Goal: Task Accomplishment & Management: Manage account settings

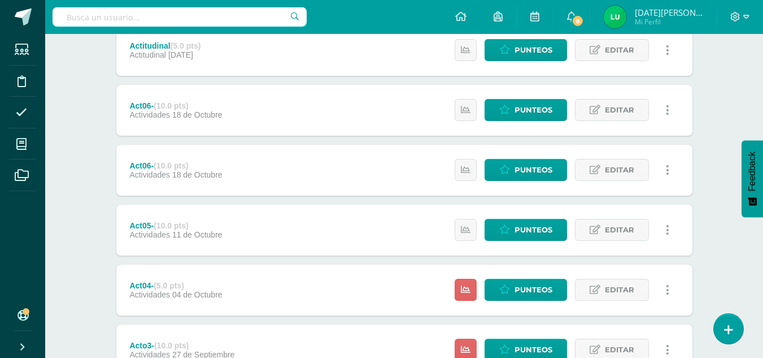
scroll to position [555, 0]
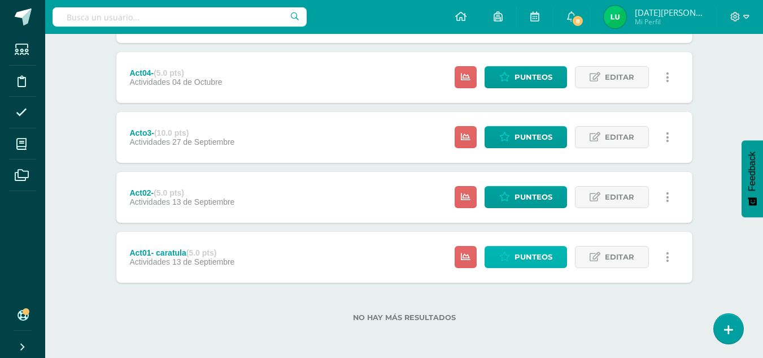
click at [533, 250] on span "Punteos" at bounding box center [534, 256] width 38 height 21
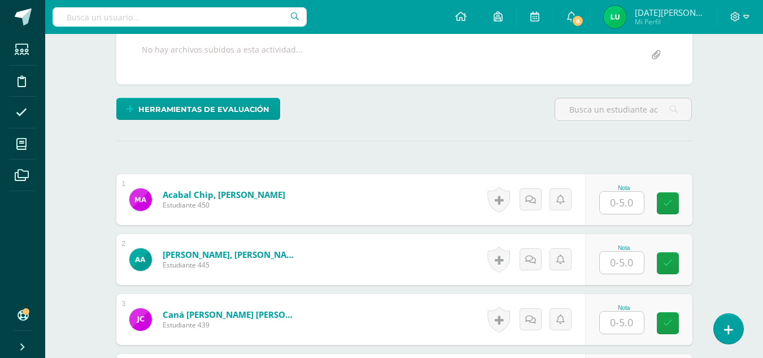
scroll to position [219, 0]
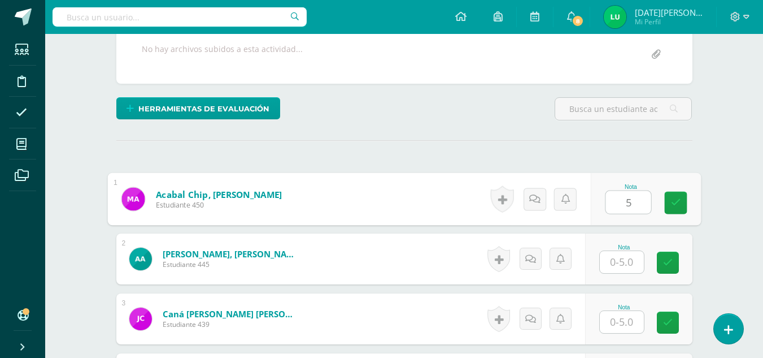
click at [627, 201] on input "5" at bounding box center [628, 202] width 45 height 23
type input "5"
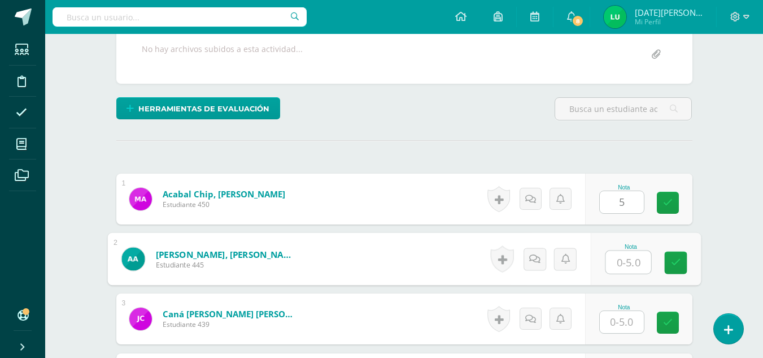
click at [636, 258] on input "text" at bounding box center [628, 262] width 45 height 23
type input "0"
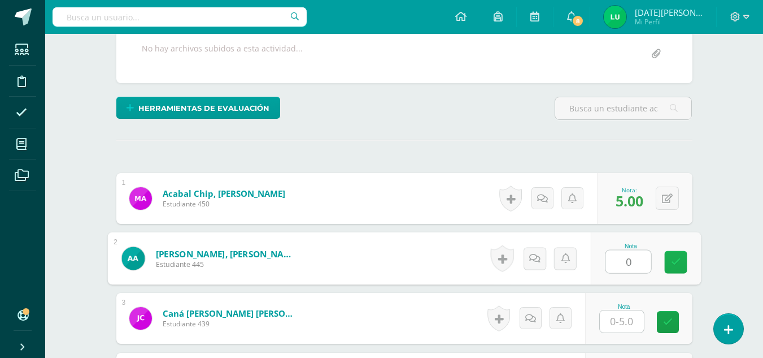
click at [669, 263] on link at bounding box center [675, 262] width 23 height 23
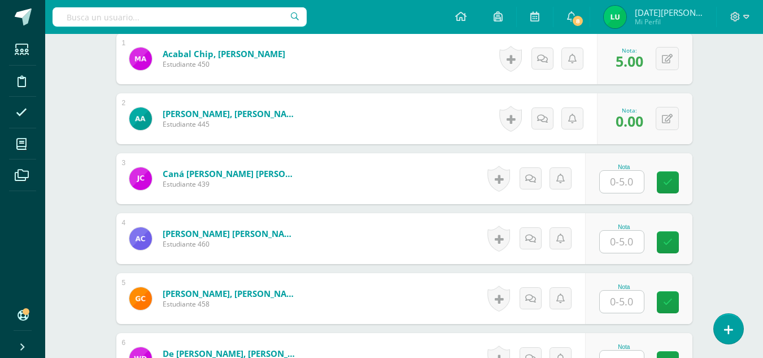
scroll to position [384, 0]
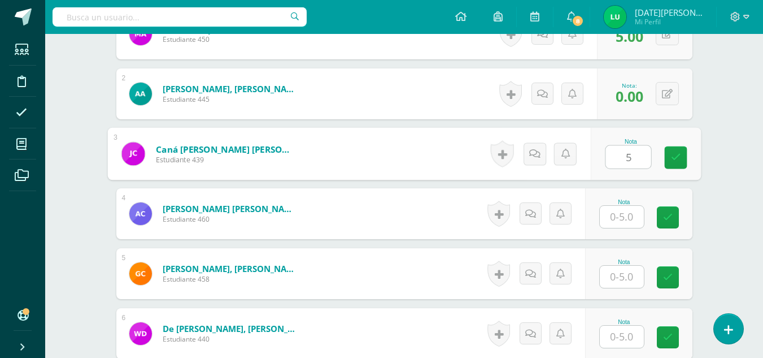
click at [634, 155] on input "5" at bounding box center [628, 157] width 45 height 23
type input "5"
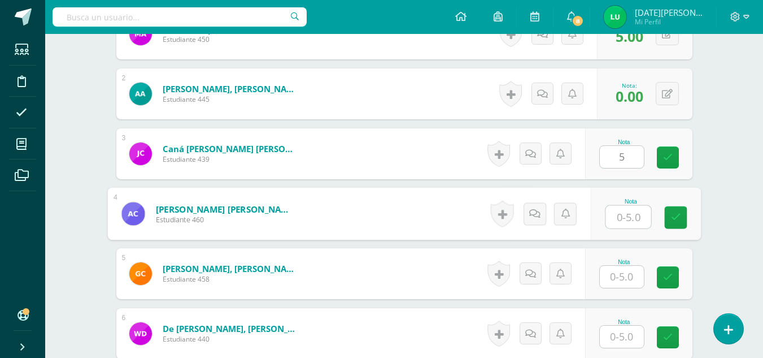
click at [630, 206] on input "text" at bounding box center [628, 217] width 45 height 23
type input "5"
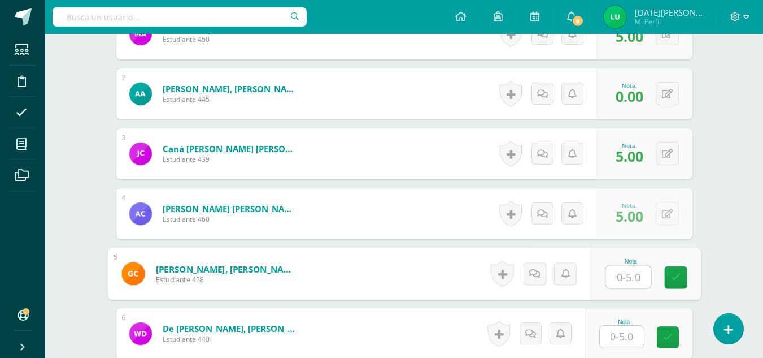
drag, startPoint x: 657, startPoint y: 210, endPoint x: 628, endPoint y: 268, distance: 65.2
click at [628, 268] on input "5" at bounding box center [628, 277] width 45 height 23
type input "5"
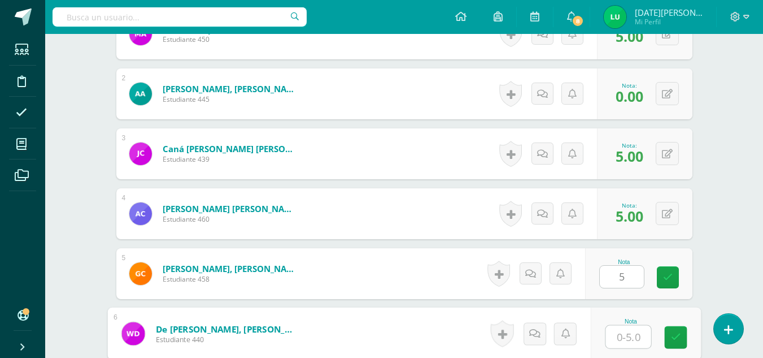
click at [636, 332] on input "text" at bounding box center [628, 336] width 45 height 23
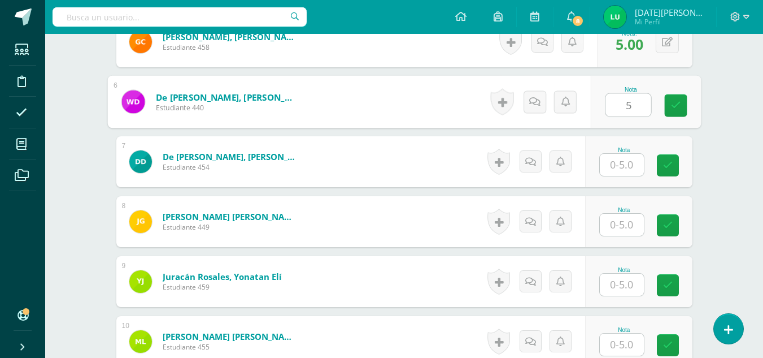
scroll to position [634, 0]
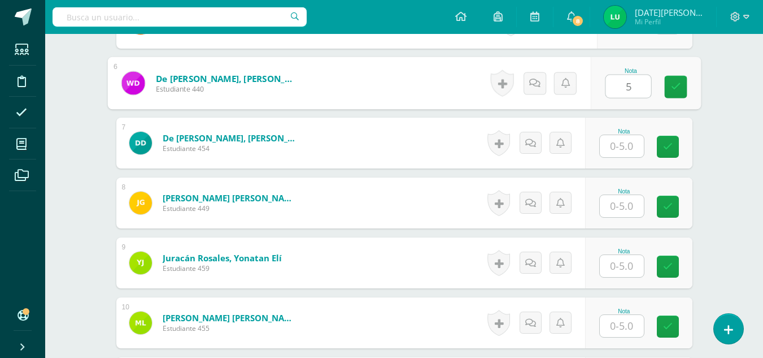
type input "5"
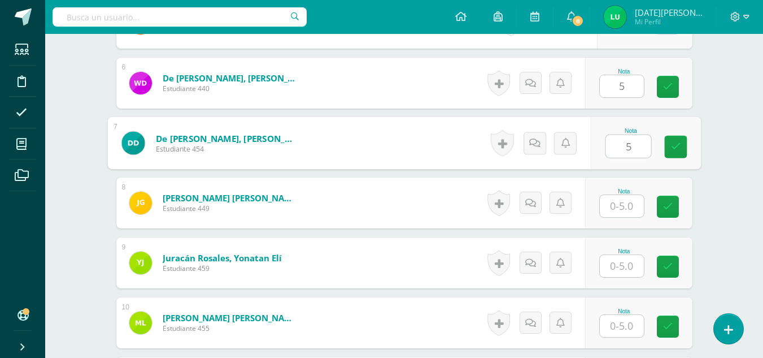
click at [618, 143] on input "5" at bounding box center [628, 146] width 45 height 23
click at [685, 150] on link at bounding box center [675, 147] width 23 height 23
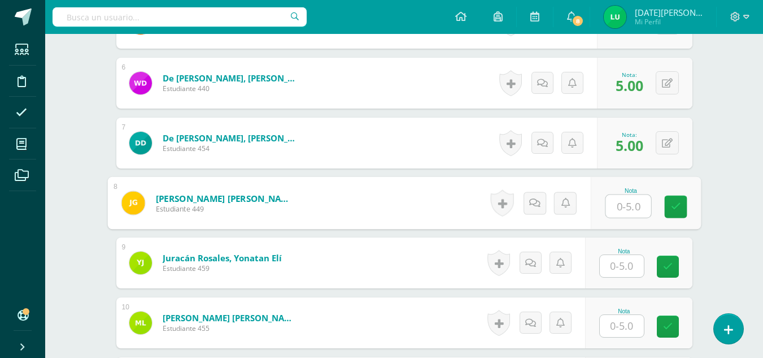
click at [615, 211] on input "text" at bounding box center [628, 206] width 45 height 23
type input "5"
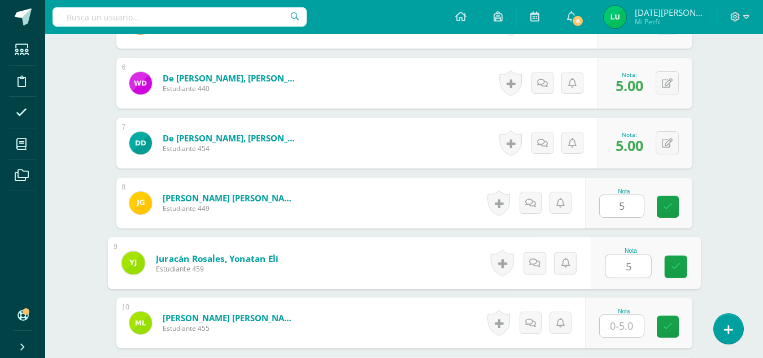
click at [636, 262] on input "5" at bounding box center [628, 266] width 45 height 23
type input "5"
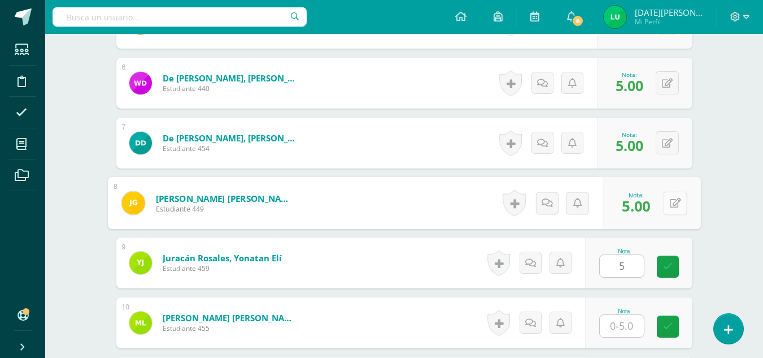
click at [669, 206] on button at bounding box center [675, 203] width 24 height 24
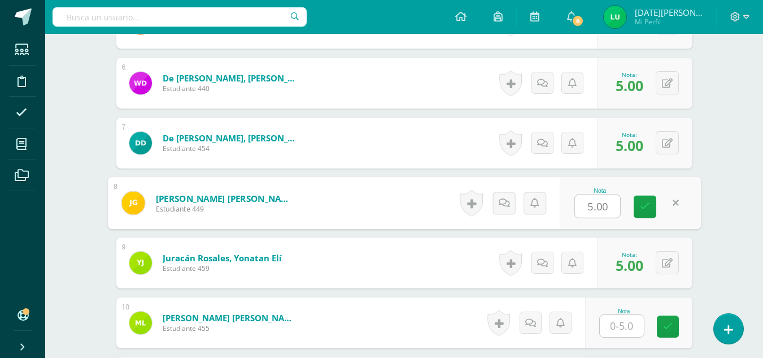
type input "0"
click at [650, 207] on link at bounding box center [645, 206] width 23 height 23
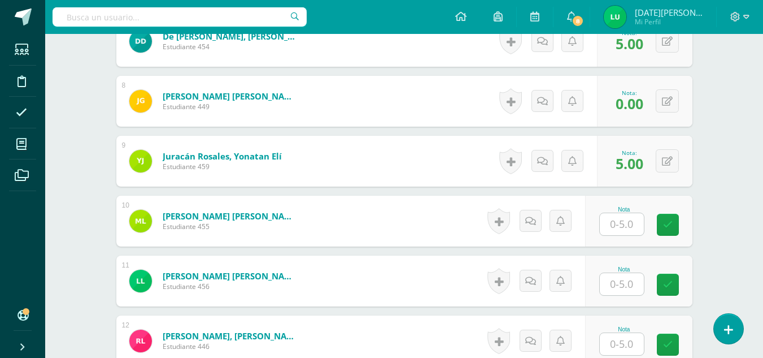
scroll to position [764, 0]
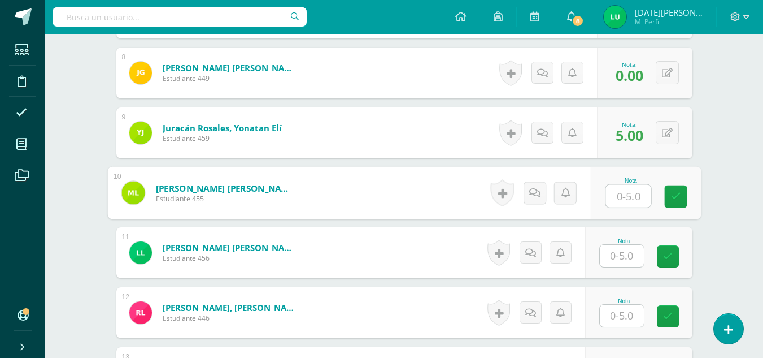
click at [620, 193] on input "text" at bounding box center [628, 196] width 45 height 23
click at [623, 194] on input "5" at bounding box center [628, 196] width 45 height 23
drag, startPoint x: 664, startPoint y: 198, endPoint x: 619, endPoint y: 262, distance: 78.5
click at [619, 262] on div "1 Acabal Chip, Mauricio Alberto Estudiante 450 Nota 5.00 0 Logros 5.00 2" at bounding box center [404, 312] width 576 height 1368
type input "5"
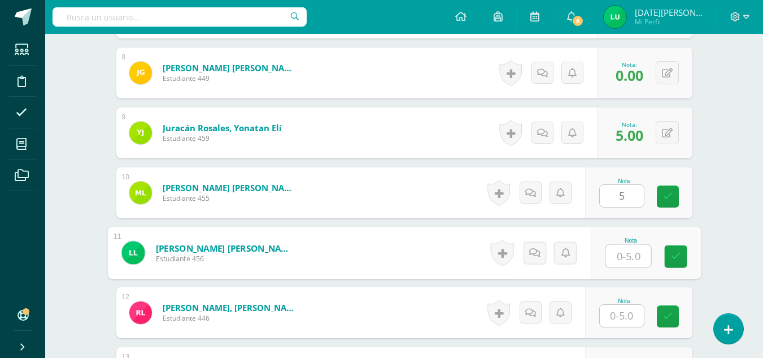
click at [619, 262] on input "text" at bounding box center [628, 256] width 45 height 23
type input "0"
click at [682, 262] on link at bounding box center [675, 256] width 23 height 23
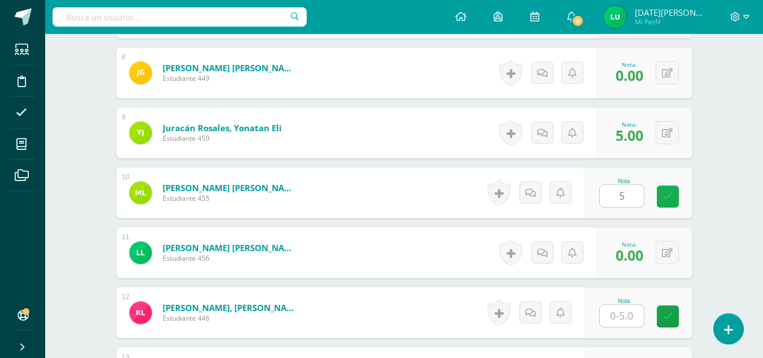
click at [667, 199] on icon at bounding box center [668, 197] width 10 height 10
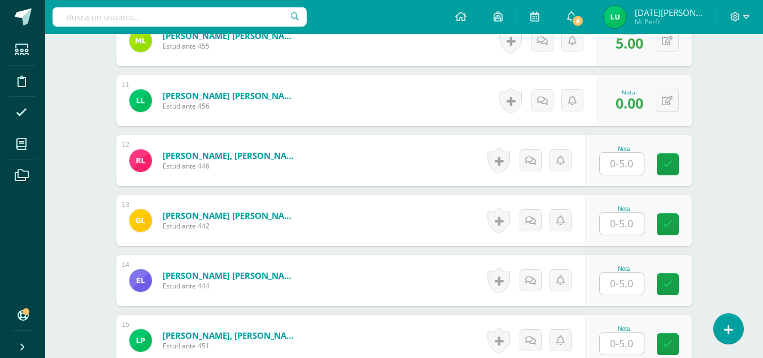
scroll to position [932, 0]
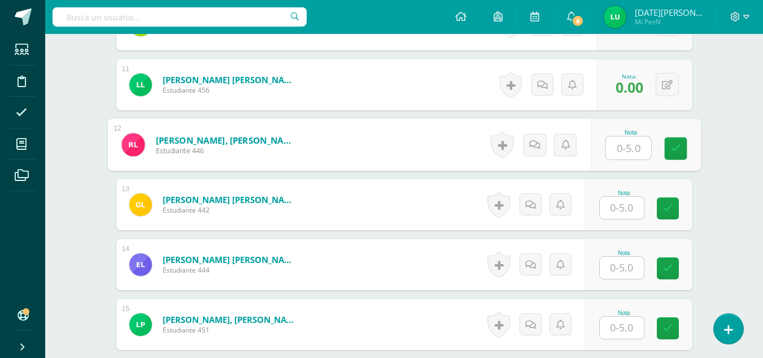
click at [623, 146] on input "text" at bounding box center [628, 148] width 45 height 23
type input "5"
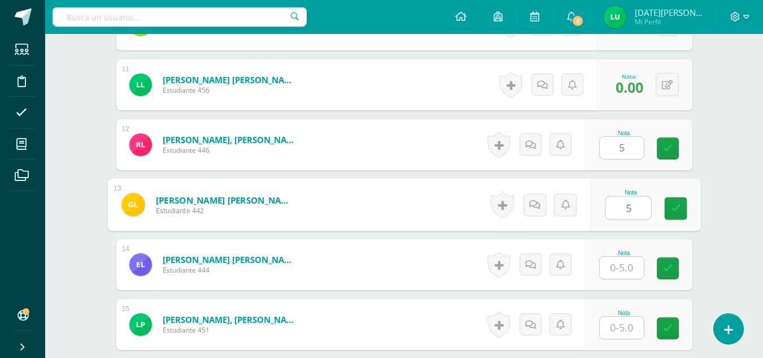
click at [627, 199] on input "5" at bounding box center [628, 208] width 45 height 23
drag, startPoint x: 667, startPoint y: 205, endPoint x: 630, endPoint y: 263, distance: 68.3
click at [630, 263] on div "1 Acabal Chip, Mauricio Alberto Estudiante 450 Nota 5.00 0 Logros 5.00 2" at bounding box center [404, 144] width 576 height 1368
type input "5"
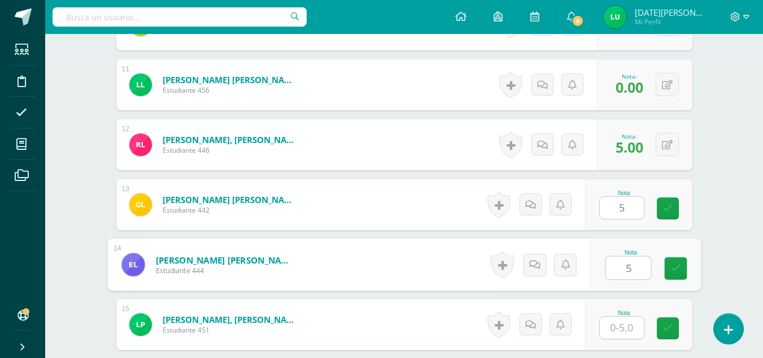
click at [630, 263] on input "5" at bounding box center [628, 267] width 45 height 23
type input "5"
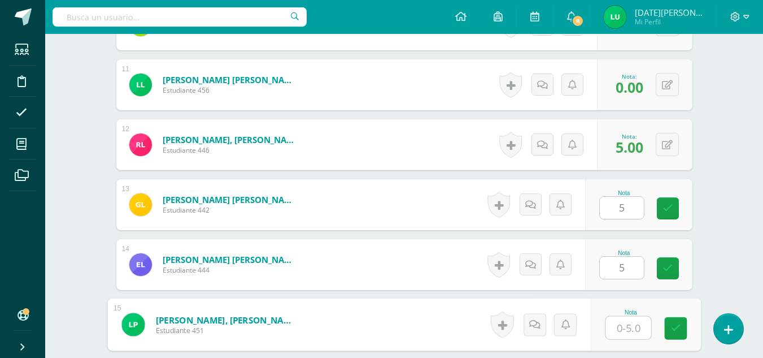
type input "5"
click at [629, 318] on input "5" at bounding box center [628, 327] width 45 height 23
drag, startPoint x: 669, startPoint y: 198, endPoint x: 672, endPoint y: 321, distance: 123.8
click at [672, 321] on div "1 Acabal Chip, Mauricio Alberto Estudiante 450 Nota 5.00 0 Logros 5.00 2" at bounding box center [404, 144] width 576 height 1368
click at [672, 321] on link at bounding box center [675, 328] width 23 height 23
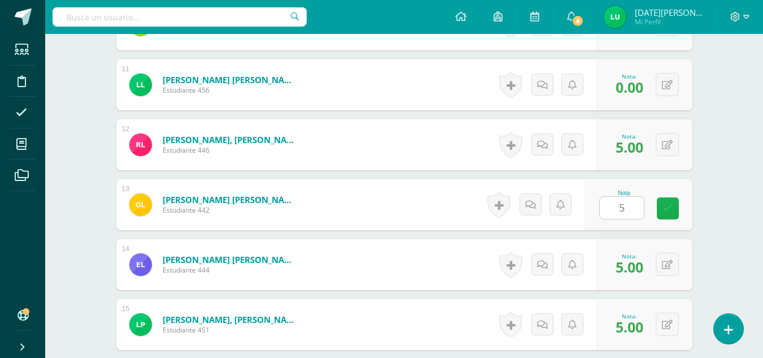
click at [675, 214] on link at bounding box center [668, 208] width 22 height 22
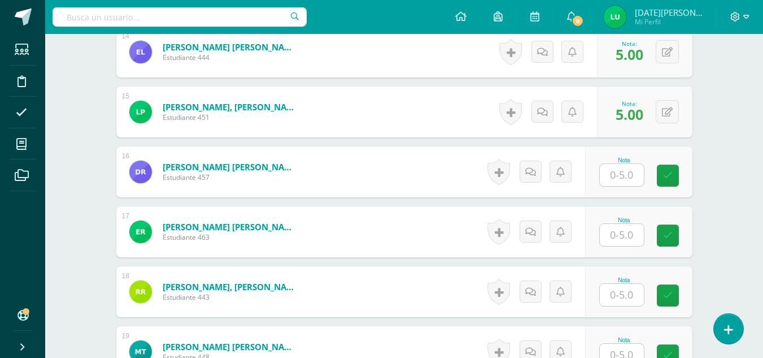
scroll to position [1151, 0]
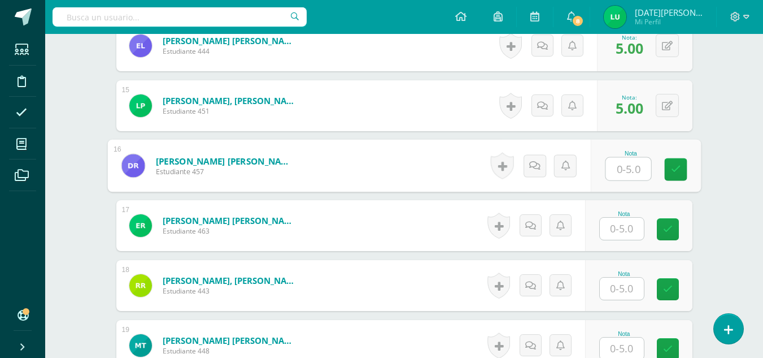
click at [626, 165] on input "text" at bounding box center [628, 169] width 45 height 23
drag, startPoint x: 684, startPoint y: 174, endPoint x: 625, endPoint y: 236, distance: 85.1
type input "0"
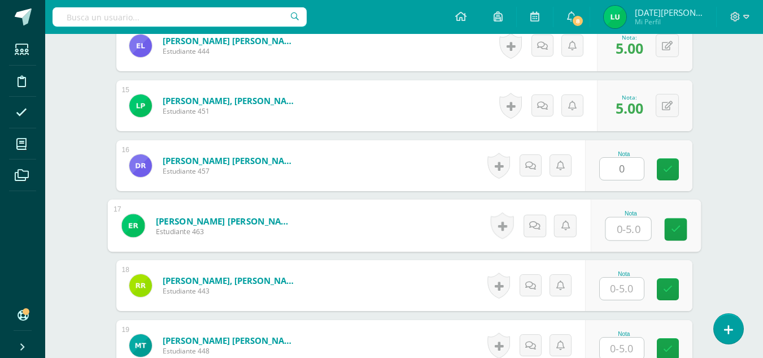
click at [625, 236] on input "text" at bounding box center [628, 229] width 45 height 23
type input "0"
click at [672, 232] on icon at bounding box center [676, 229] width 10 height 10
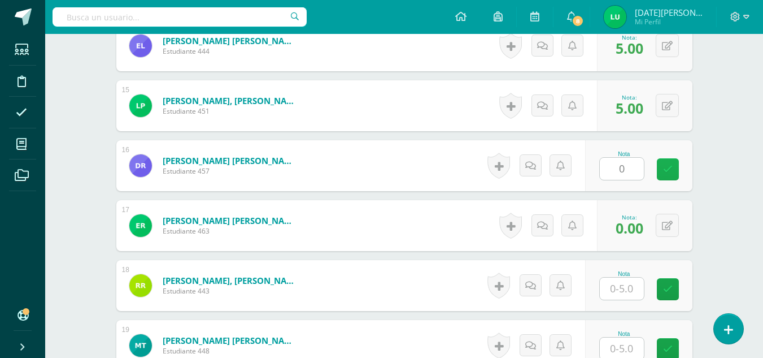
click at [669, 176] on link at bounding box center [668, 169] width 22 height 22
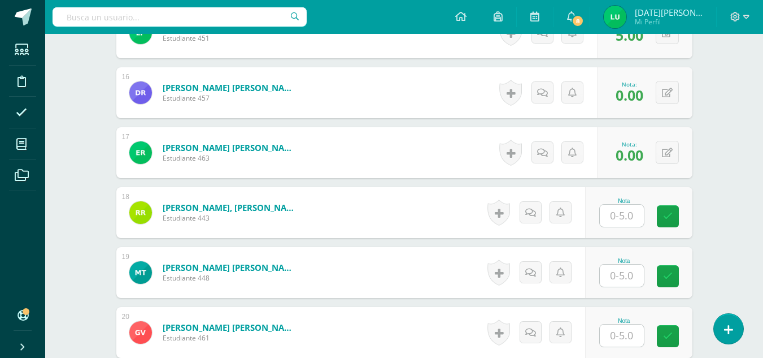
scroll to position [1227, 0]
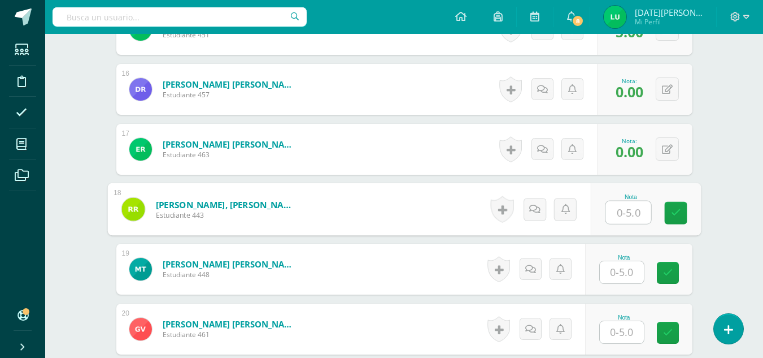
type input "6"
click at [630, 212] on input "6" at bounding box center [628, 212] width 45 height 23
type input "5"
click at [677, 214] on icon at bounding box center [676, 213] width 10 height 10
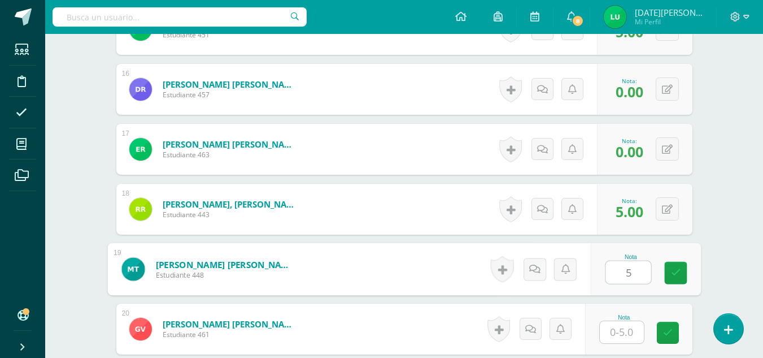
click at [639, 268] on input "5" at bounding box center [628, 272] width 45 height 23
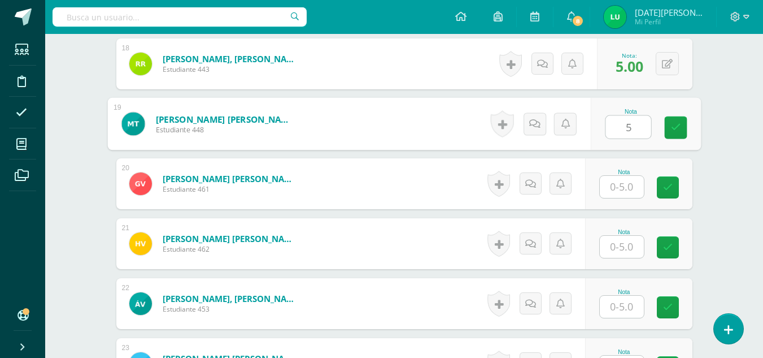
scroll to position [1376, 0]
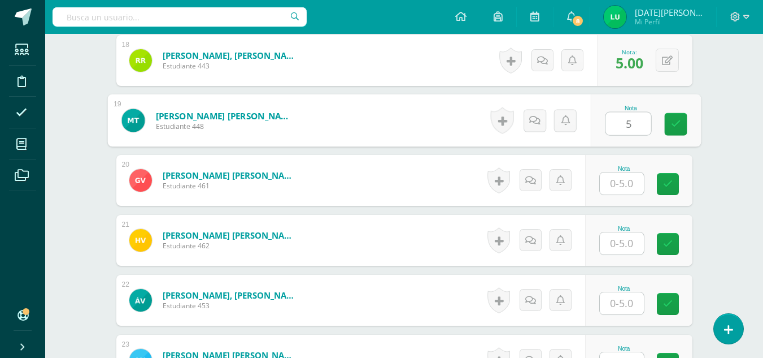
type input "5"
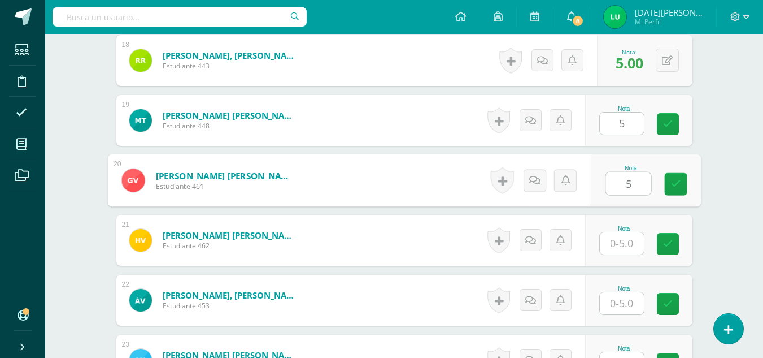
click at [637, 182] on input "5" at bounding box center [628, 183] width 45 height 23
type input "5"
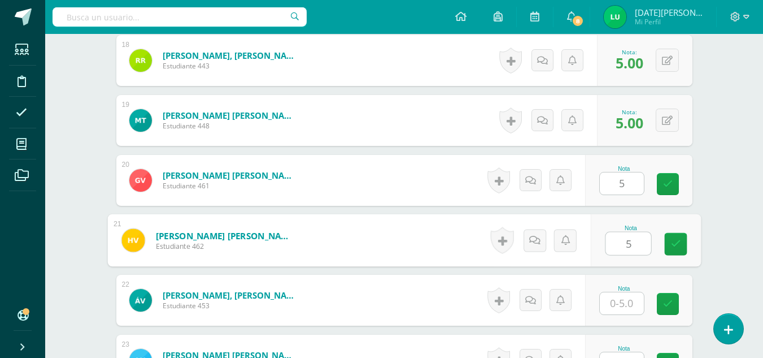
click at [617, 244] on input "5" at bounding box center [628, 243] width 45 height 23
type input "5"
click at [631, 301] on input "5" at bounding box center [622, 303] width 44 height 22
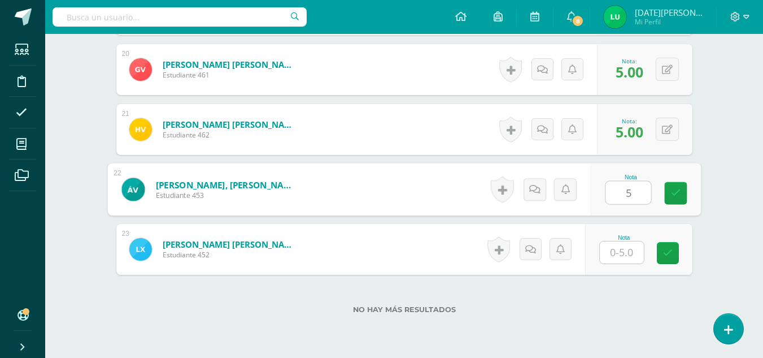
scroll to position [1533, 0]
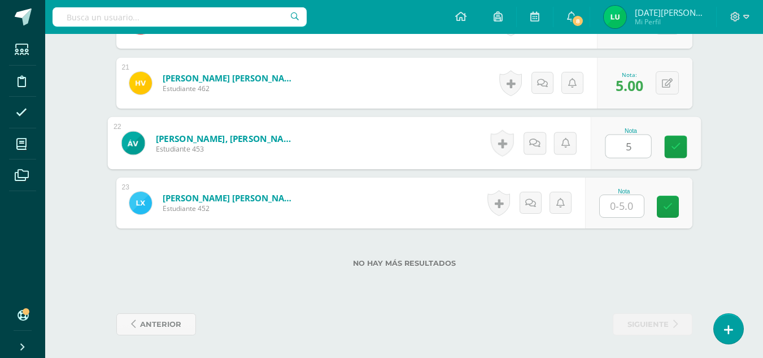
type input "5"
click at [624, 210] on input "5" at bounding box center [622, 206] width 44 height 22
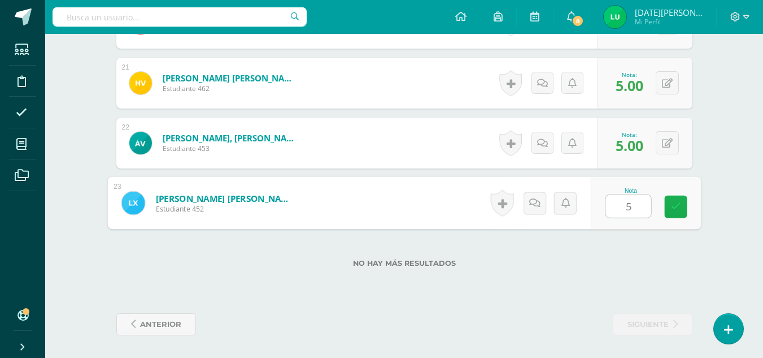
click at [674, 206] on icon at bounding box center [676, 207] width 10 height 10
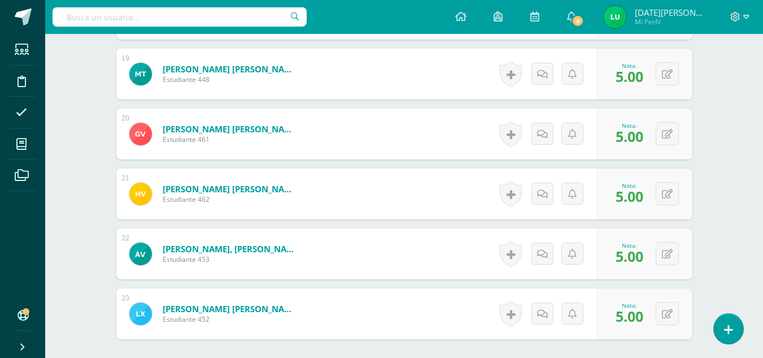
scroll to position [1507, 0]
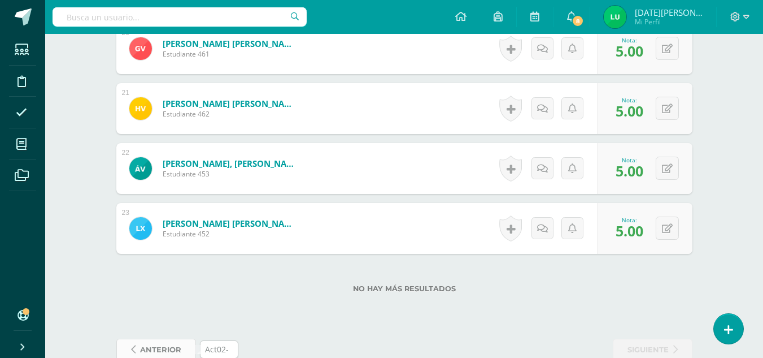
click at [151, 346] on span "anterior" at bounding box center [160, 349] width 41 height 21
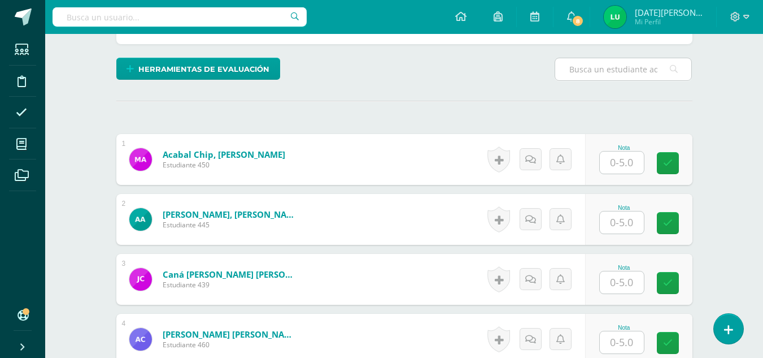
scroll to position [259, 0]
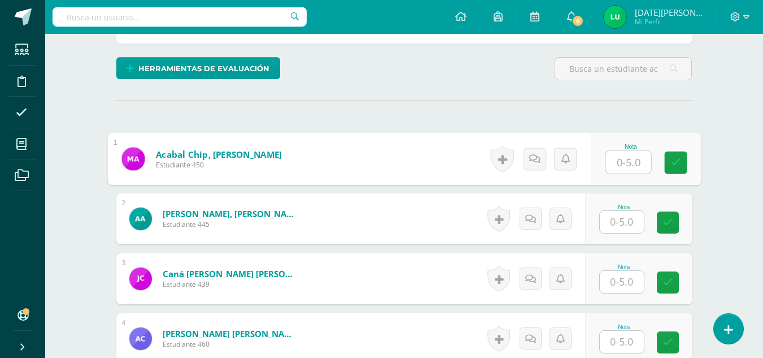
click at [629, 158] on input "text" at bounding box center [628, 162] width 45 height 23
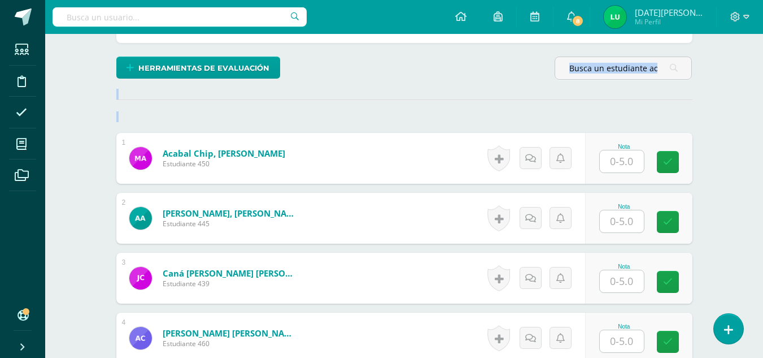
drag, startPoint x: 759, startPoint y: 126, endPoint x: 766, endPoint y: 95, distance: 31.4
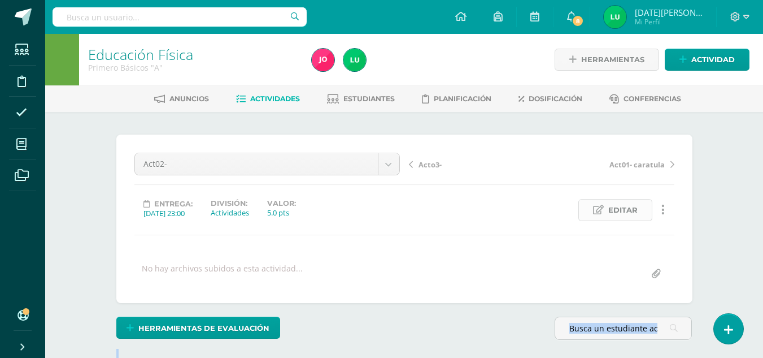
click at [624, 210] on span "Editar" at bounding box center [622, 209] width 29 height 21
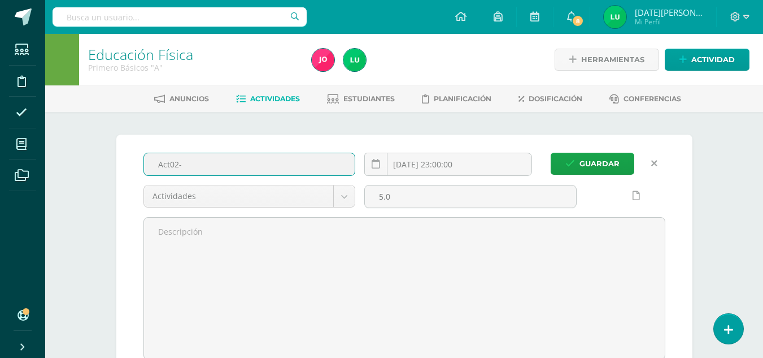
click at [232, 163] on input "Act02-" at bounding box center [249, 164] width 211 height 22
click at [232, 163] on input "Act02-Ejercicios de stiramin" at bounding box center [249, 164] width 211 height 22
click at [267, 167] on input "Act02-Ejercicios de estiramin" at bounding box center [249, 164] width 211 height 22
type input "Act02-Ejercicios de estiramiento"
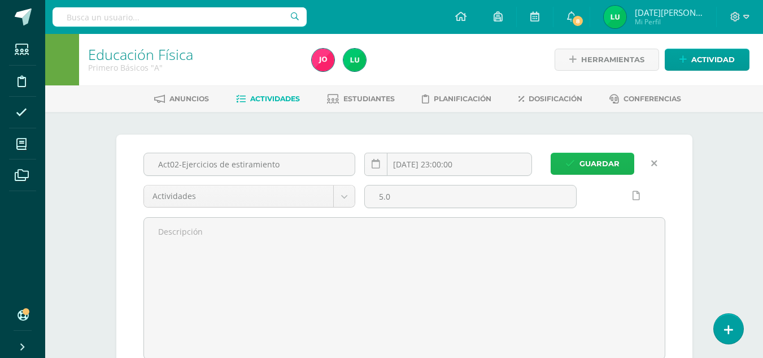
click at [580, 165] on span "Guardar" at bounding box center [600, 163] width 40 height 21
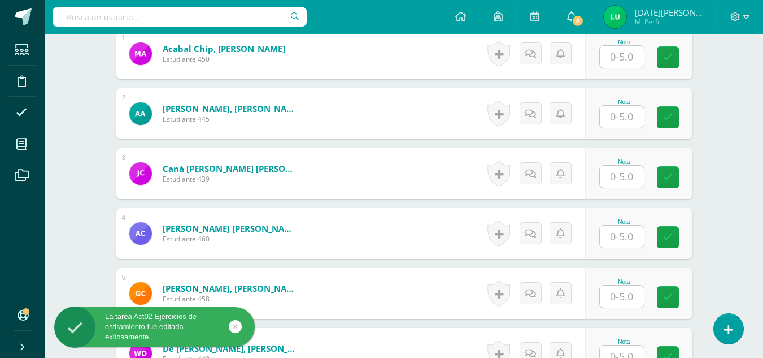
scroll to position [307, 0]
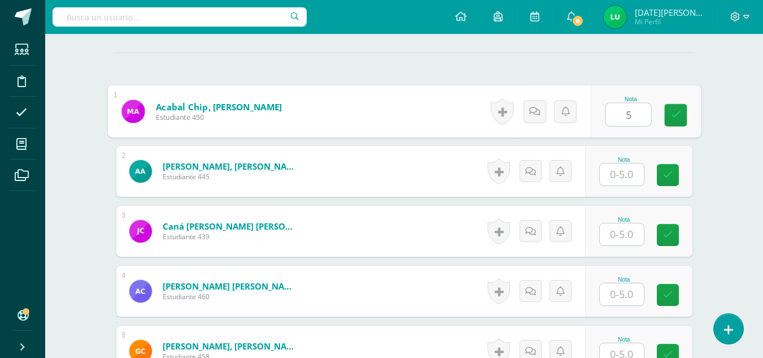
click at [633, 115] on input "5" at bounding box center [628, 114] width 45 height 23
type input "5"
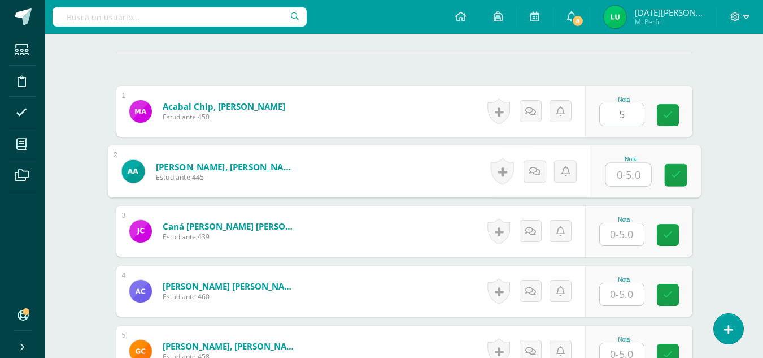
scroll to position [307, 0]
click at [632, 175] on input "text" at bounding box center [628, 174] width 45 height 23
type input "0"
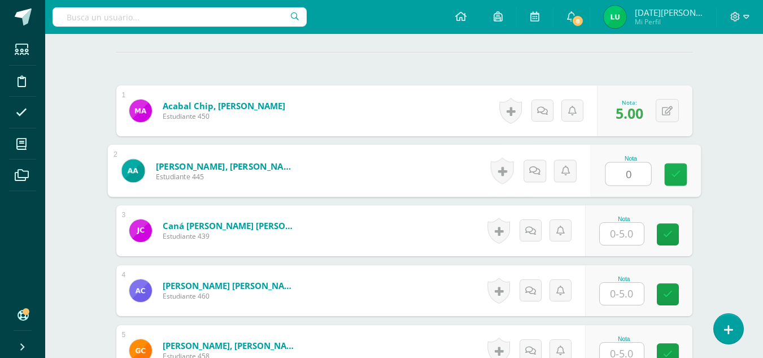
click at [684, 179] on link at bounding box center [675, 174] width 23 height 23
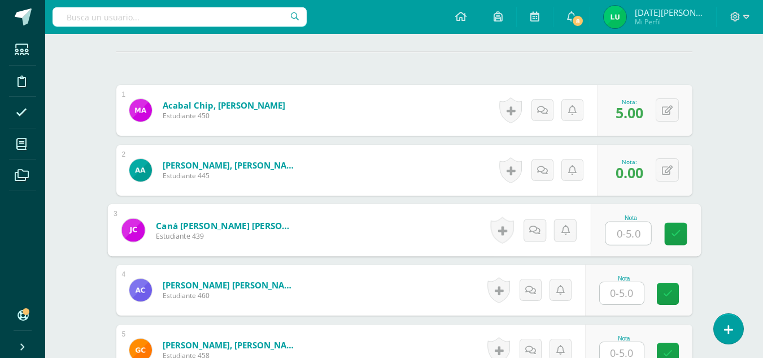
click at [633, 233] on input "text" at bounding box center [628, 233] width 45 height 23
type input "5"
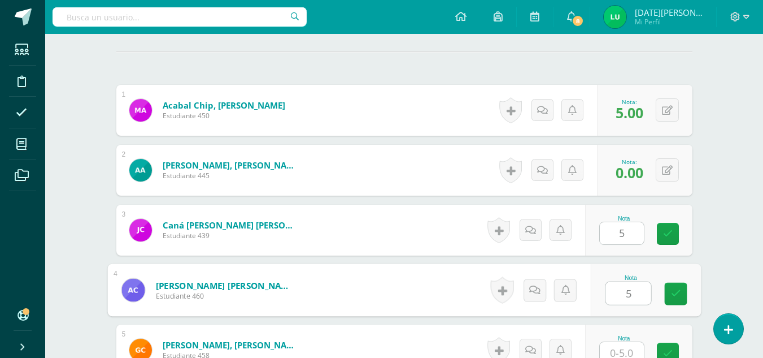
click at [621, 298] on input "5" at bounding box center [628, 293] width 45 height 23
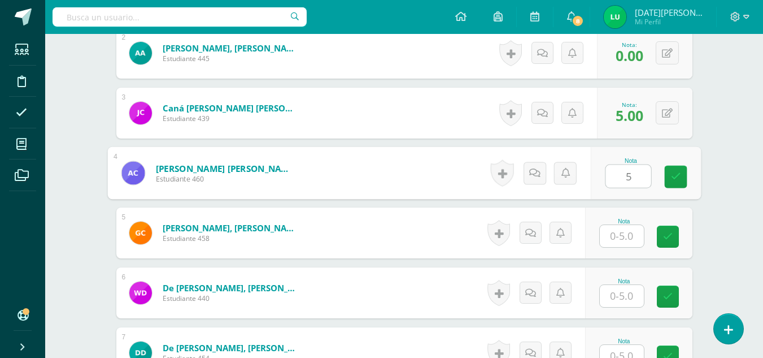
scroll to position [479, 0]
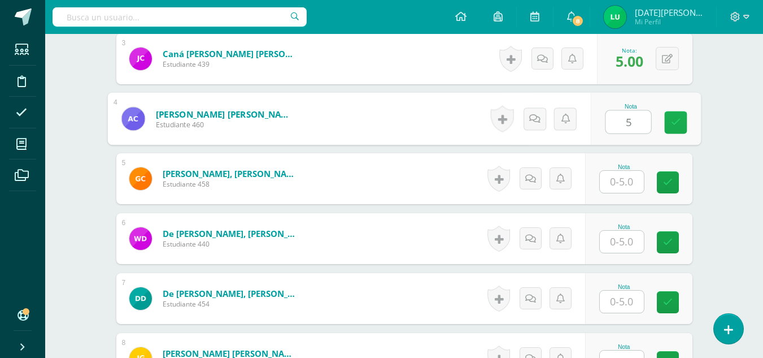
click at [680, 121] on icon at bounding box center [676, 123] width 10 height 10
type input "5"
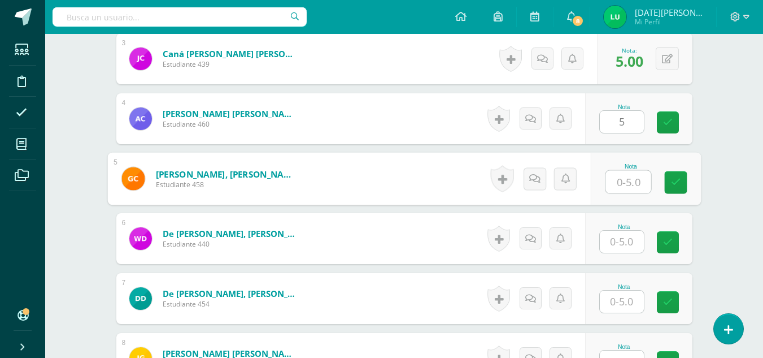
click at [633, 185] on input "text" at bounding box center [628, 182] width 45 height 23
type input "5"
click at [682, 185] on link at bounding box center [675, 182] width 23 height 23
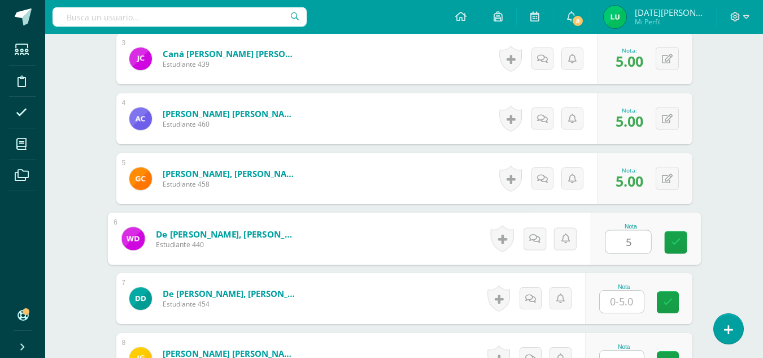
click at [637, 241] on input "5" at bounding box center [628, 242] width 45 height 23
type input "5"
click at [620, 315] on div "Nota" at bounding box center [638, 298] width 107 height 51
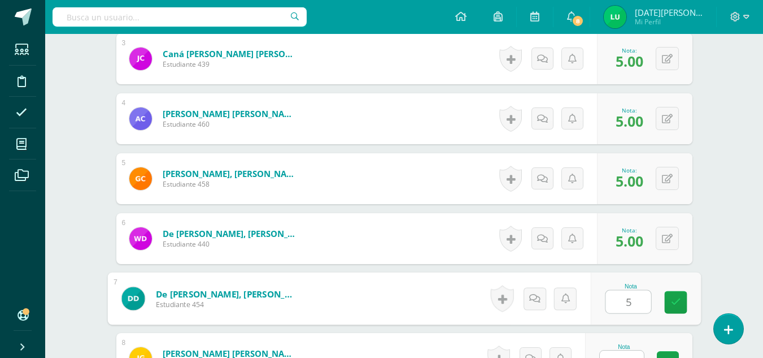
click at [627, 302] on input "5" at bounding box center [628, 301] width 45 height 23
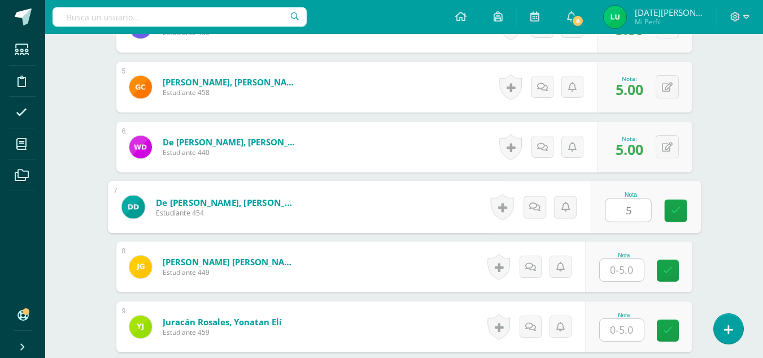
scroll to position [577, 0]
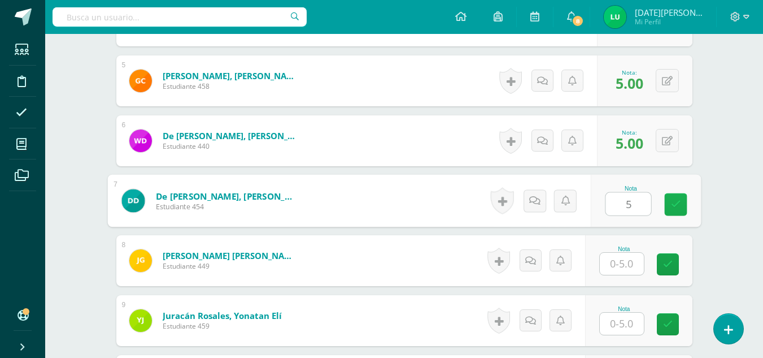
click at [677, 209] on icon at bounding box center [676, 204] width 10 height 10
type input "5"
click at [636, 267] on input "text" at bounding box center [622, 264] width 44 height 22
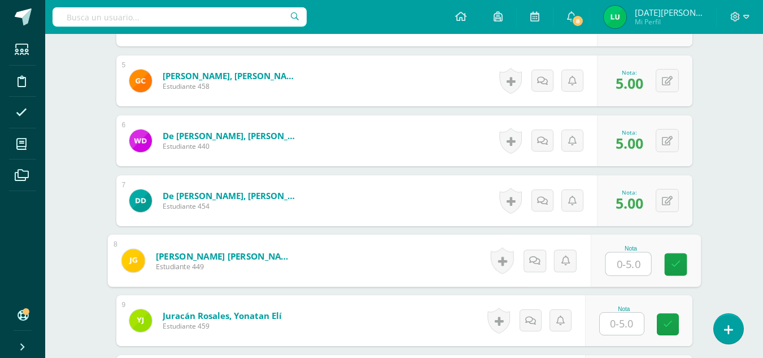
type input "0"
click at [682, 268] on link at bounding box center [675, 264] width 23 height 23
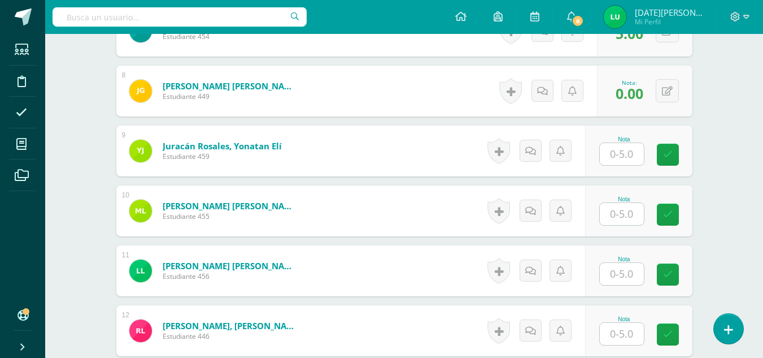
scroll to position [743, 0]
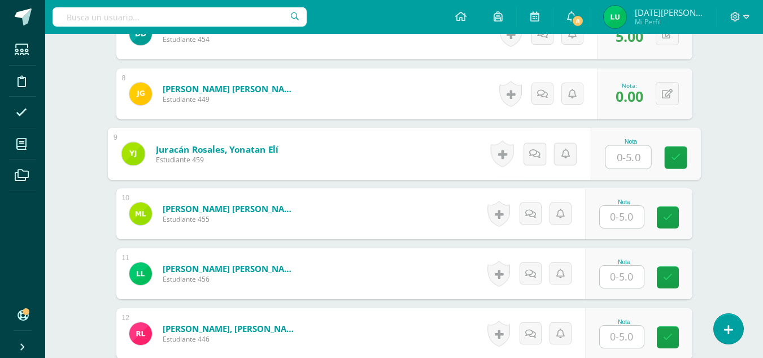
click at [629, 164] on input "text" at bounding box center [628, 157] width 45 height 23
type input "5"
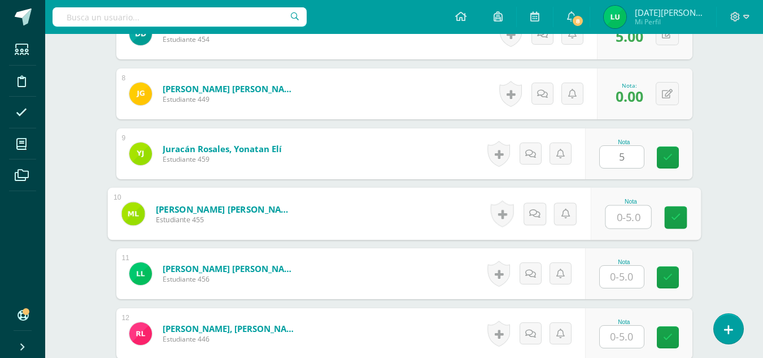
click at [603, 221] on div "Nota" at bounding box center [645, 214] width 110 height 53
type input "5"
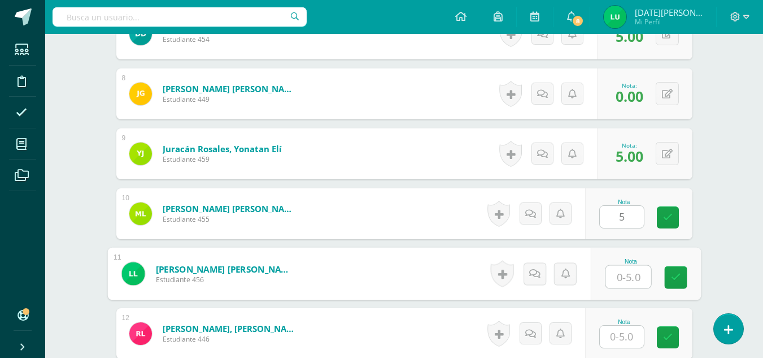
click at [613, 273] on input "text" at bounding box center [628, 277] width 45 height 23
type input "0"
click at [673, 280] on icon at bounding box center [676, 277] width 10 height 10
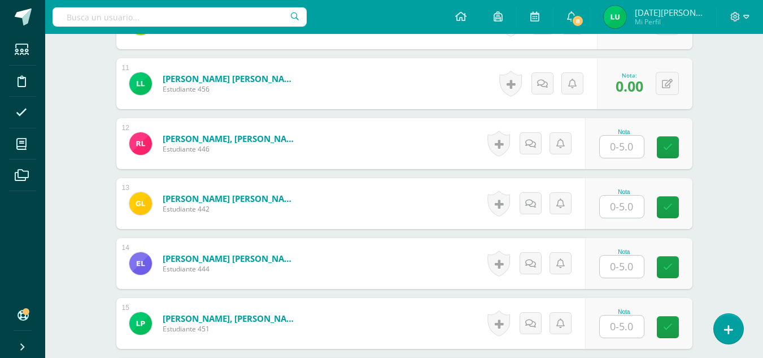
scroll to position [955, 0]
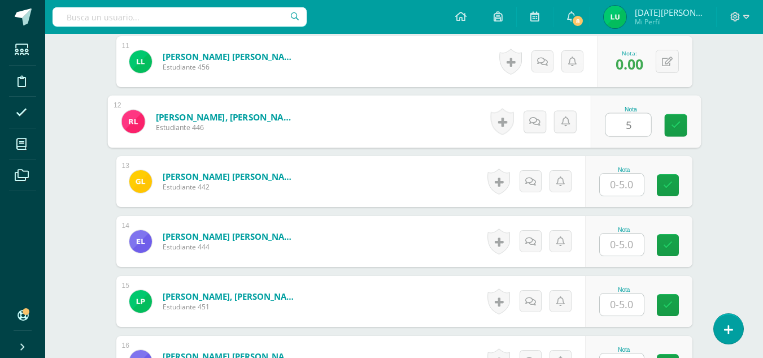
click at [641, 124] on input "5" at bounding box center [628, 125] width 45 height 23
type input "5"
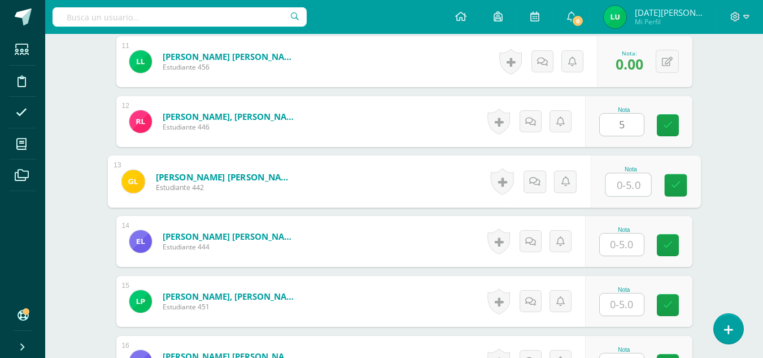
click at [636, 182] on input "text" at bounding box center [628, 184] width 45 height 23
type input "5"
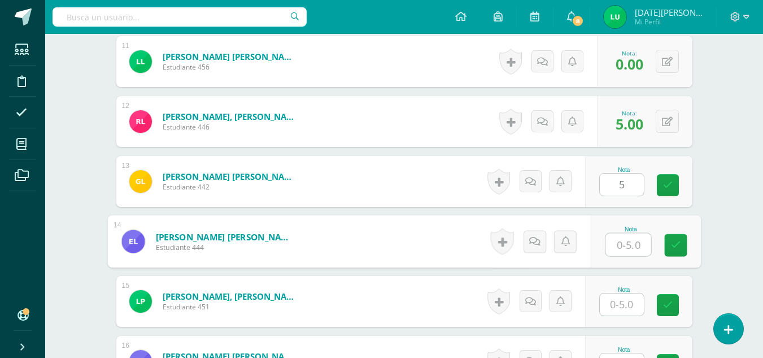
click at [611, 241] on input "text" at bounding box center [628, 244] width 45 height 23
type input "5"
click at [673, 244] on icon at bounding box center [676, 245] width 10 height 10
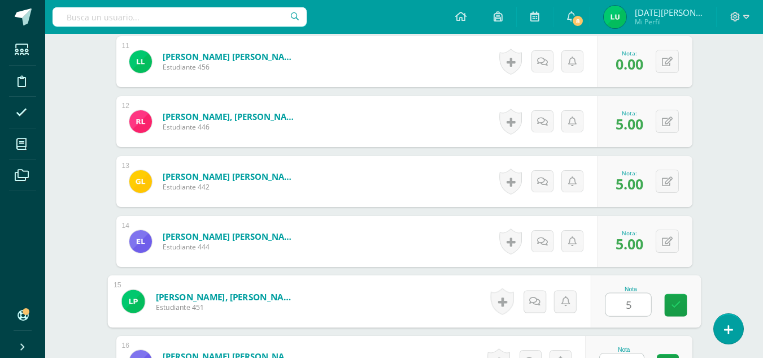
click at [630, 302] on input "5" at bounding box center [628, 304] width 45 height 23
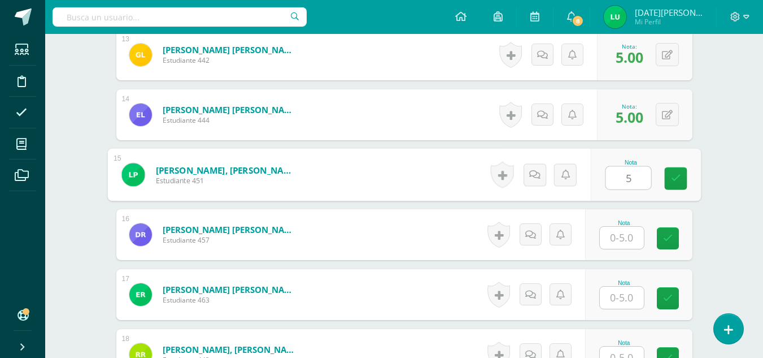
scroll to position [1171, 0]
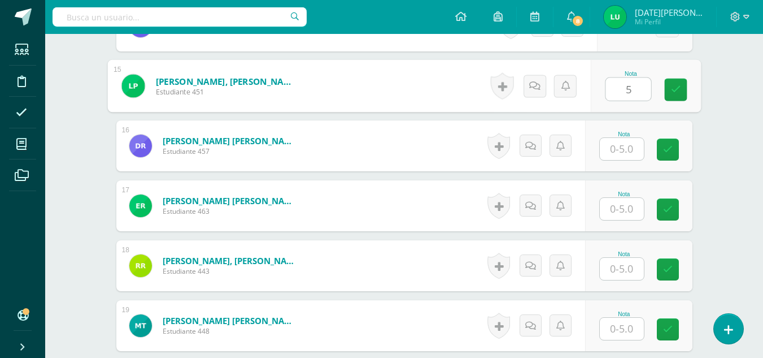
type input "5"
click at [628, 145] on input "5" at bounding box center [622, 149] width 44 height 22
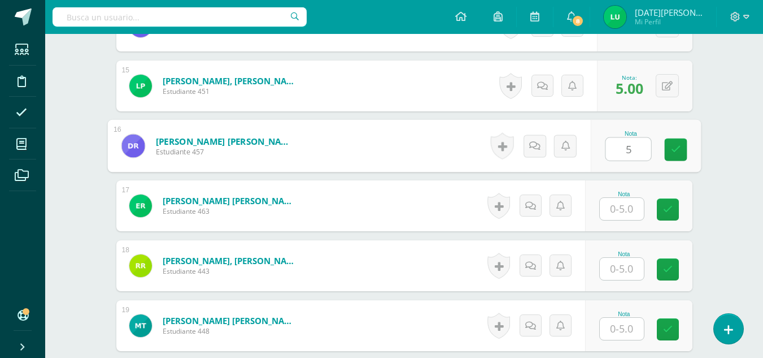
type input "5"
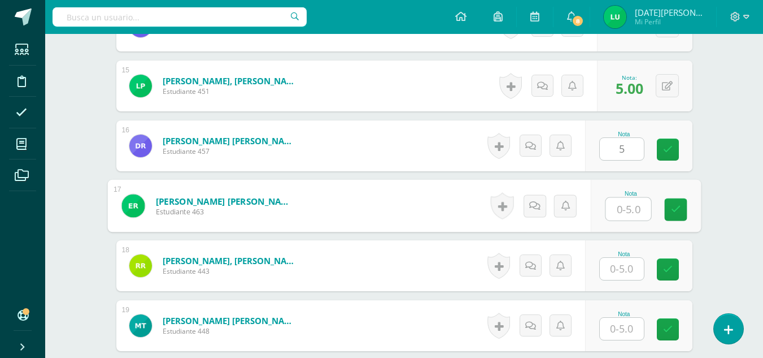
click at [629, 206] on input "text" at bounding box center [628, 209] width 45 height 23
type input "0"
type input "5.00"
type input "0"
click at [660, 210] on div "Nota 0" at bounding box center [645, 206] width 110 height 53
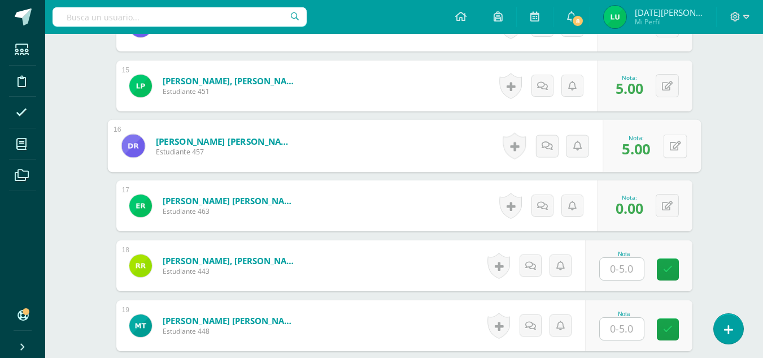
click at [667, 152] on button at bounding box center [675, 146] width 24 height 24
type input "0"
click at [649, 150] on icon at bounding box center [645, 150] width 10 height 10
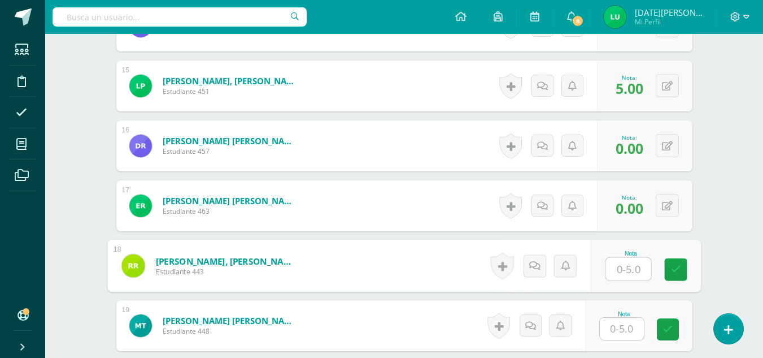
click at [626, 268] on input "text" at bounding box center [628, 269] width 45 height 23
type input "5"
click at [680, 275] on link at bounding box center [675, 269] width 23 height 23
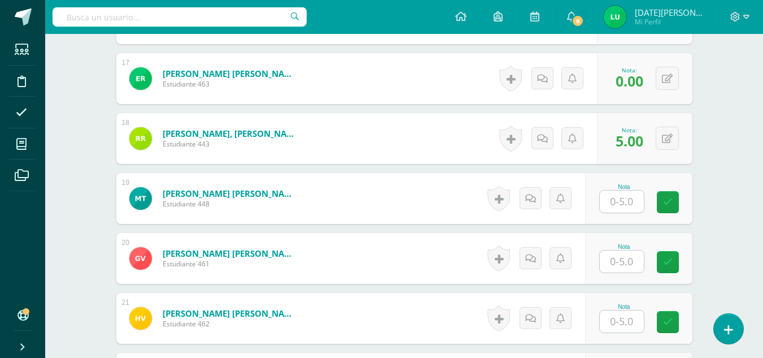
scroll to position [1307, 0]
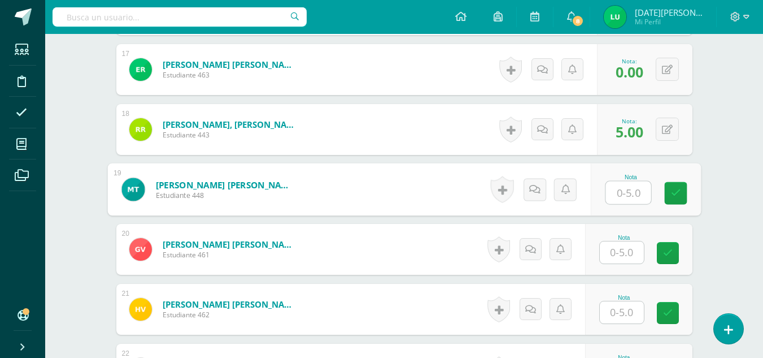
click at [626, 189] on input "text" at bounding box center [628, 192] width 45 height 23
type input "5"
click at [684, 195] on link at bounding box center [675, 193] width 23 height 23
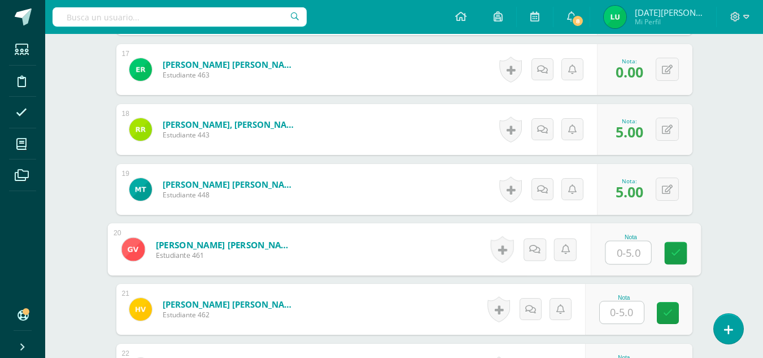
click at [633, 253] on input "text" at bounding box center [628, 252] width 45 height 23
type input "5"
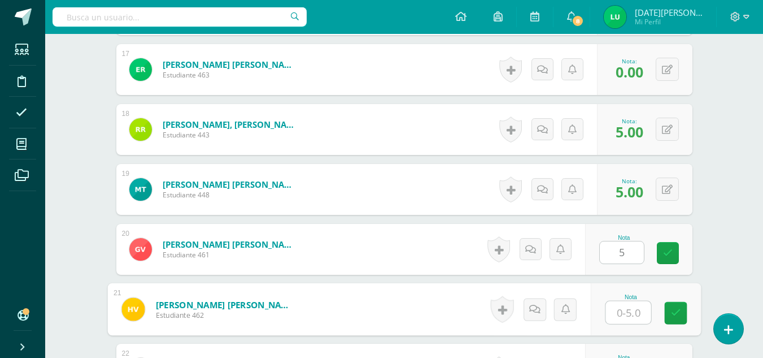
click at [623, 312] on input "text" at bounding box center [628, 312] width 45 height 23
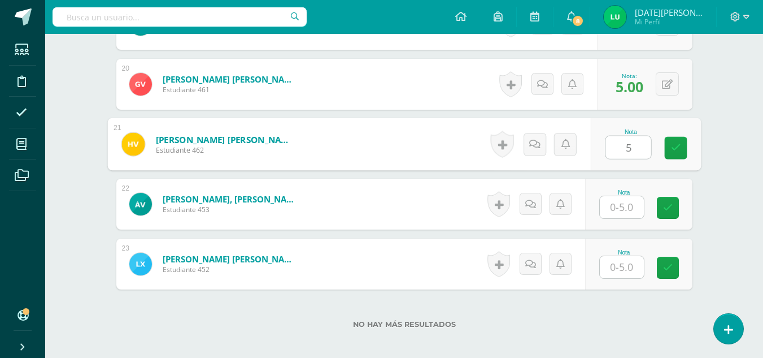
scroll to position [1484, 0]
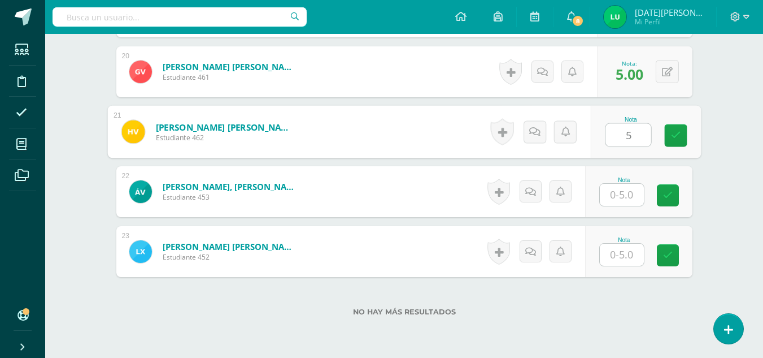
type input "5"
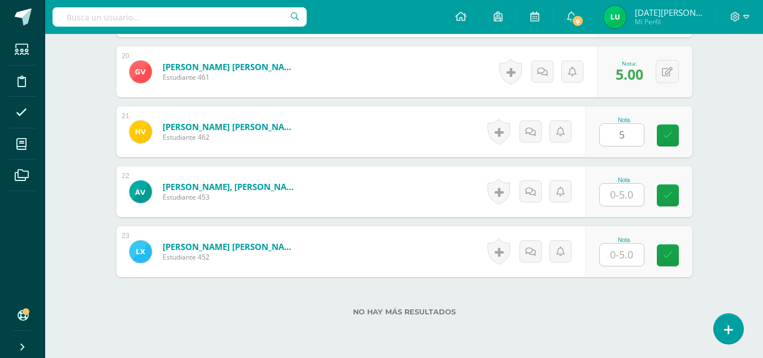
click at [688, 136] on div "Nota 5" at bounding box center [638, 131] width 107 height 51
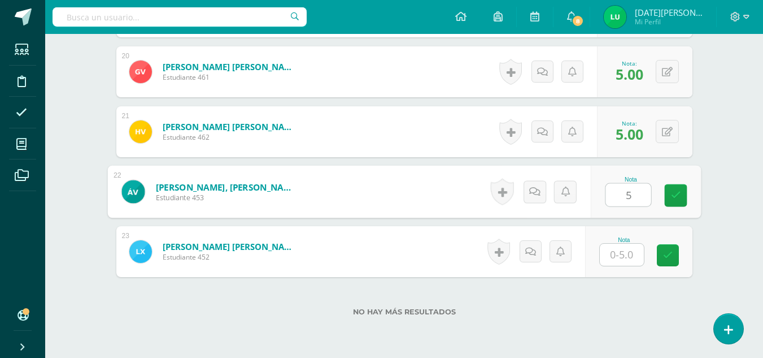
click at [638, 185] on input "5" at bounding box center [628, 195] width 45 height 23
type input "5"
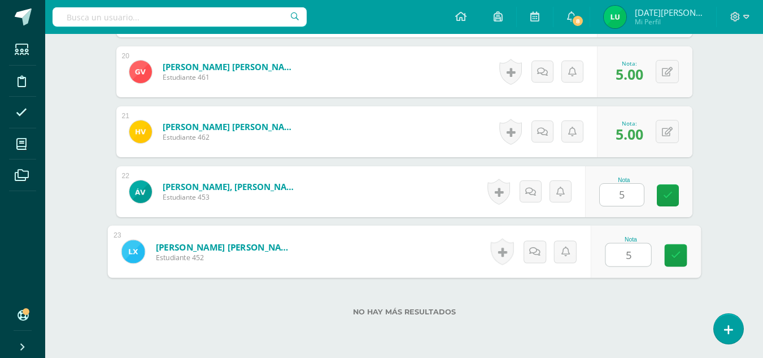
click at [625, 261] on input "5" at bounding box center [628, 255] width 45 height 23
type input "5"
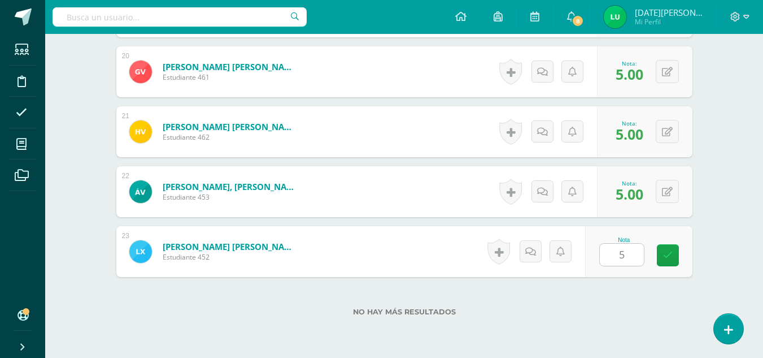
click at [664, 266] on div "Nota 5" at bounding box center [638, 251] width 107 height 51
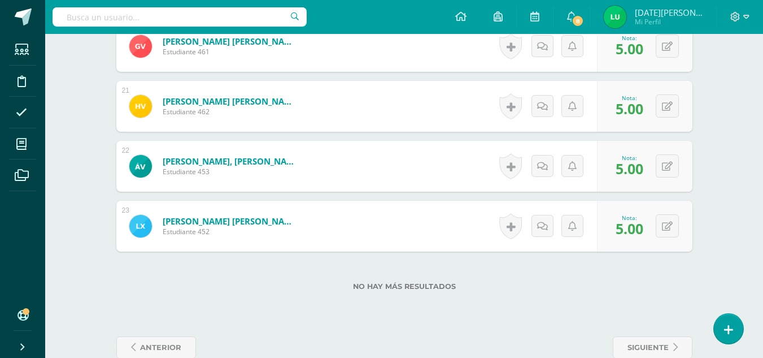
scroll to position [1533, 0]
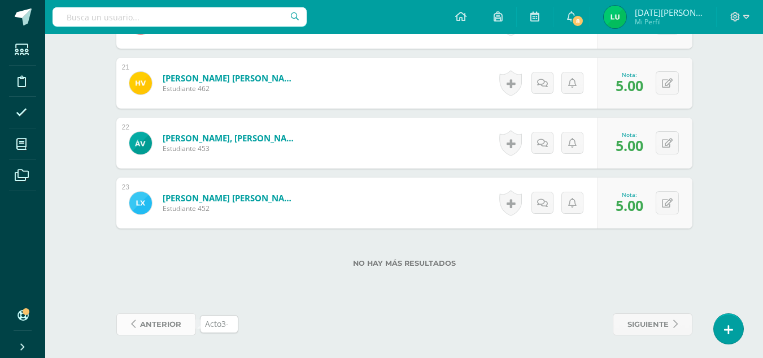
click at [164, 319] on span "anterior" at bounding box center [160, 324] width 41 height 21
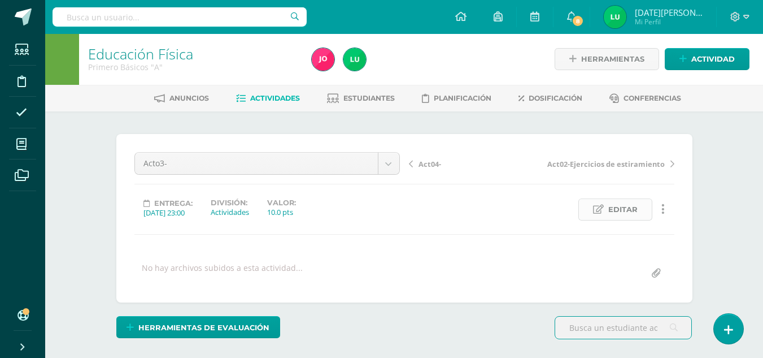
click at [630, 206] on span "Editar" at bounding box center [622, 209] width 29 height 21
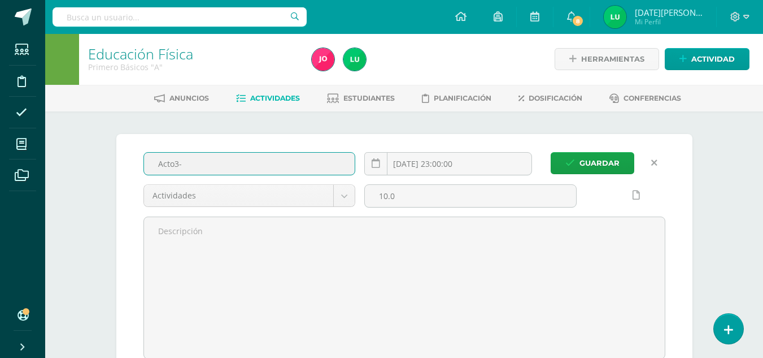
scroll to position [1, 0]
click at [236, 162] on input "Acto3-" at bounding box center [249, 163] width 211 height 22
paste input "Ejercicios de pase en desplazamiento."
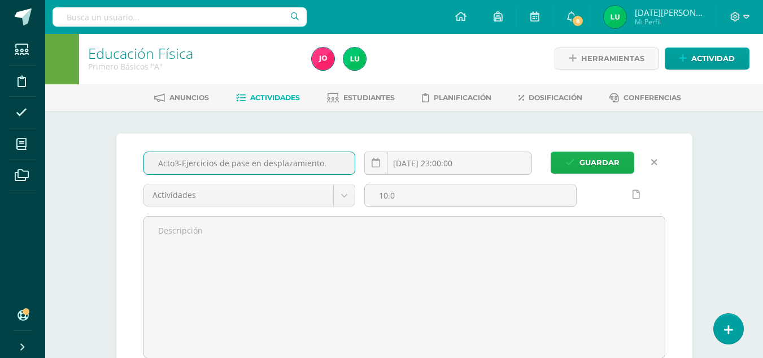
scroll to position [2, 0]
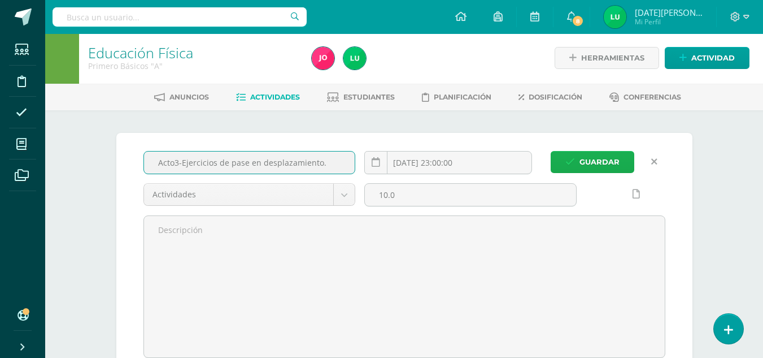
type input "Acto3-Ejercicios de pase en desplazamiento."
click at [587, 154] on span "Guardar" at bounding box center [600, 161] width 40 height 21
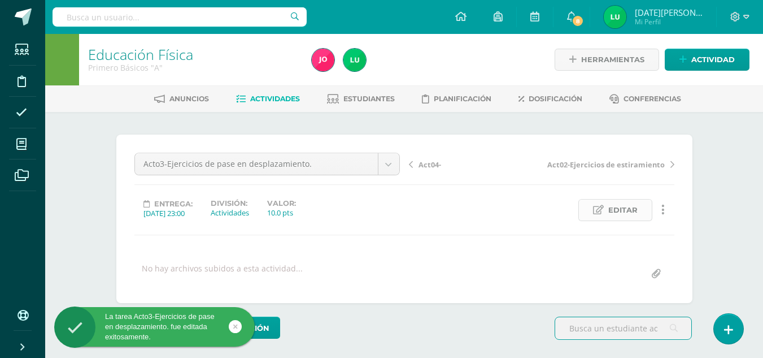
click at [616, 217] on span "Editar" at bounding box center [622, 209] width 29 height 21
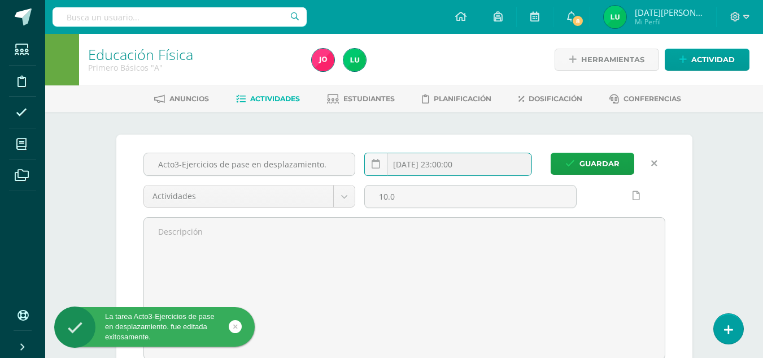
click at [446, 168] on input "2025-09-27 23:00:00" at bounding box center [448, 164] width 167 height 22
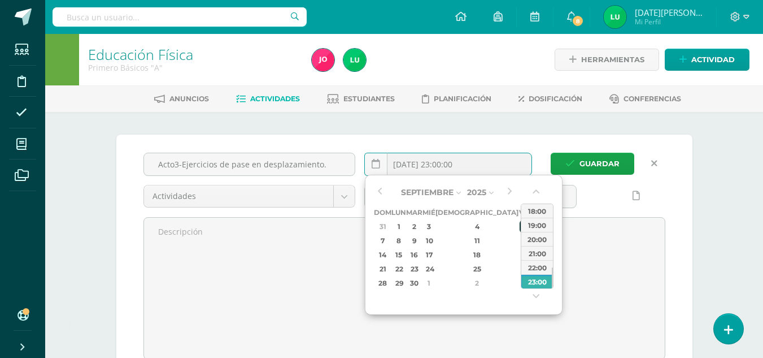
scroll to position [1, 0]
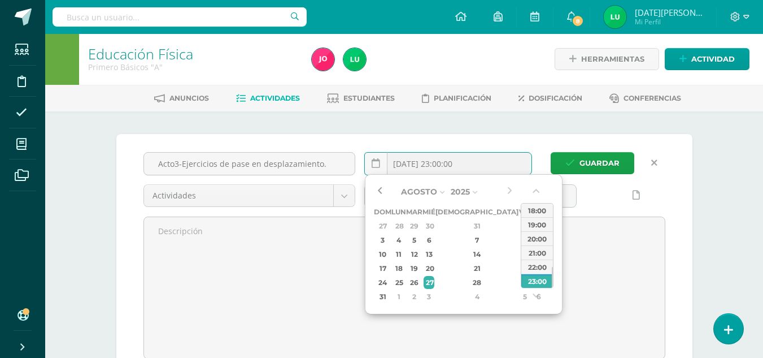
click at [382, 190] on button "button" at bounding box center [379, 191] width 11 height 17
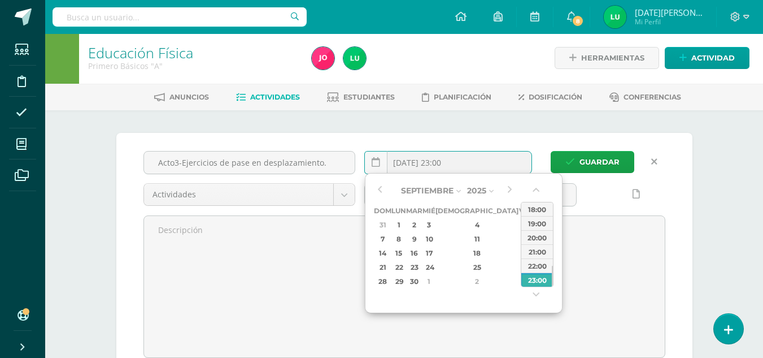
click at [533, 243] on div "13" at bounding box center [539, 238] width 12 height 13
type input "2025-09-13 23:00"
click at [384, 184] on button "button" at bounding box center [379, 190] width 11 height 17
click at [506, 196] on button "button" at bounding box center [509, 190] width 11 height 17
click at [533, 238] on div "13" at bounding box center [539, 238] width 12 height 13
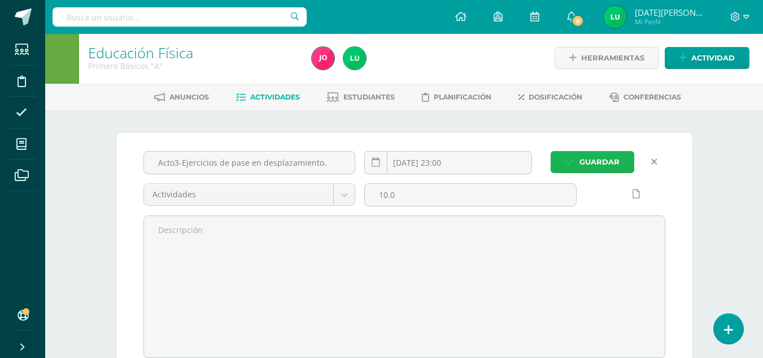
click at [594, 169] on span "Guardar" at bounding box center [600, 161] width 40 height 21
click at [597, 166] on span "Guardar" at bounding box center [600, 161] width 40 height 21
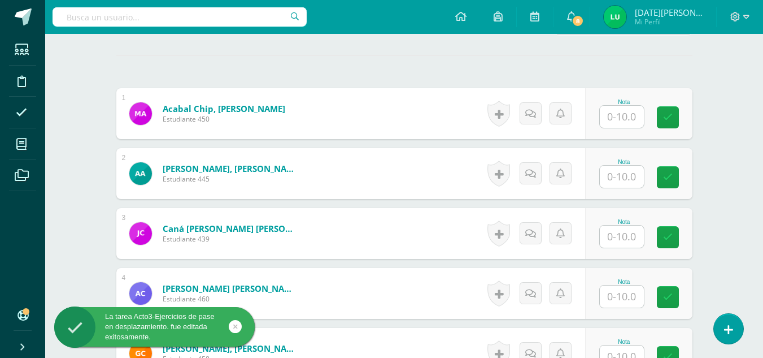
scroll to position [289, 0]
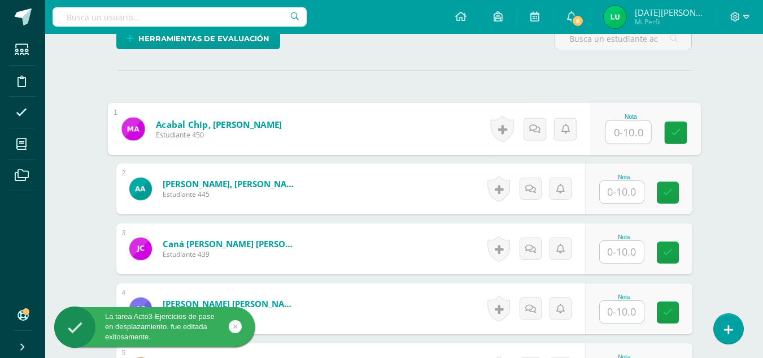
click at [623, 136] on input "text" at bounding box center [628, 132] width 45 height 23
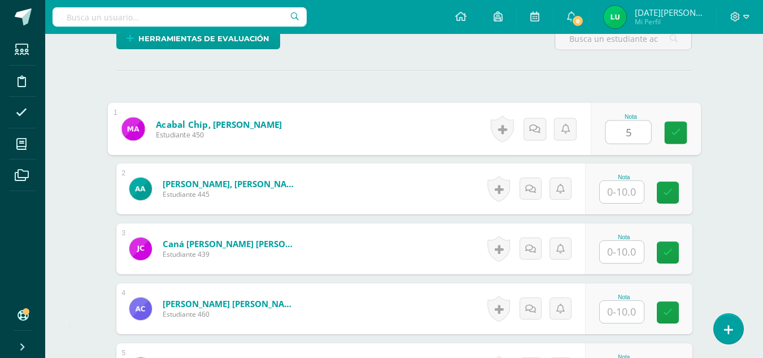
type input "5"
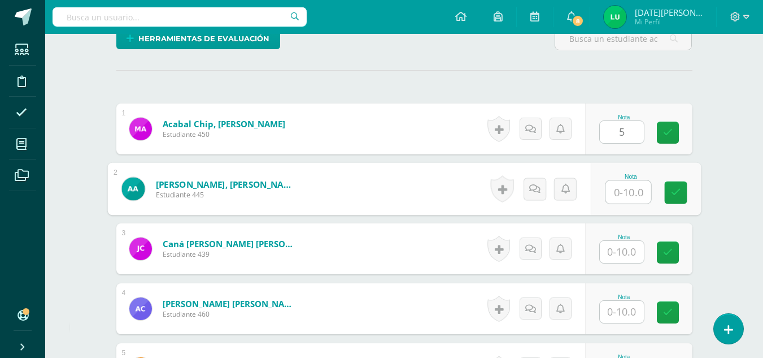
scroll to position [290, 0]
click at [632, 192] on input "text" at bounding box center [628, 191] width 45 height 23
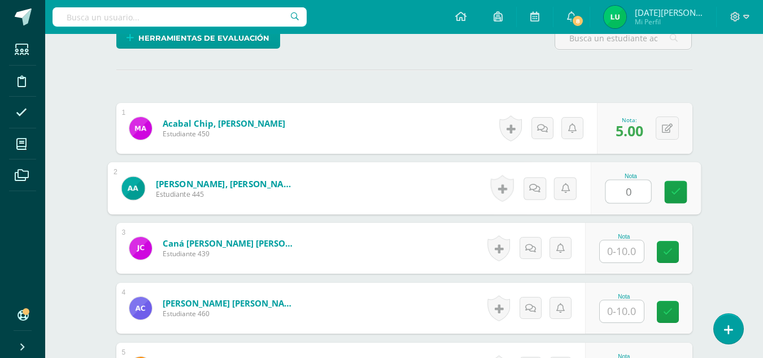
type input "0"
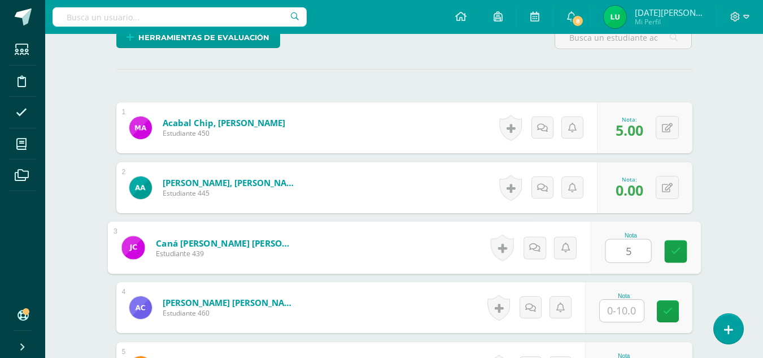
click at [634, 247] on input "5" at bounding box center [628, 251] width 45 height 23
type input "5"
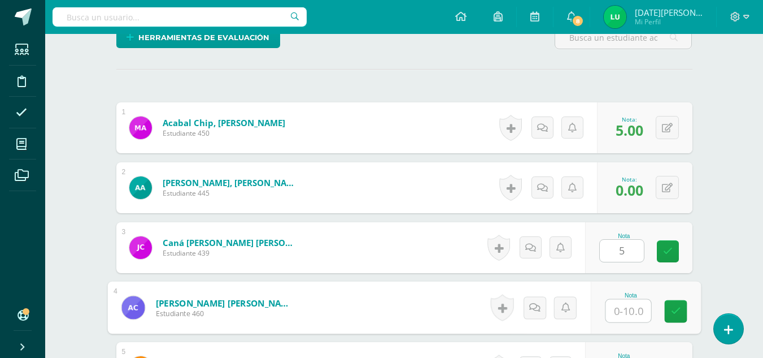
type input "5"
click at [624, 312] on input "5" at bounding box center [628, 310] width 45 height 23
click at [672, 316] on icon at bounding box center [676, 311] width 10 height 10
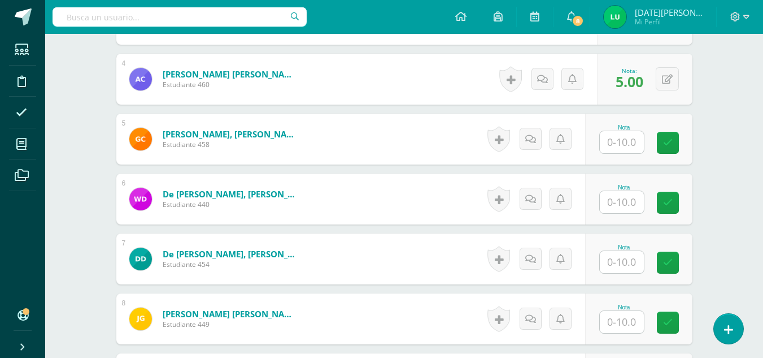
scroll to position [528, 0]
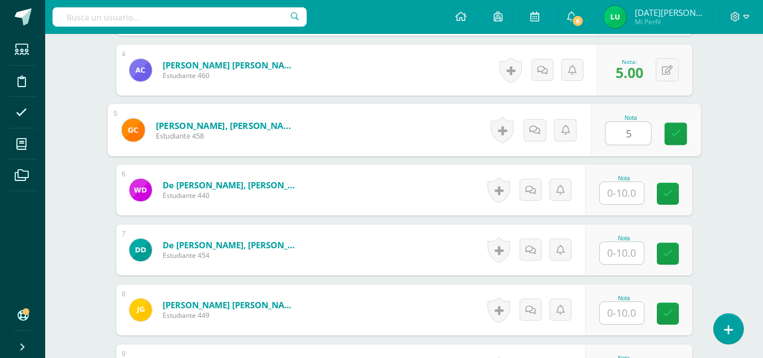
click at [636, 133] on input "5" at bounding box center [628, 133] width 45 height 23
type input "5"
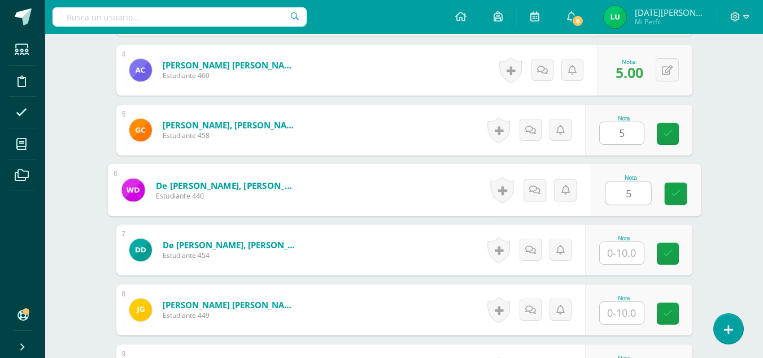
click at [634, 195] on input "5" at bounding box center [628, 193] width 45 height 23
type input "5"
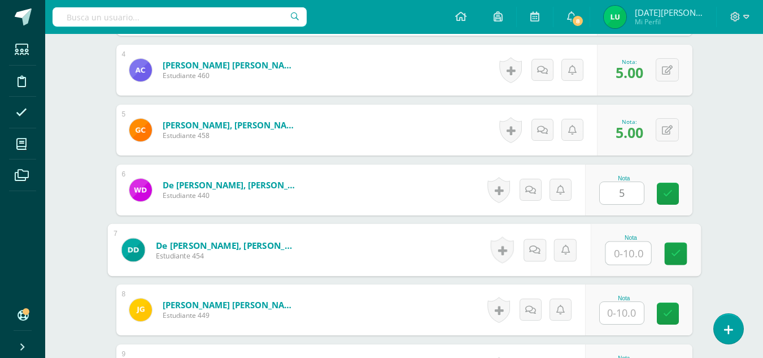
click at [616, 263] on input "text" at bounding box center [628, 253] width 45 height 23
type input "5"
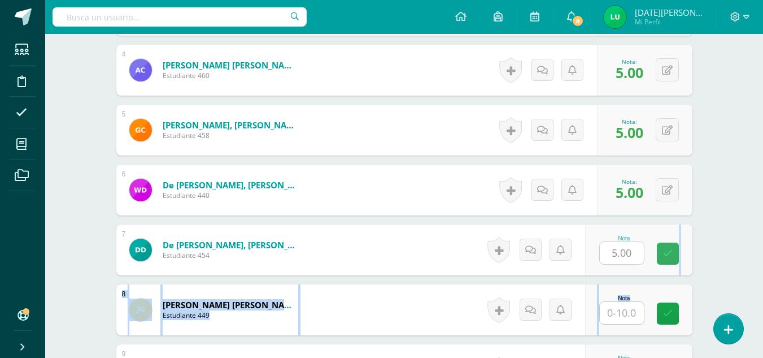
drag, startPoint x: 660, startPoint y: 263, endPoint x: 617, endPoint y: 312, distance: 65.6
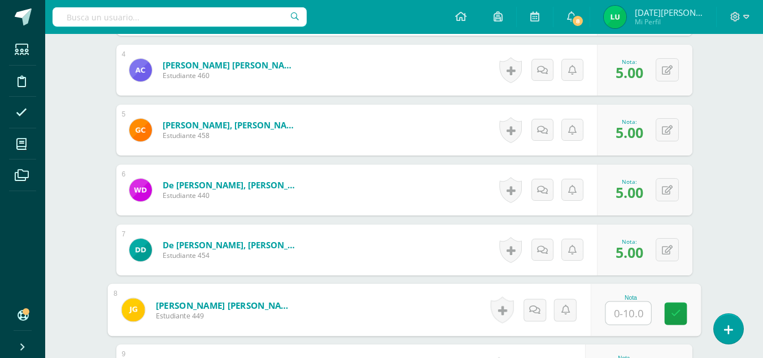
click at [617, 312] on input "text" at bounding box center [628, 313] width 45 height 23
type input "0"
click at [675, 312] on icon at bounding box center [676, 313] width 10 height 10
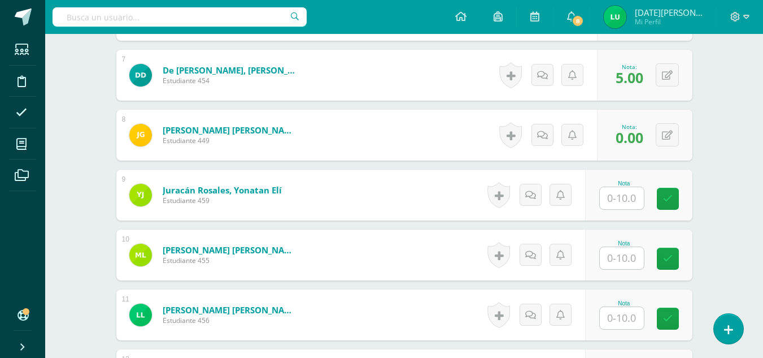
scroll to position [712, 0]
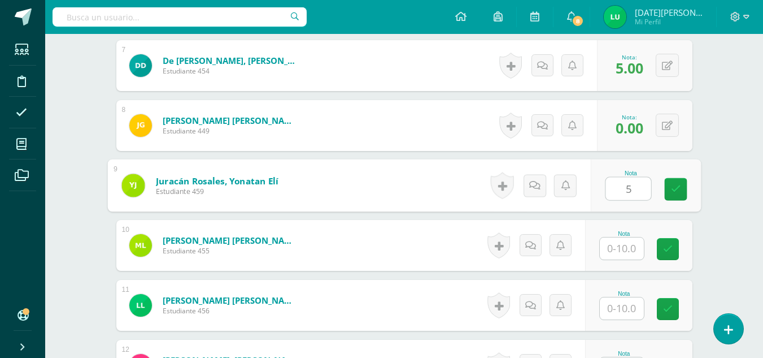
click at [620, 186] on input "5" at bounding box center [628, 188] width 45 height 23
type input "5"
click at [619, 250] on input "5" at bounding box center [622, 248] width 44 height 22
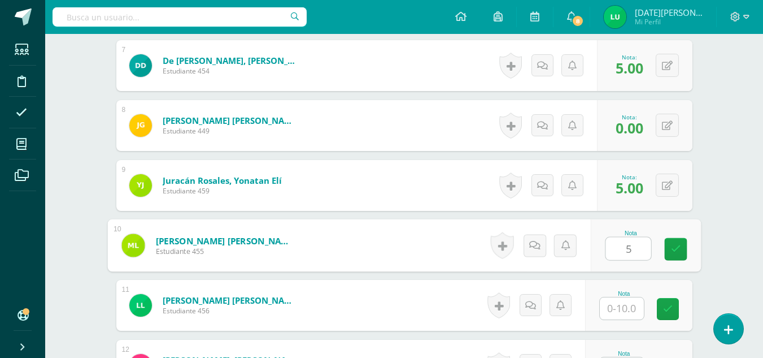
type input "5"
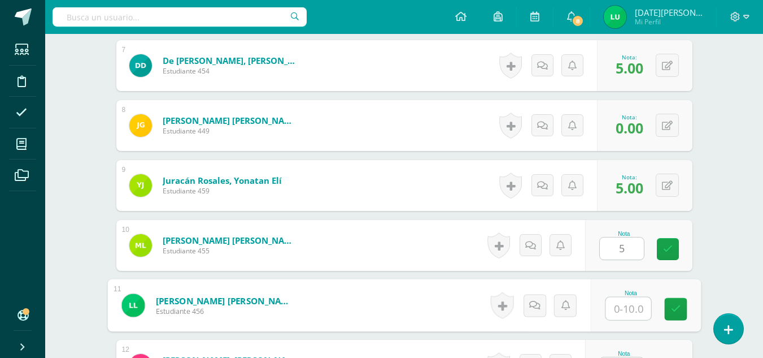
click at [632, 303] on input "text" at bounding box center [628, 308] width 45 height 23
type input "0"
click at [679, 304] on icon at bounding box center [676, 309] width 10 height 10
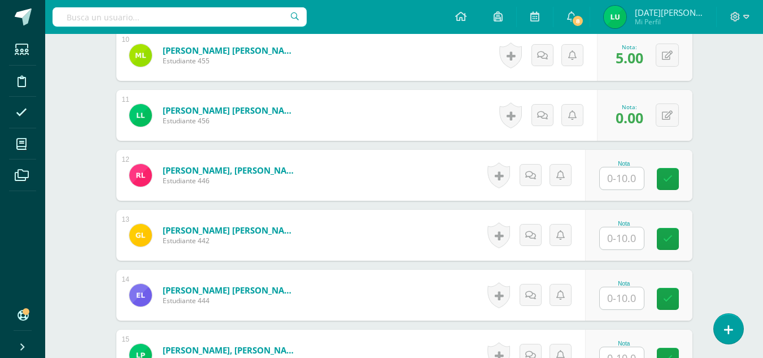
scroll to position [914, 0]
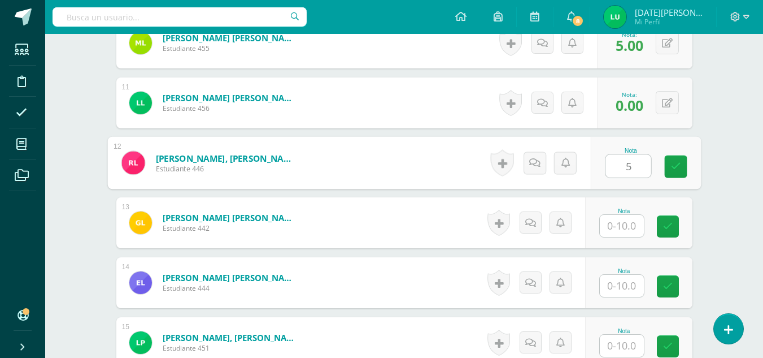
click at [616, 162] on input "5" at bounding box center [628, 166] width 45 height 23
type input "5"
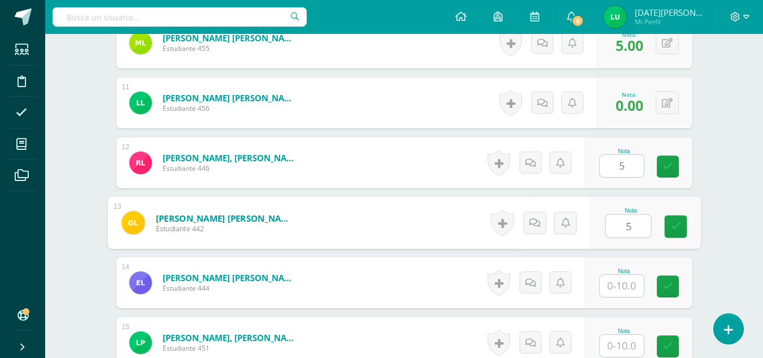
click at [633, 220] on input "5" at bounding box center [628, 226] width 45 height 23
type input "5"
click at [633, 279] on input "text" at bounding box center [622, 286] width 44 height 22
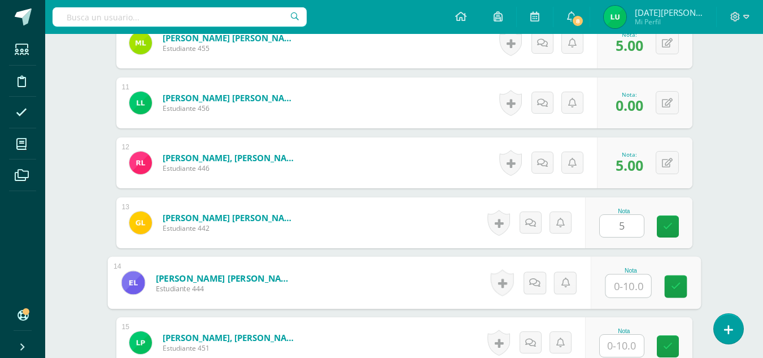
type input "5"
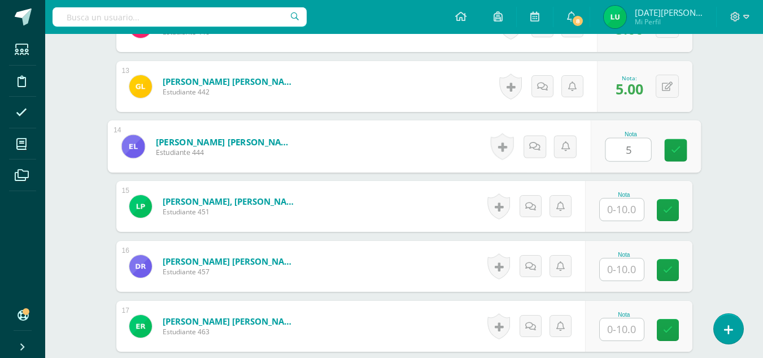
scroll to position [1079, 0]
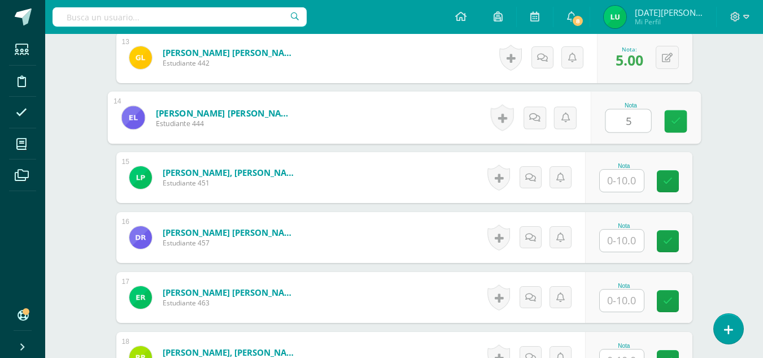
click at [674, 124] on icon at bounding box center [676, 121] width 10 height 10
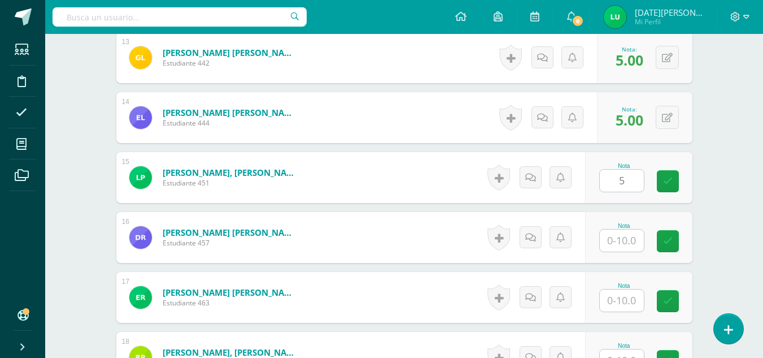
click at [634, 180] on input "5" at bounding box center [622, 180] width 44 height 22
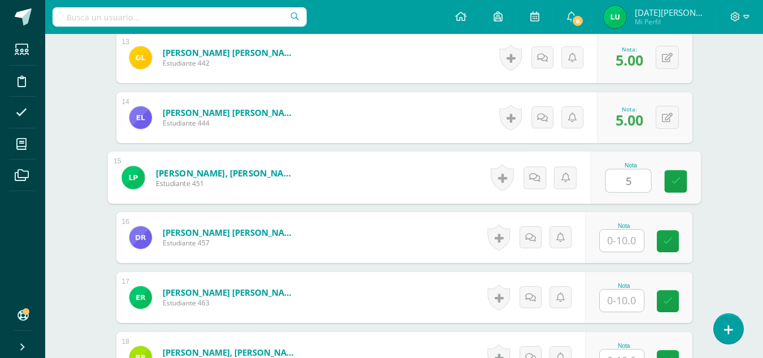
type input "5"
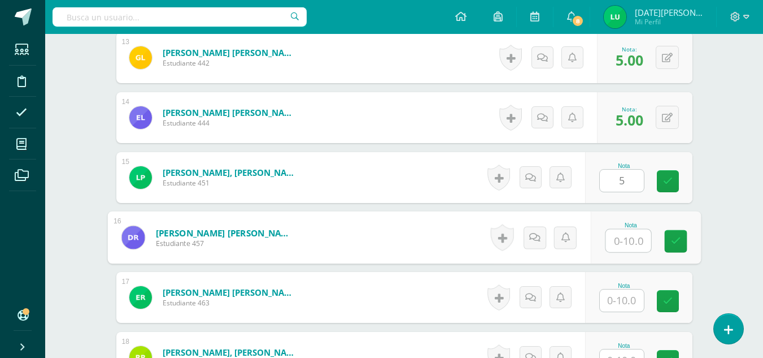
click at [631, 239] on input "text" at bounding box center [628, 240] width 45 height 23
type input "0"
click at [684, 241] on link at bounding box center [675, 241] width 23 height 23
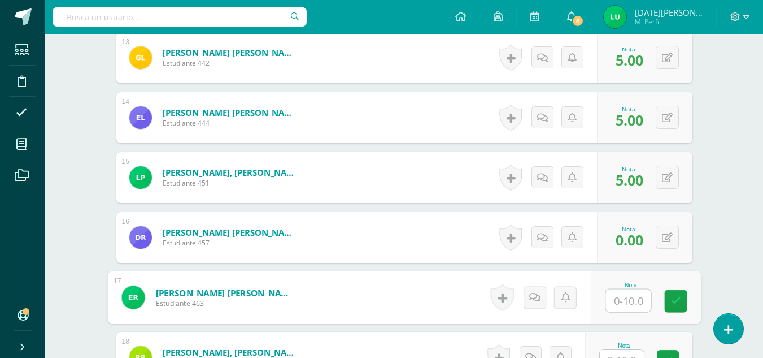
click at [616, 311] on input "text" at bounding box center [628, 300] width 45 height 23
type input "0"
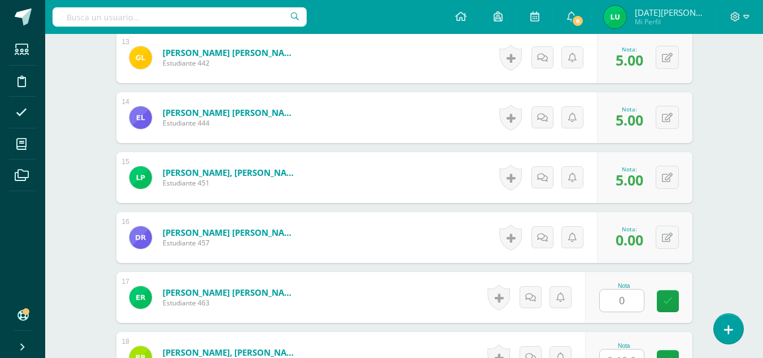
click at [673, 316] on div "Nota 0" at bounding box center [638, 297] width 107 height 51
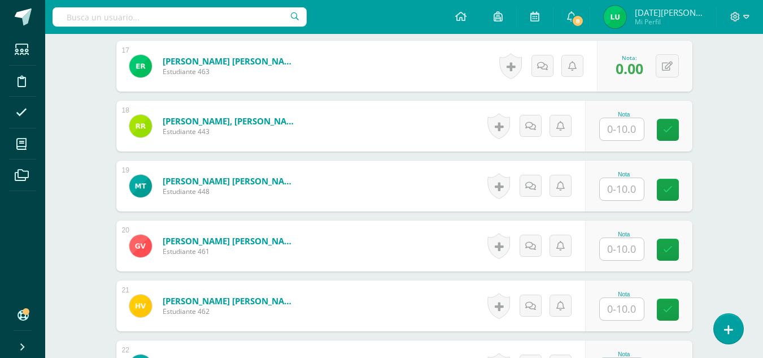
scroll to position [1326, 0]
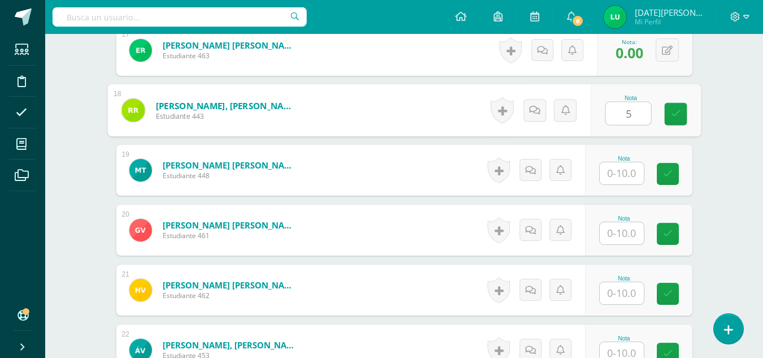
click at [616, 115] on input "5" at bounding box center [628, 113] width 45 height 23
type input "5"
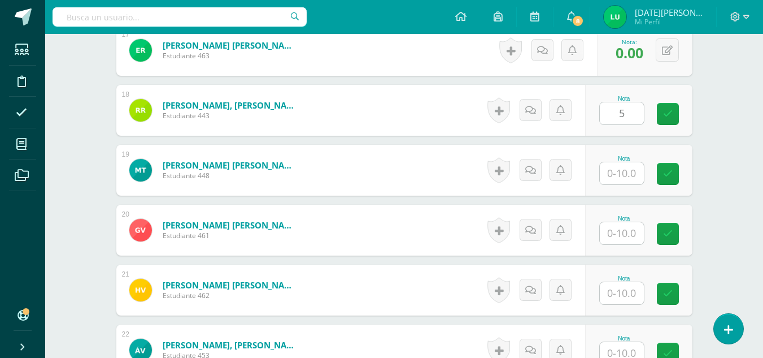
click at [664, 110] on div "Nota 5" at bounding box center [638, 110] width 107 height 51
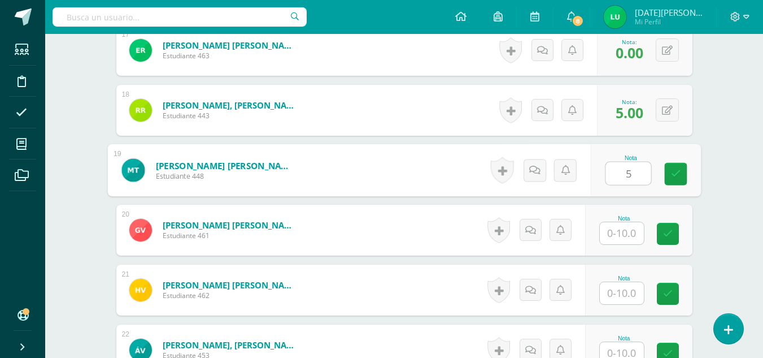
click at [623, 166] on input "5" at bounding box center [628, 173] width 45 height 23
type input "5"
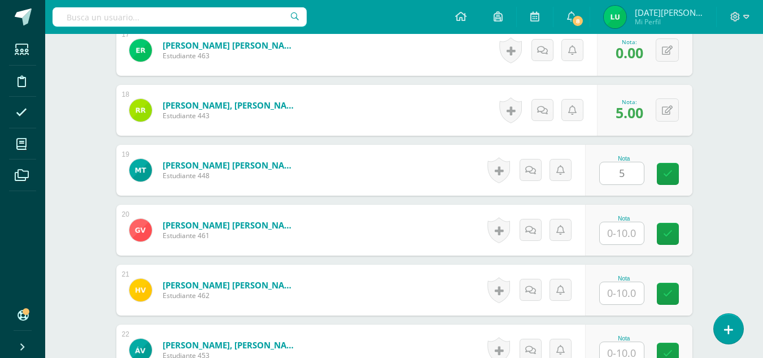
click at [628, 220] on div "Nota" at bounding box center [624, 218] width 50 height 6
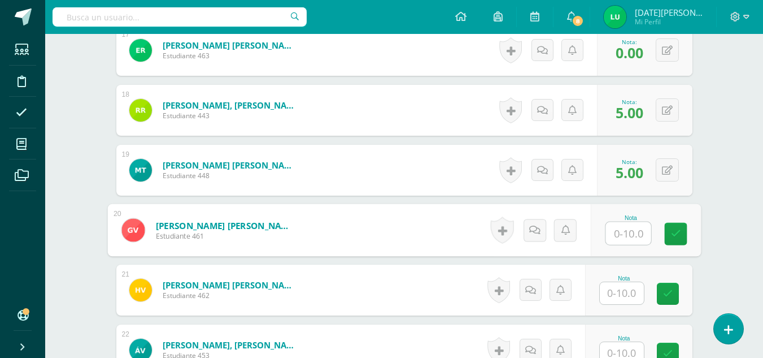
click at [625, 232] on input "text" at bounding box center [628, 233] width 45 height 23
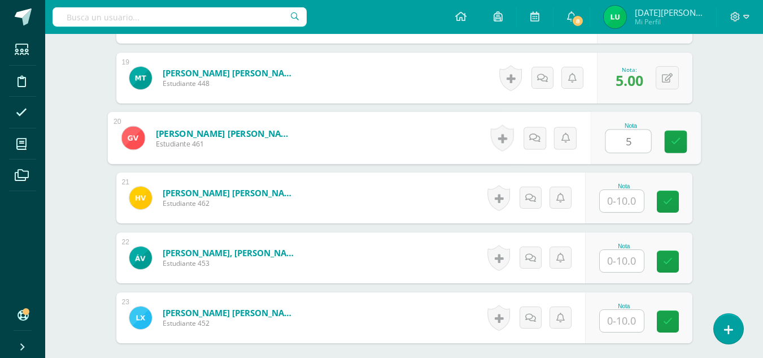
scroll to position [1421, 0]
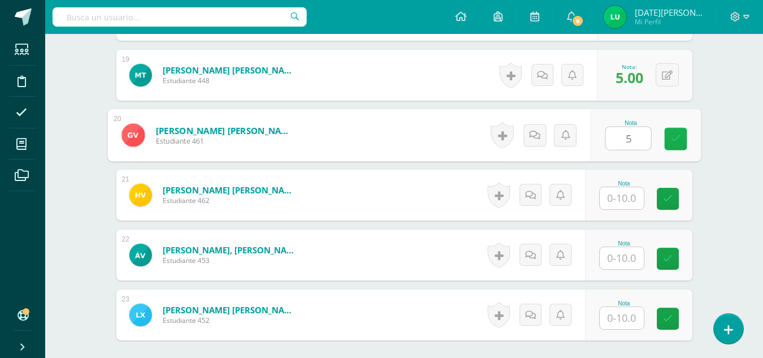
click at [670, 136] on link at bounding box center [675, 139] width 23 height 23
type input "5"
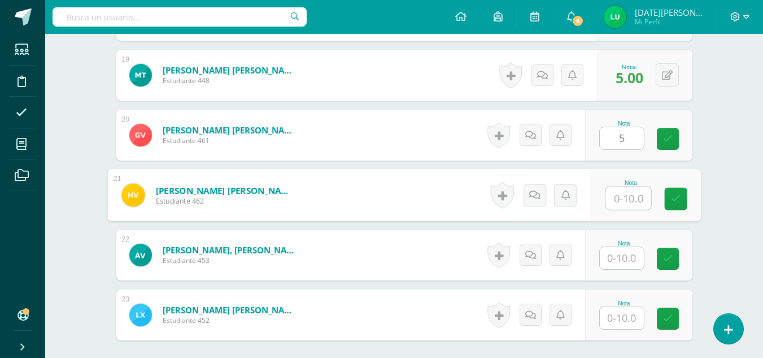
click at [628, 193] on input "text" at bounding box center [628, 198] width 45 height 23
type input "5"
click at [632, 255] on input "5" at bounding box center [622, 258] width 44 height 22
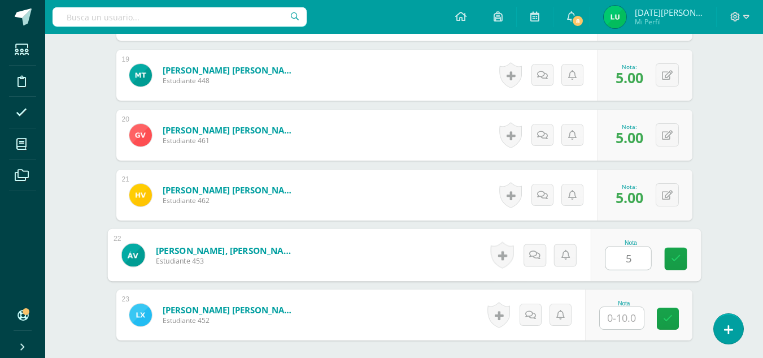
type input "5"
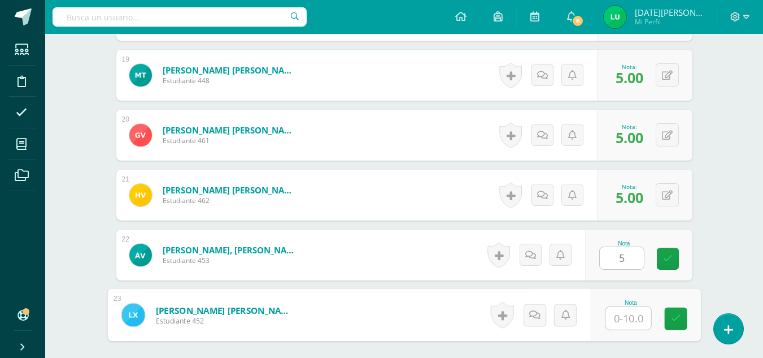
click at [627, 312] on input "text" at bounding box center [628, 318] width 45 height 23
type input "5"
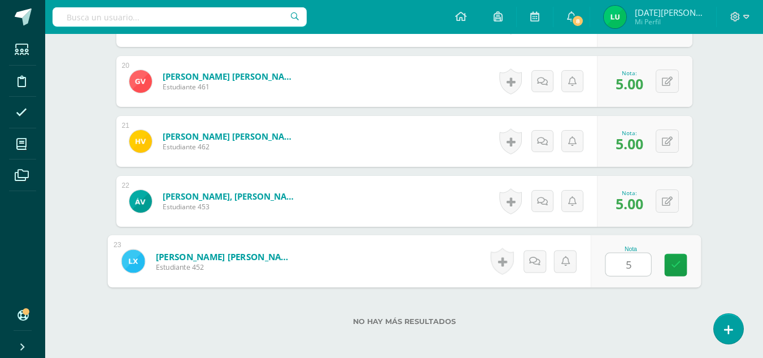
scroll to position [1533, 0]
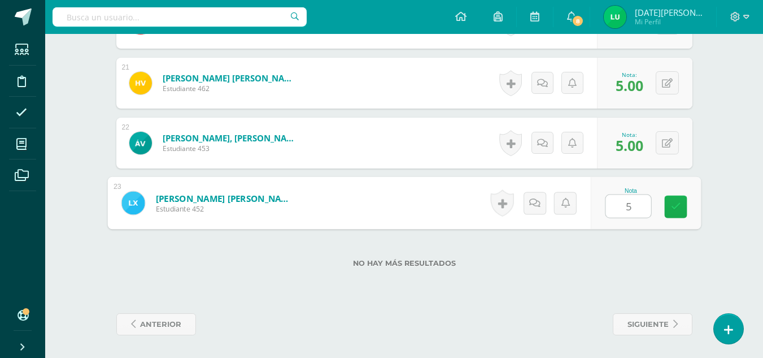
click at [675, 202] on icon at bounding box center [676, 207] width 10 height 10
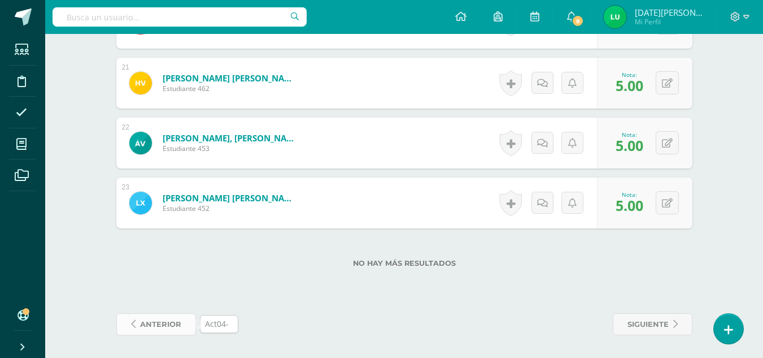
click at [152, 323] on span "anterior" at bounding box center [160, 324] width 41 height 21
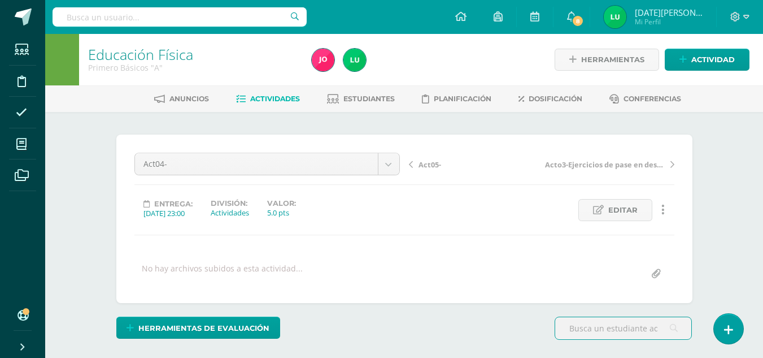
scroll to position [1, 0]
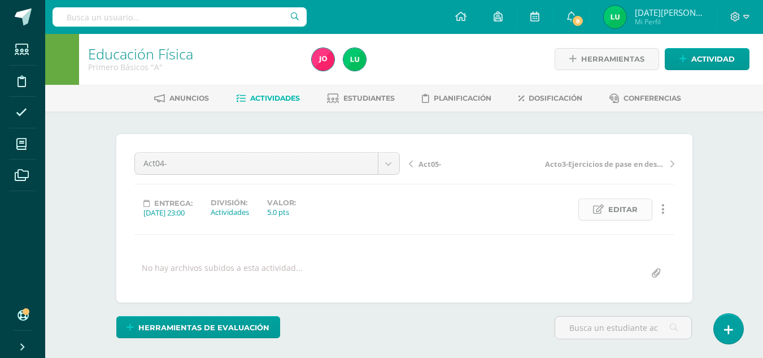
click at [623, 215] on span "Editar" at bounding box center [622, 209] width 29 height 21
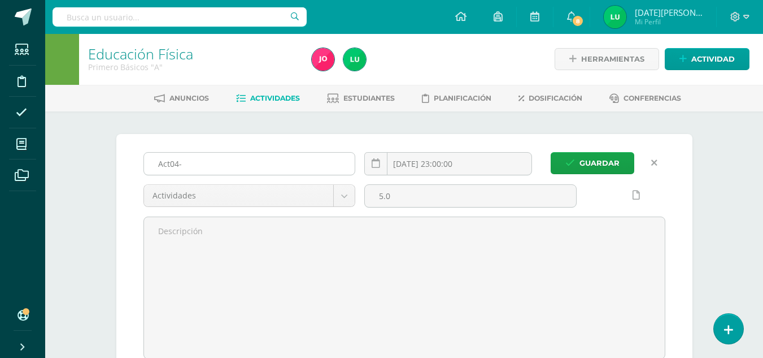
scroll to position [1, 0]
click at [208, 163] on input "Act04-" at bounding box center [249, 163] width 211 height 22
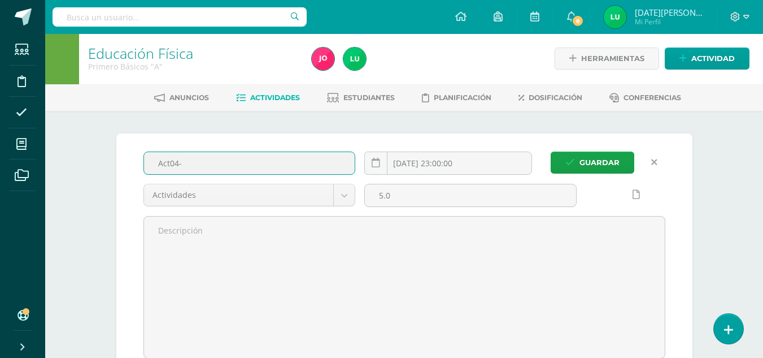
paste input "Antecedentes históricos, conceptos y reglas del fútbol"
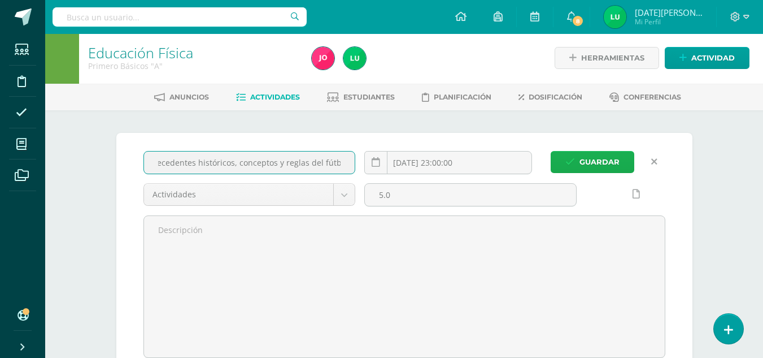
type input "Act04-Antecedentes históricos, conceptos y reglas del fútbol"
click at [578, 160] on button "Guardar" at bounding box center [593, 162] width 84 height 22
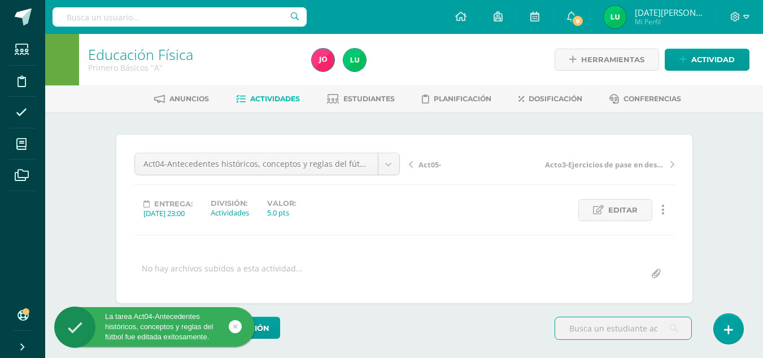
scroll to position [1, 0]
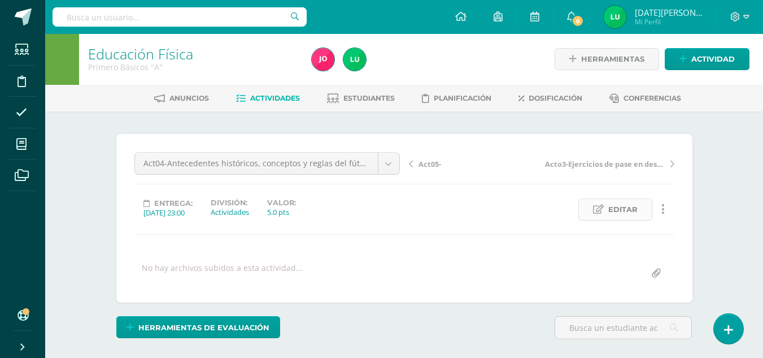
click at [636, 208] on span "Editar" at bounding box center [622, 209] width 29 height 21
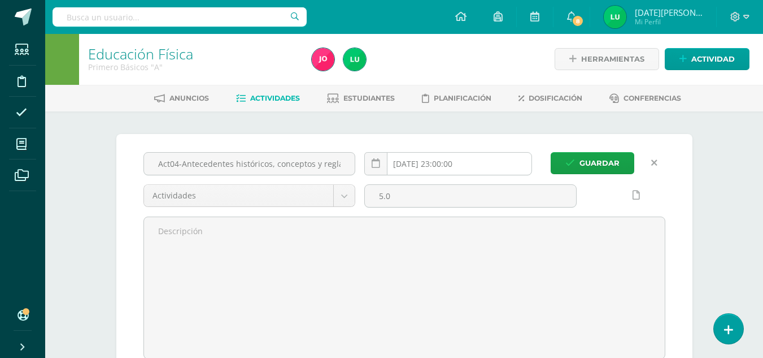
scroll to position [1, 0]
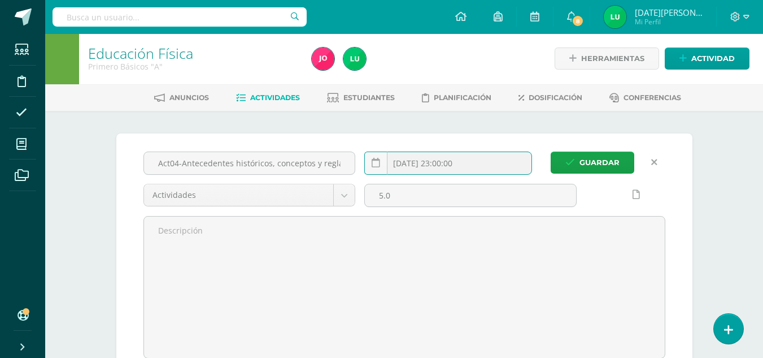
click at [446, 161] on input "[DATE] 23:00:00" at bounding box center [448, 163] width 167 height 22
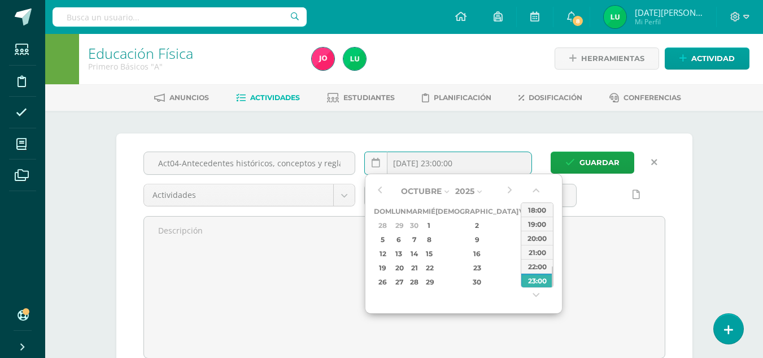
scroll to position [2, 0]
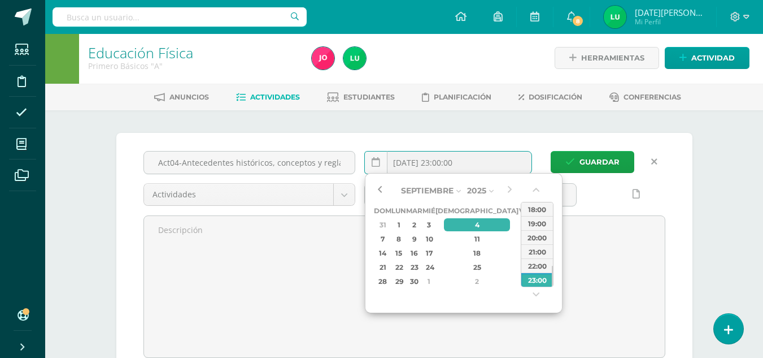
click at [380, 187] on button "button" at bounding box center [379, 190] width 11 height 17
click at [533, 267] on div "27" at bounding box center [539, 266] width 12 height 13
type input "[DATE] 23:00"
click at [541, 276] on div "23:00" at bounding box center [537, 279] width 32 height 14
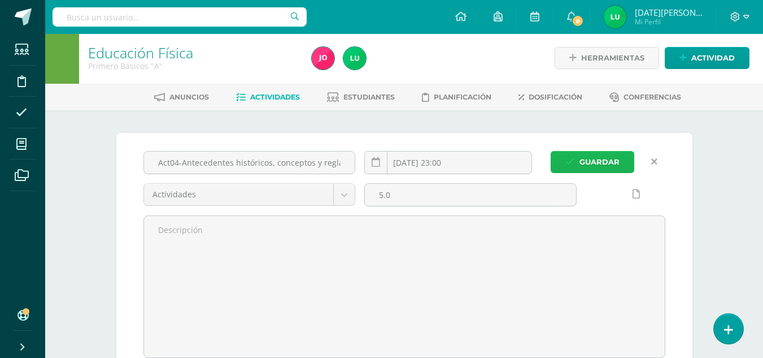
click at [593, 164] on span "Guardar" at bounding box center [600, 161] width 40 height 21
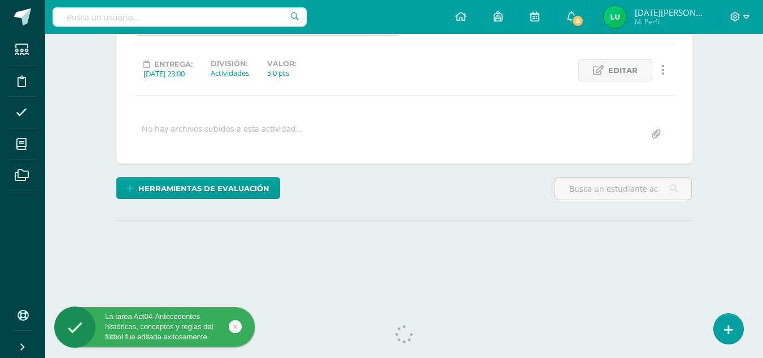
scroll to position [158, 0]
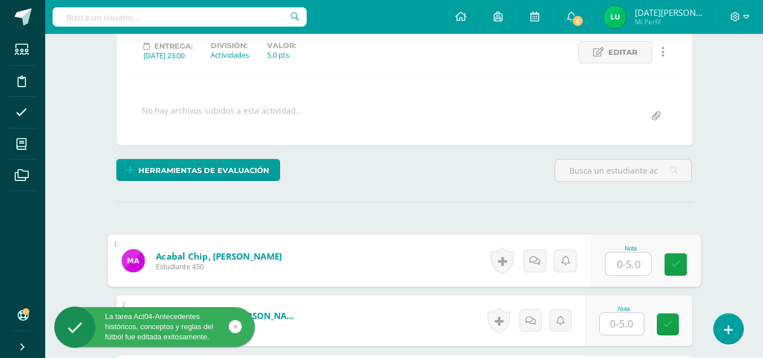
click at [631, 255] on input "text" at bounding box center [628, 264] width 45 height 23
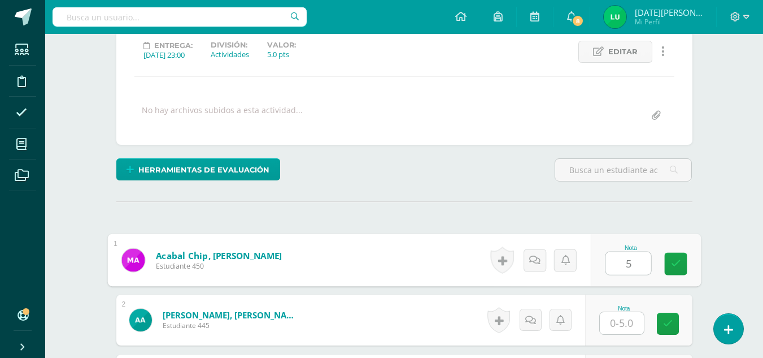
type input "5"
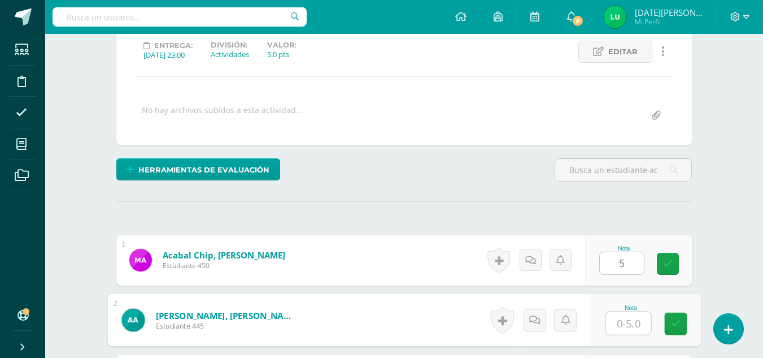
click at [624, 315] on input "text" at bounding box center [628, 323] width 45 height 23
type input "0"
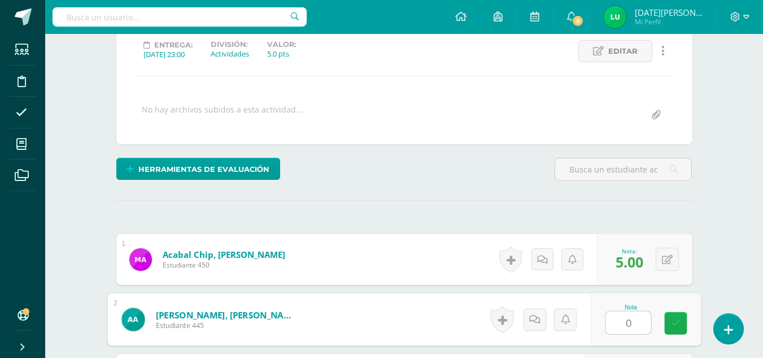
click at [676, 320] on icon at bounding box center [676, 323] width 10 height 10
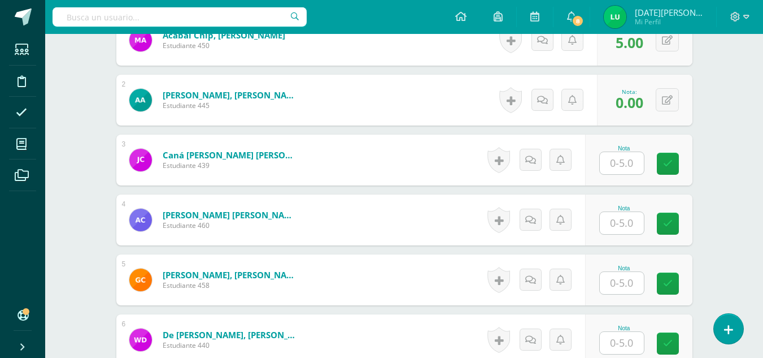
scroll to position [447, 0]
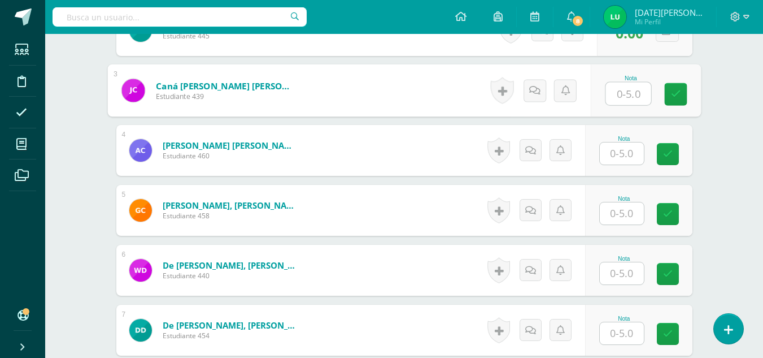
click at [624, 98] on input "text" at bounding box center [628, 93] width 45 height 23
click at [673, 101] on link at bounding box center [675, 94] width 23 height 23
type input "5"
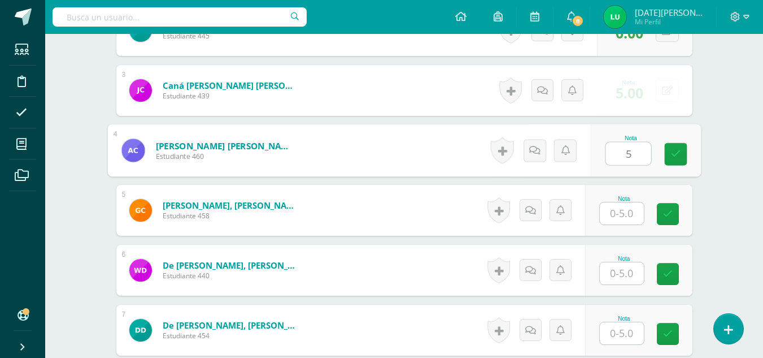
click at [633, 151] on input "5" at bounding box center [628, 153] width 45 height 23
type input "5"
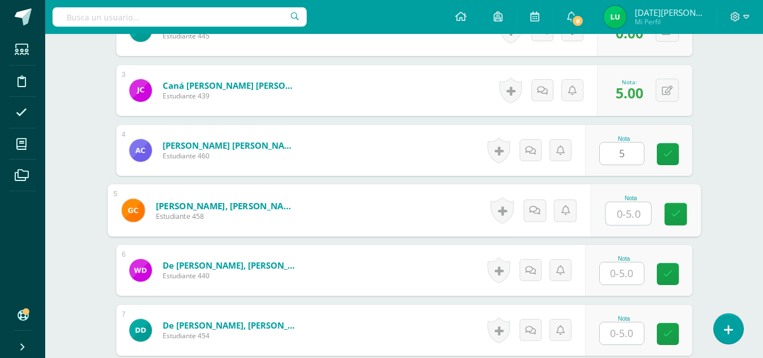
click at [643, 208] on input "text" at bounding box center [628, 213] width 45 height 23
type input "5"
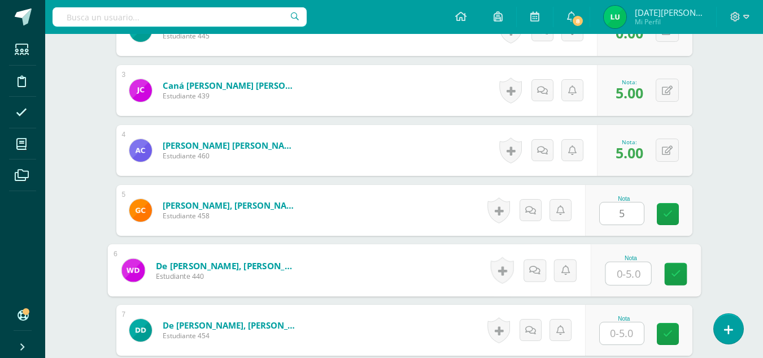
click at [628, 274] on input "text" at bounding box center [628, 273] width 45 height 23
type input "5"
click at [670, 276] on link at bounding box center [675, 274] width 23 height 23
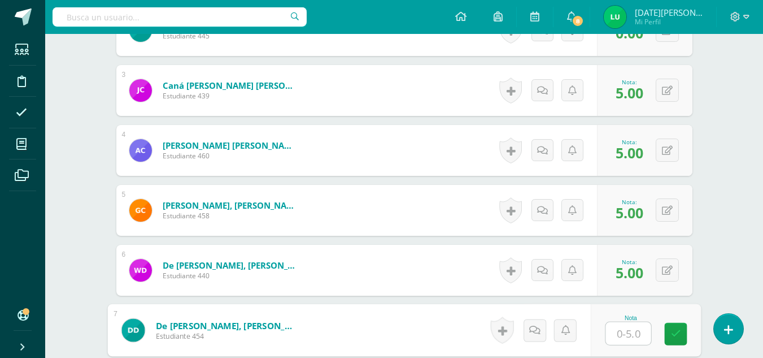
click at [628, 332] on input "text" at bounding box center [628, 333] width 45 height 23
type input "4"
click at [678, 337] on icon at bounding box center [676, 334] width 10 height 10
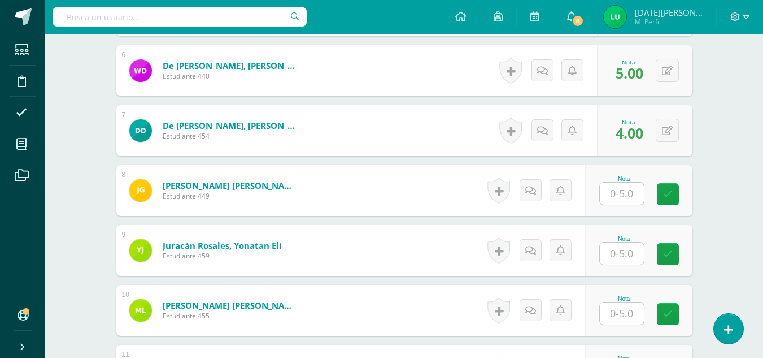
scroll to position [672, 0]
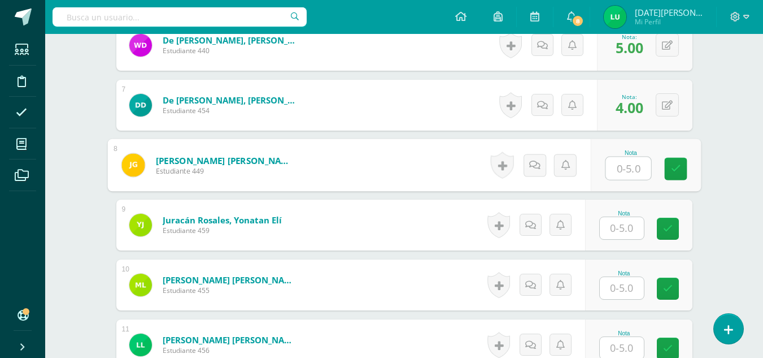
click at [623, 176] on input "text" at bounding box center [628, 168] width 45 height 23
drag, startPoint x: 669, startPoint y: 173, endPoint x: 626, endPoint y: 230, distance: 71.0
type input "0"
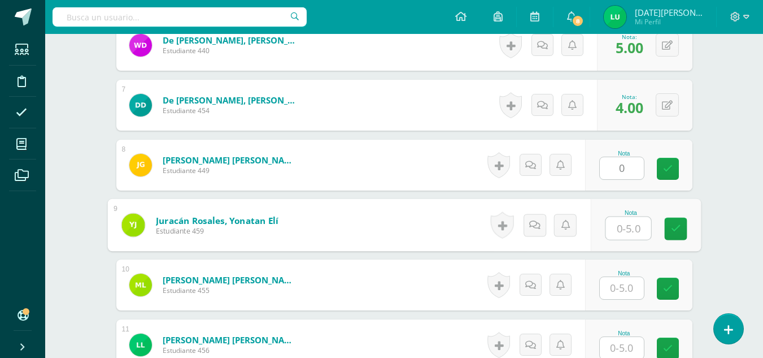
click at [626, 230] on input "text" at bounding box center [628, 228] width 45 height 23
type input "4"
click at [669, 235] on link at bounding box center [675, 229] width 23 height 23
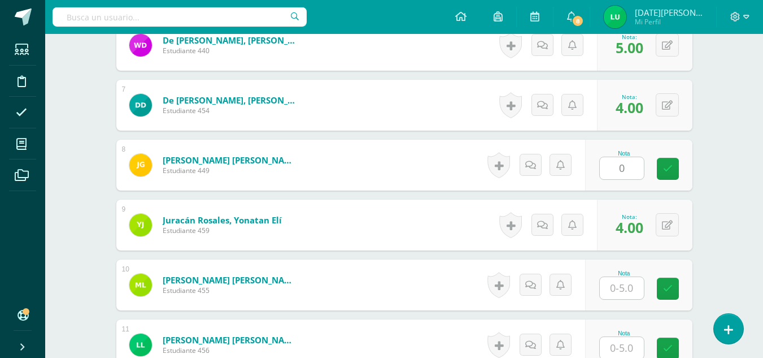
type input "5"
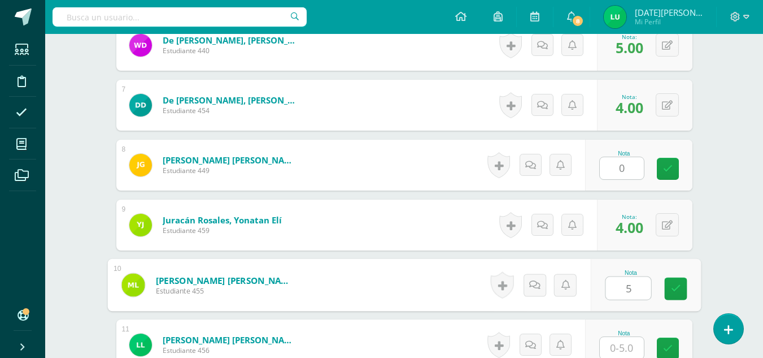
click at [618, 284] on input "5" at bounding box center [628, 288] width 45 height 23
click at [671, 289] on icon at bounding box center [676, 289] width 10 height 10
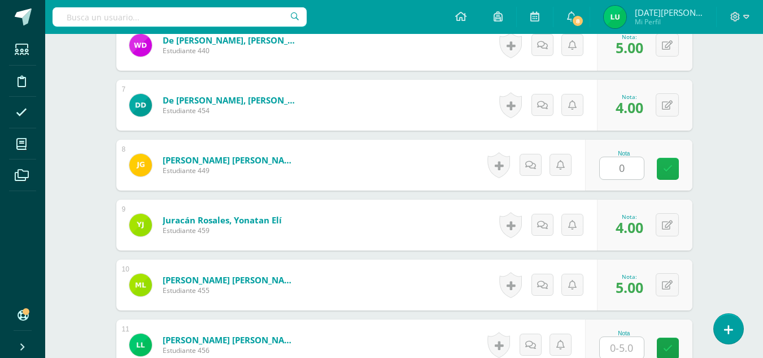
click at [666, 165] on icon at bounding box center [668, 169] width 10 height 10
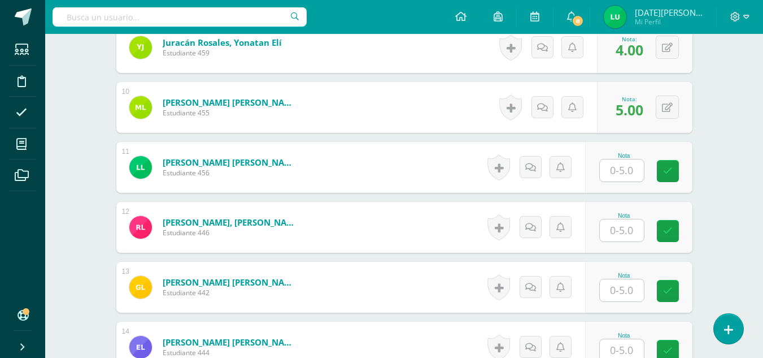
scroll to position [869, 0]
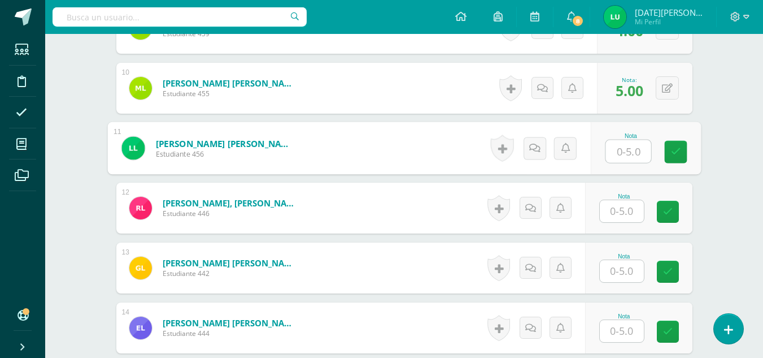
click at [618, 151] on input "text" at bounding box center [628, 151] width 45 height 23
type input "0"
click at [686, 146] on link at bounding box center [675, 152] width 23 height 23
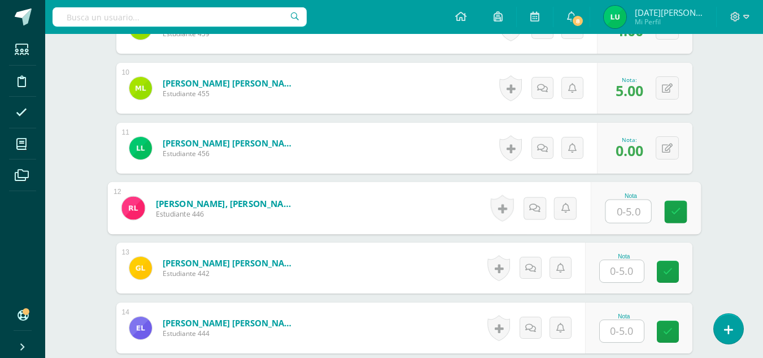
click at [642, 210] on input "text" at bounding box center [628, 211] width 45 height 23
type input "5"
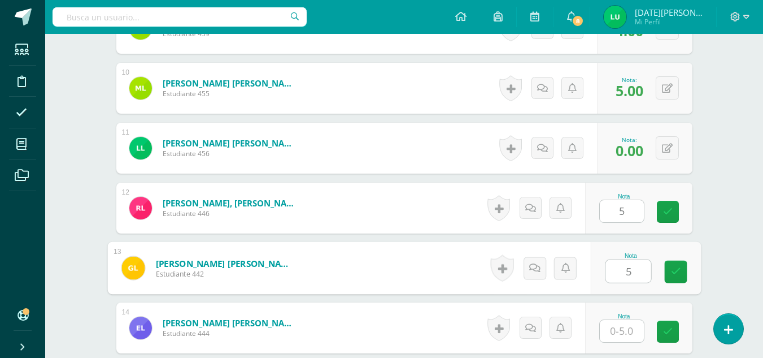
click at [623, 264] on input "5" at bounding box center [628, 271] width 45 height 23
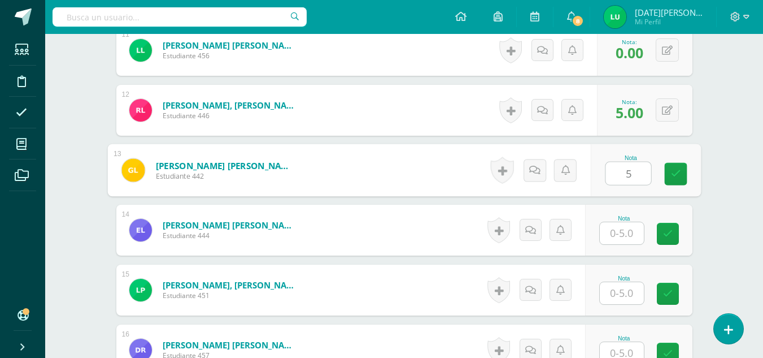
scroll to position [989, 0]
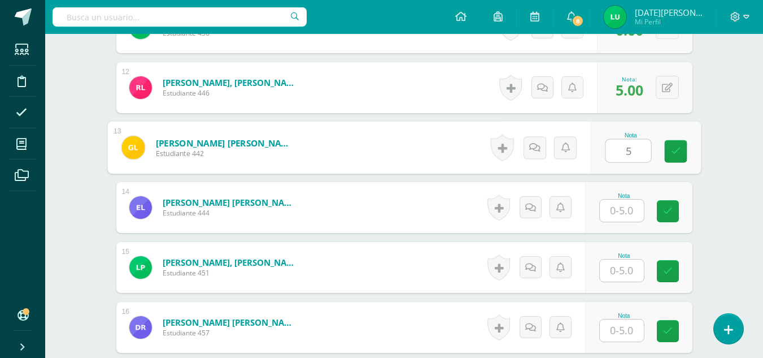
type input "5"
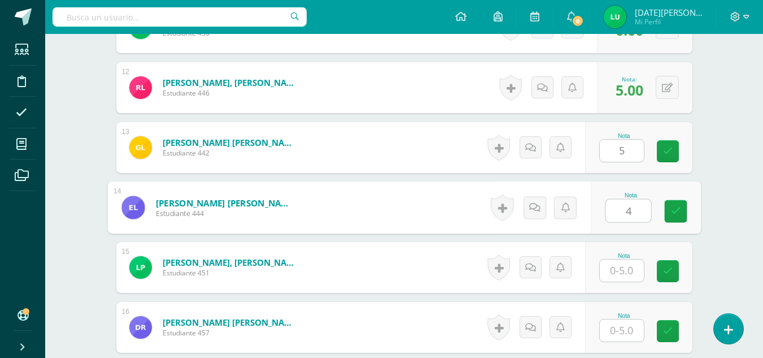
click at [626, 201] on input "4" at bounding box center [628, 210] width 45 height 23
type input "4"
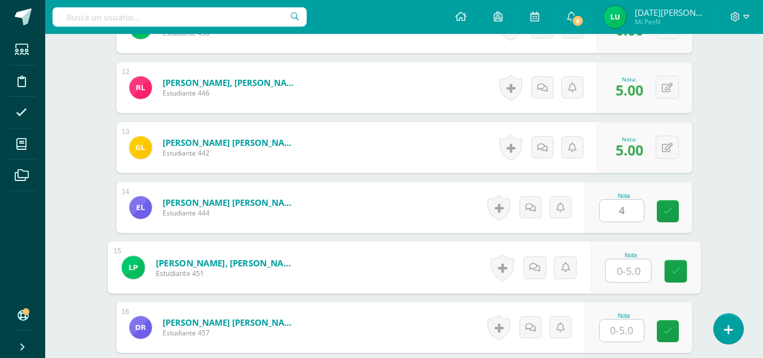
click at [627, 263] on input "text" at bounding box center [628, 270] width 45 height 23
type input "4"
click at [669, 268] on link at bounding box center [675, 271] width 23 height 23
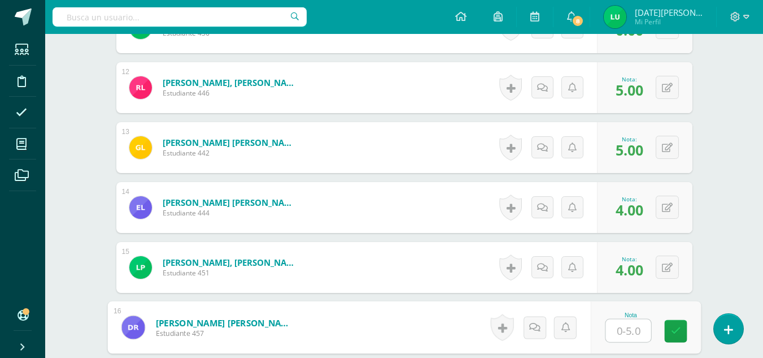
click at [631, 325] on input "text" at bounding box center [628, 330] width 45 height 23
type input "'"
type input "0"
click at [666, 336] on link at bounding box center [675, 331] width 23 height 23
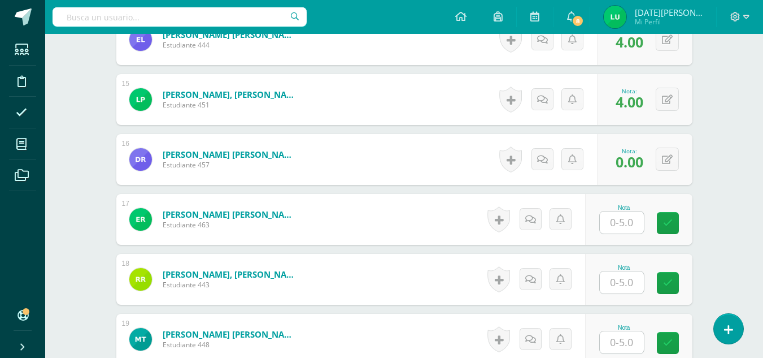
scroll to position [1163, 0]
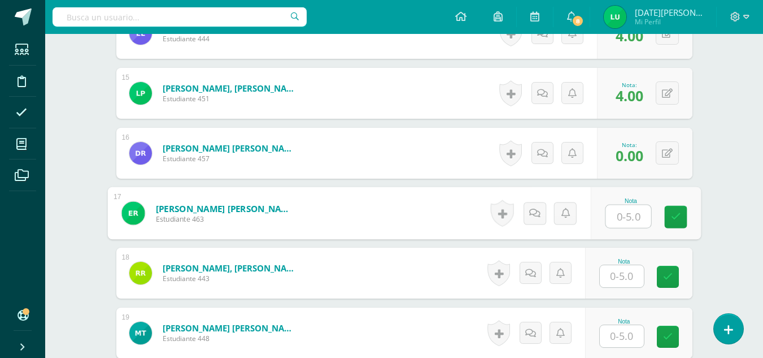
click at [633, 215] on input "text" at bounding box center [628, 216] width 45 height 23
type input "0"
click at [680, 215] on icon at bounding box center [676, 217] width 10 height 10
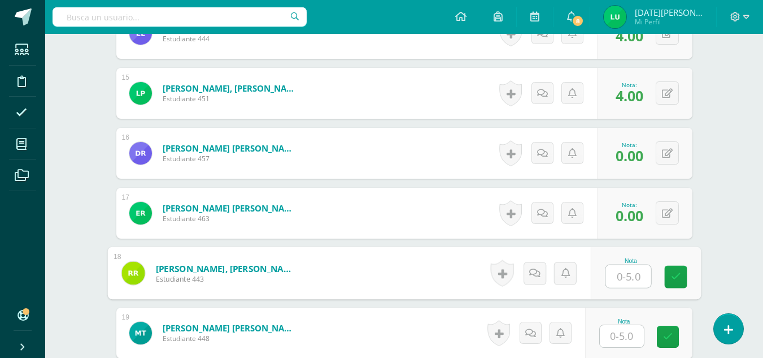
click at [629, 274] on input "text" at bounding box center [628, 276] width 45 height 23
type input "4"
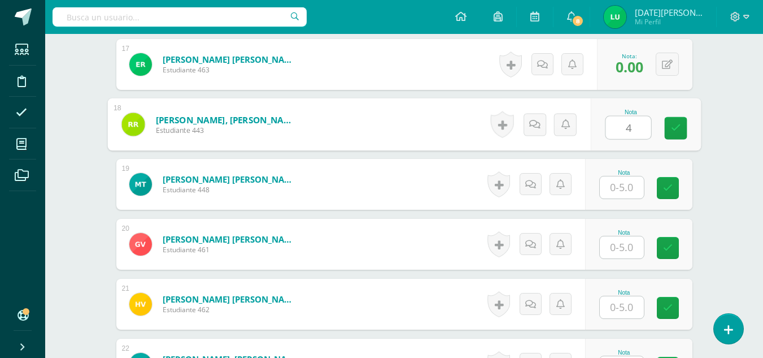
scroll to position [1325, 0]
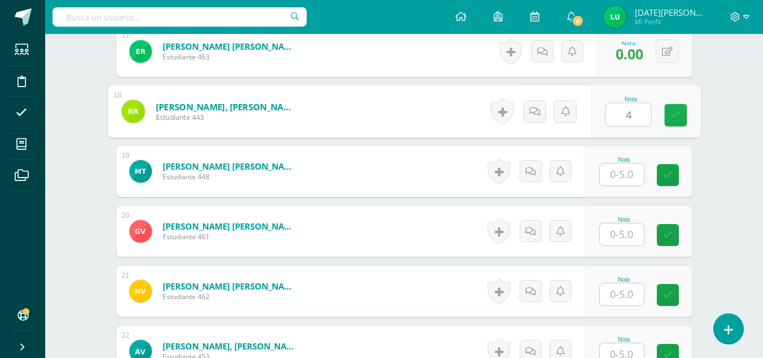
click at [674, 113] on icon at bounding box center [676, 115] width 10 height 10
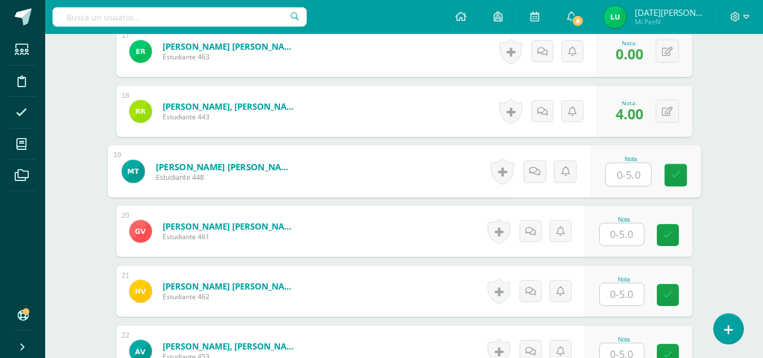
click at [631, 171] on input "text" at bounding box center [628, 174] width 45 height 23
type input "4"
drag, startPoint x: 667, startPoint y: 177, endPoint x: 618, endPoint y: 240, distance: 79.7
type input "5"
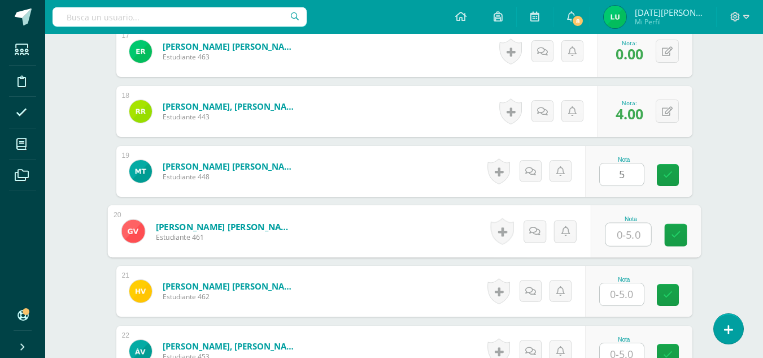
click at [618, 240] on input "text" at bounding box center [628, 234] width 45 height 23
type input "5"
click at [680, 233] on icon at bounding box center [676, 235] width 10 height 10
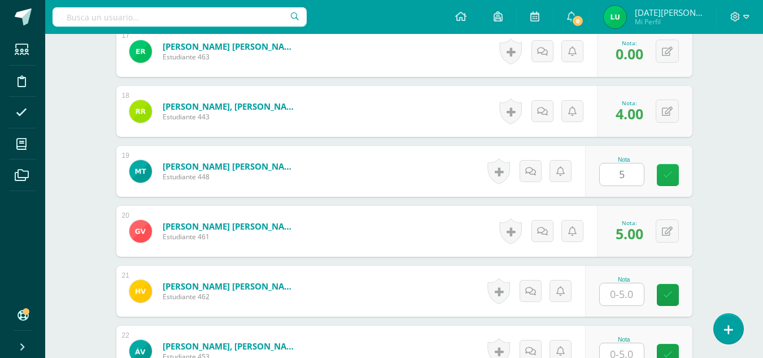
click at [674, 173] on link at bounding box center [668, 175] width 22 height 22
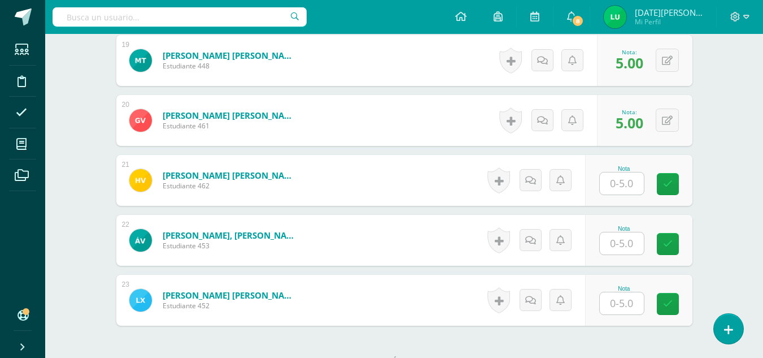
scroll to position [1439, 0]
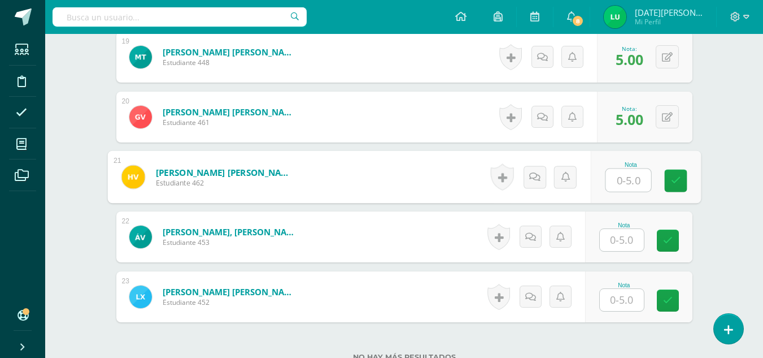
click at [631, 182] on input "text" at bounding box center [628, 180] width 45 height 23
type input "5"
click at [682, 182] on link at bounding box center [675, 180] width 23 height 23
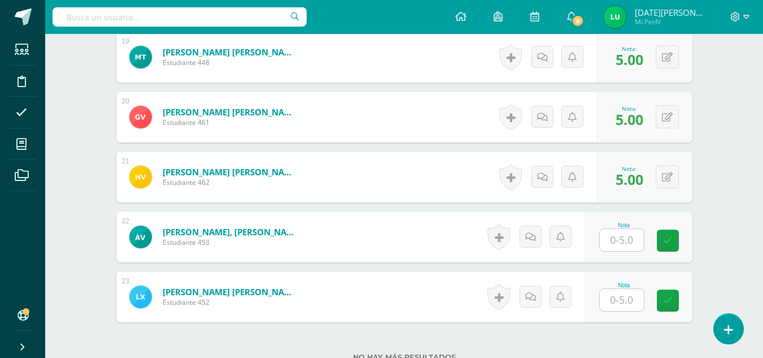
click at [643, 240] on input "text" at bounding box center [622, 240] width 44 height 22
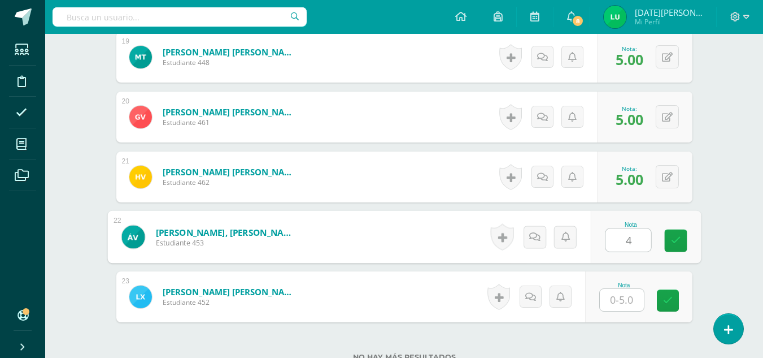
drag, startPoint x: 670, startPoint y: 244, endPoint x: 625, endPoint y: 294, distance: 67.7
type input "4"
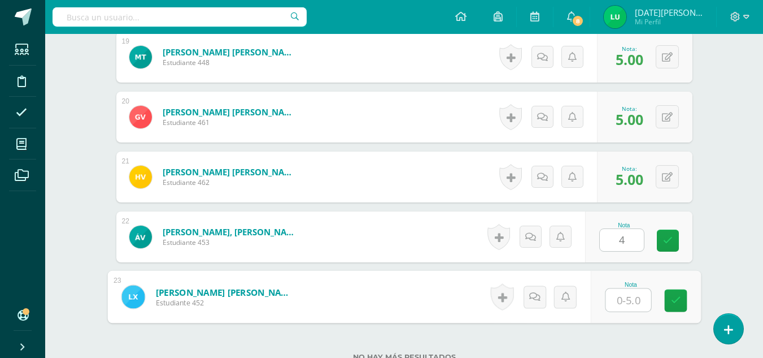
type input "5"
click at [625, 294] on input "5" at bounding box center [628, 300] width 45 height 23
click at [669, 302] on link at bounding box center [675, 300] width 23 height 23
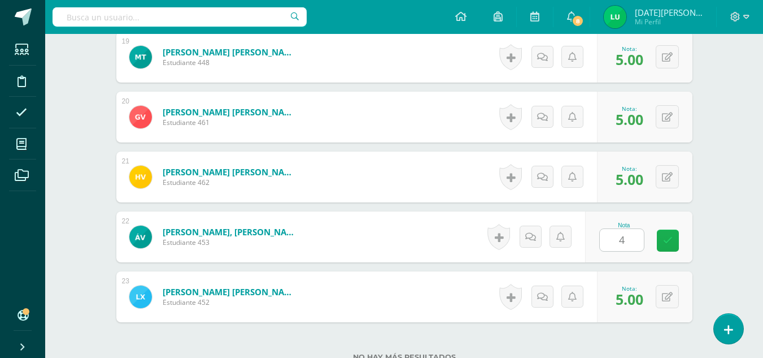
click at [663, 237] on icon at bounding box center [668, 241] width 10 height 10
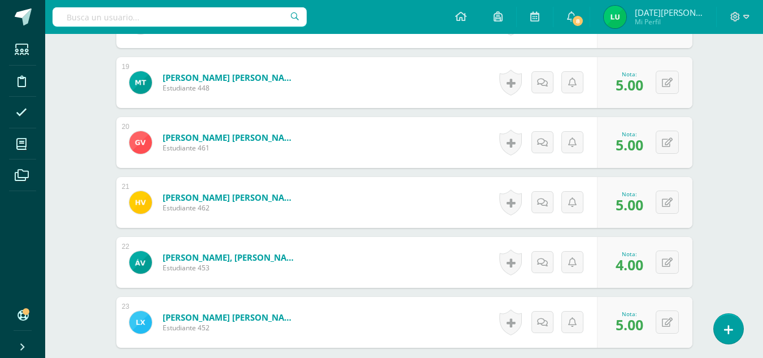
scroll to position [1533, 0]
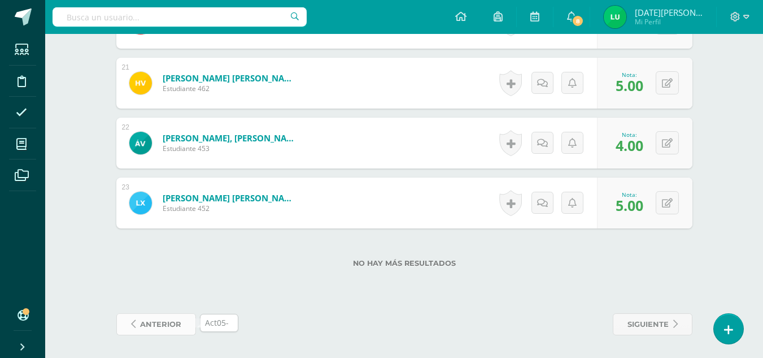
click at [169, 320] on span "anterior" at bounding box center [160, 324] width 41 height 21
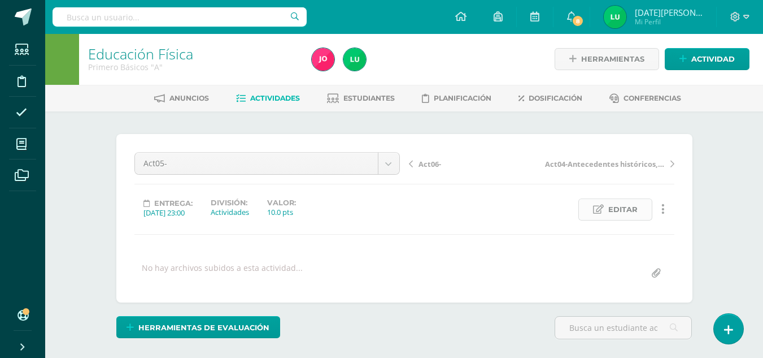
click at [614, 204] on span "Editar" at bounding box center [622, 209] width 29 height 21
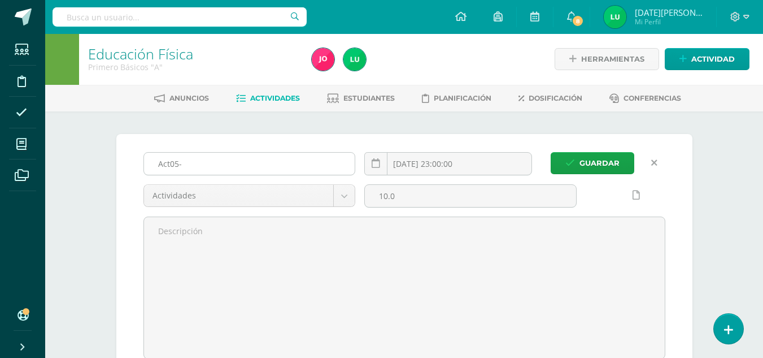
scroll to position [1, 0]
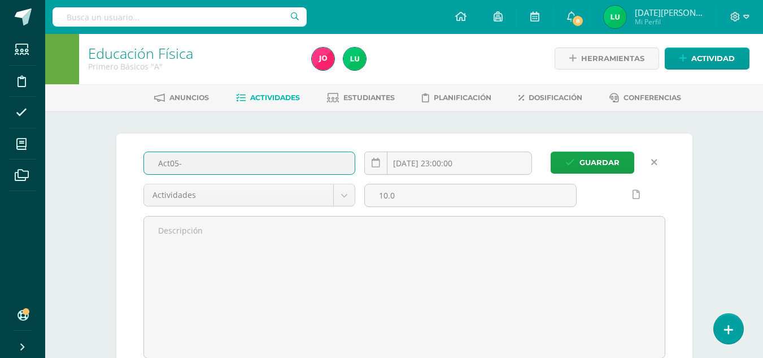
click at [256, 159] on input "Act05-" at bounding box center [249, 163] width 211 height 22
paste input "Actividad practica de futbol"
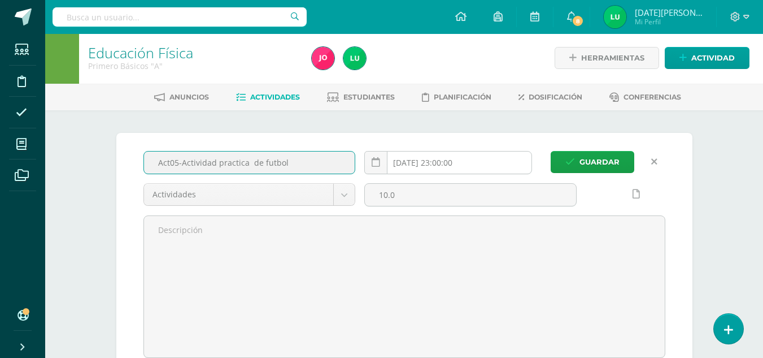
type input "Act05-Actividad practica de futbol"
click at [452, 166] on input "[DATE] 23:00:00" at bounding box center [448, 162] width 167 height 22
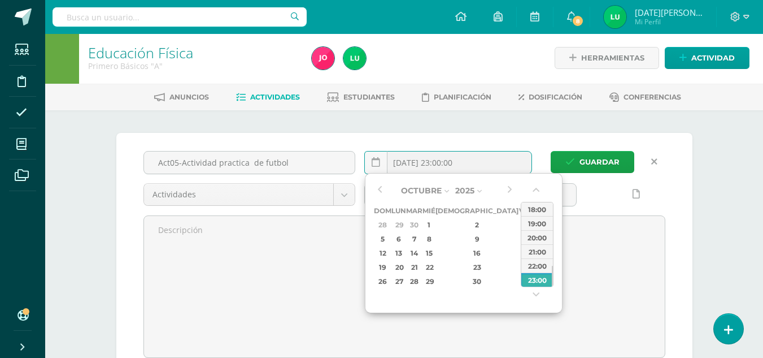
click at [533, 223] on div "4" at bounding box center [539, 224] width 12 height 13
type input "[DATE] 23:00"
click at [536, 281] on div "23:00" at bounding box center [537, 279] width 32 height 14
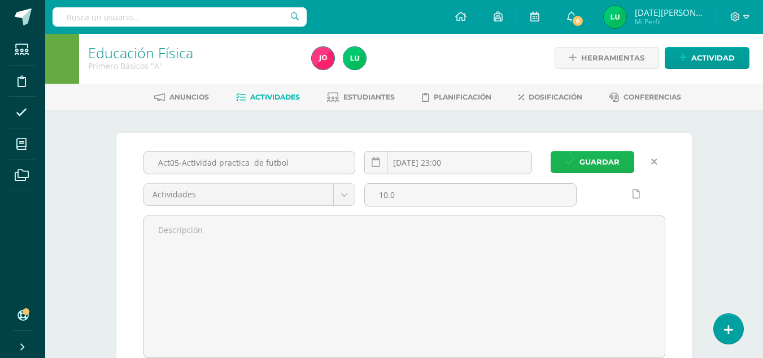
click at [597, 162] on span "Guardar" at bounding box center [600, 161] width 40 height 21
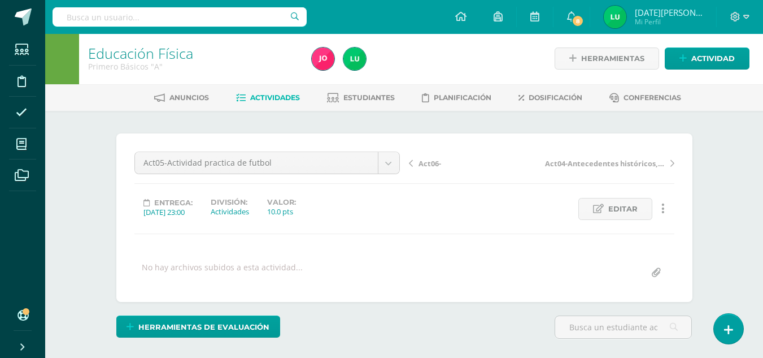
scroll to position [2, 0]
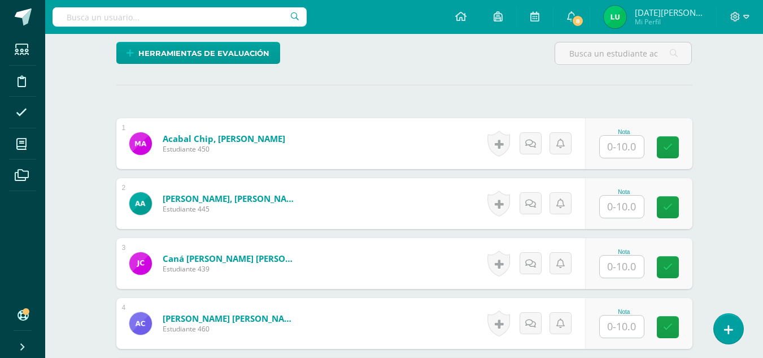
scroll to position [284, 0]
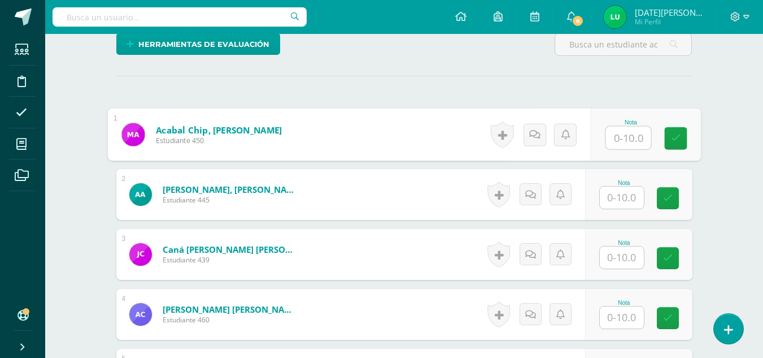
click at [623, 142] on input "text" at bounding box center [628, 138] width 45 height 23
click at [649, 143] on input "10" at bounding box center [628, 138] width 45 height 23
type input "10"
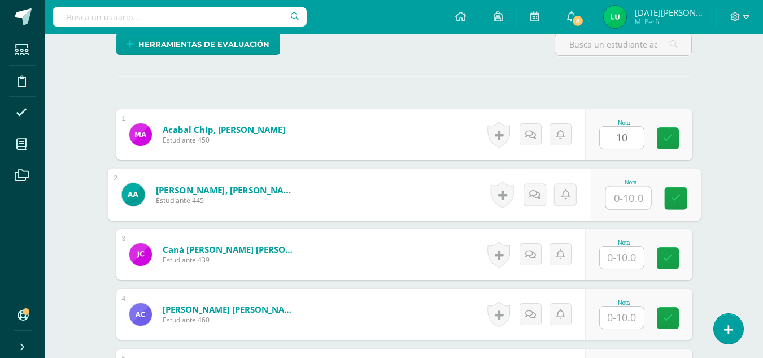
click at [627, 193] on input "text" at bounding box center [628, 197] width 45 height 23
type input "0"
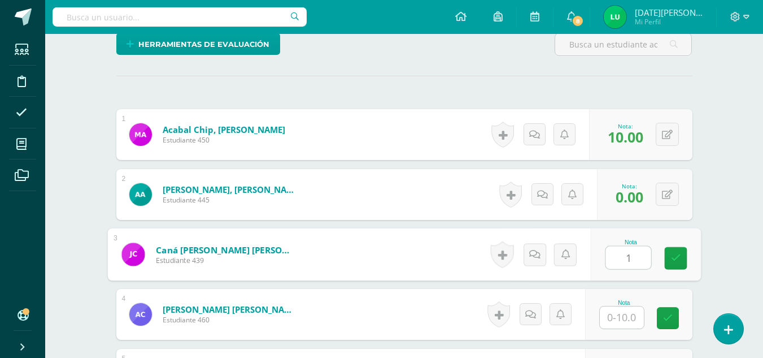
click at [620, 248] on input "1" at bounding box center [628, 257] width 45 height 23
type input "10"
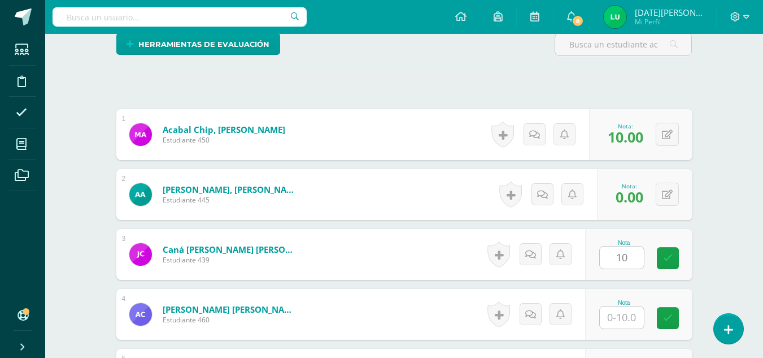
click at [690, 265] on div "Nota 10" at bounding box center [638, 254] width 107 height 51
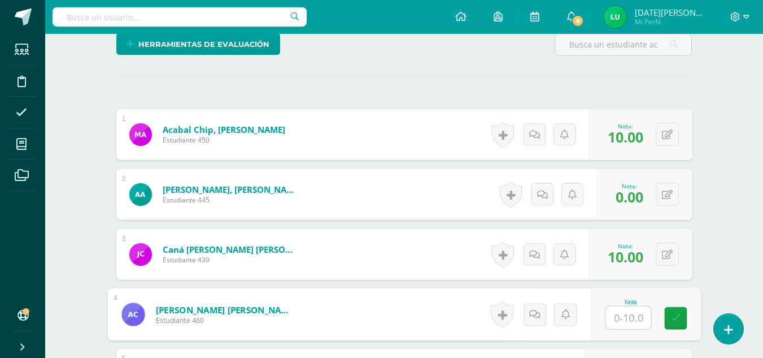
click at [636, 311] on input "text" at bounding box center [628, 317] width 45 height 23
type input "10"
click at [675, 324] on link at bounding box center [675, 318] width 23 height 23
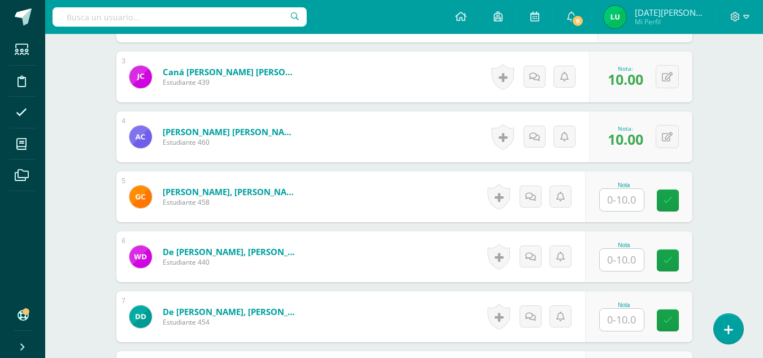
scroll to position [471, 0]
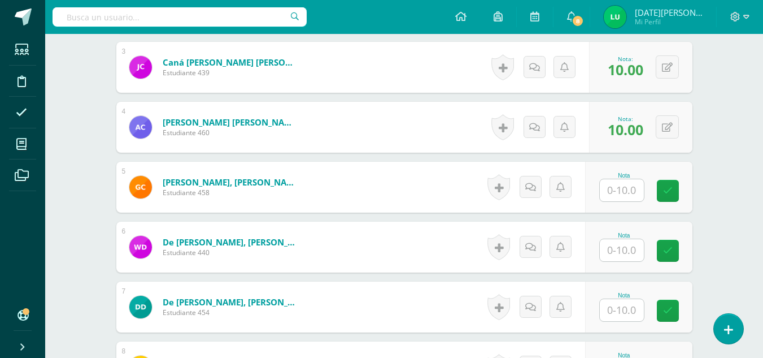
click at [645, 173] on div "Nota" at bounding box center [624, 175] width 50 height 6
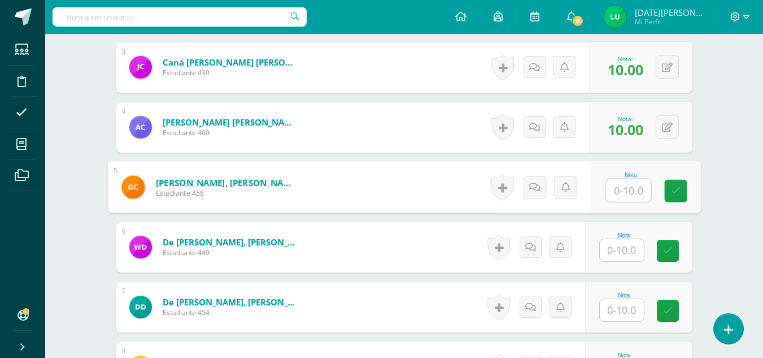
click at [628, 194] on input "text" at bounding box center [628, 190] width 45 height 23
click at [680, 191] on icon at bounding box center [676, 191] width 10 height 10
type input "10"
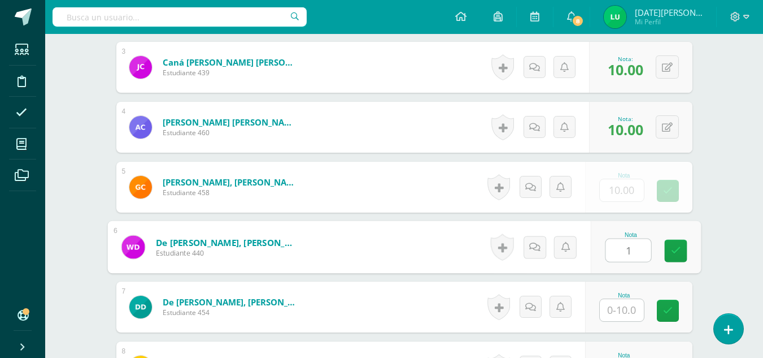
click at [632, 252] on input "1" at bounding box center [628, 250] width 45 height 23
type input "10"
click at [669, 253] on link at bounding box center [675, 251] width 23 height 23
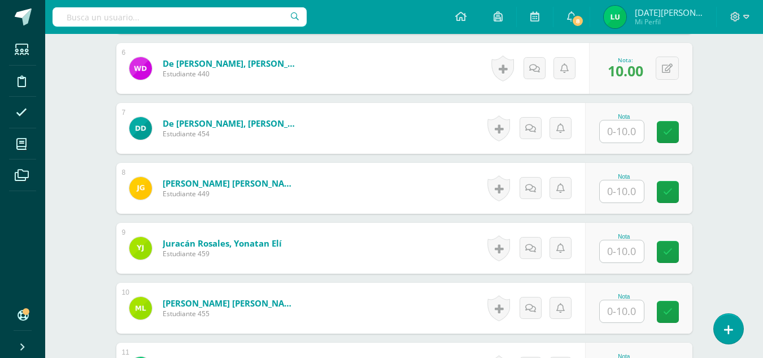
scroll to position [653, 0]
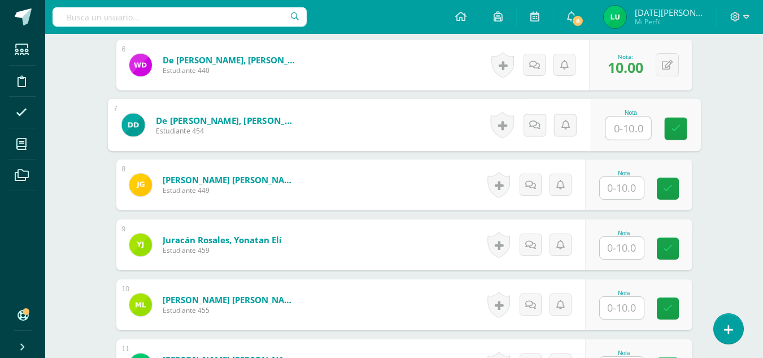
click at [628, 131] on input "text" at bounding box center [628, 128] width 45 height 23
drag, startPoint x: 665, startPoint y: 123, endPoint x: 631, endPoint y: 184, distance: 69.6
type input "10"
click at [631, 184] on input "text" at bounding box center [622, 188] width 44 height 22
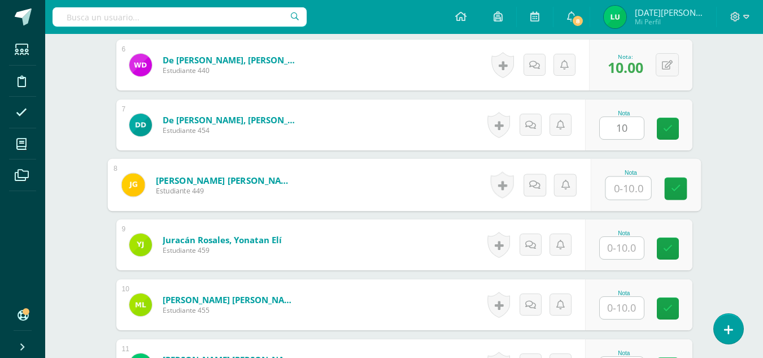
type input "0"
click at [675, 189] on icon at bounding box center [676, 189] width 10 height 10
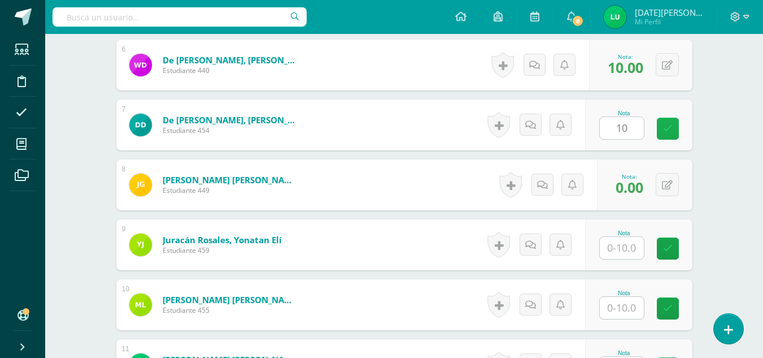
click at [666, 125] on icon at bounding box center [668, 129] width 10 height 10
click at [624, 246] on input "text" at bounding box center [622, 248] width 44 height 22
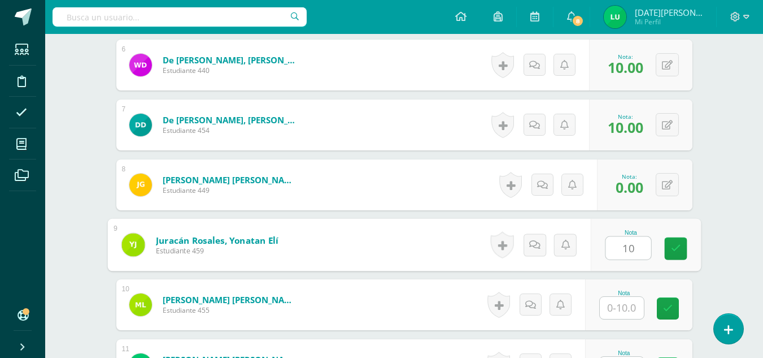
click at [651, 247] on input "10" at bounding box center [628, 248] width 45 height 23
click at [666, 247] on link at bounding box center [675, 248] width 23 height 23
type input "10"
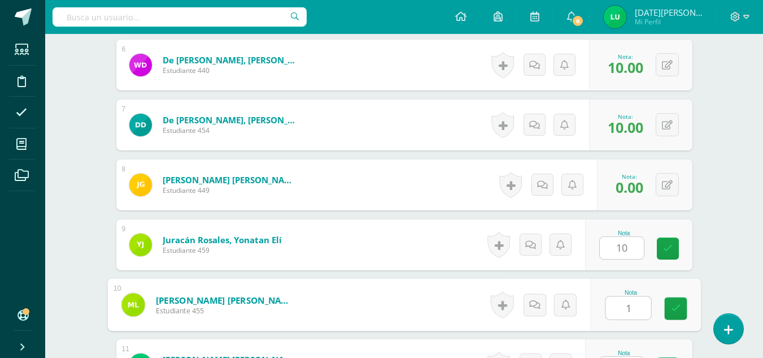
click at [628, 311] on input "1" at bounding box center [628, 308] width 45 height 23
type input "10"
click at [686, 311] on link at bounding box center [675, 308] width 23 height 23
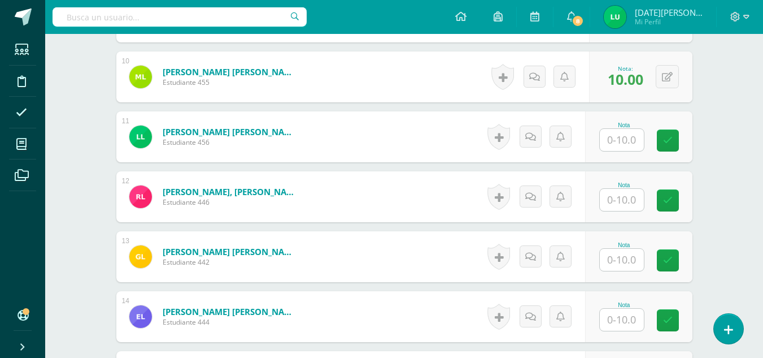
scroll to position [884, 0]
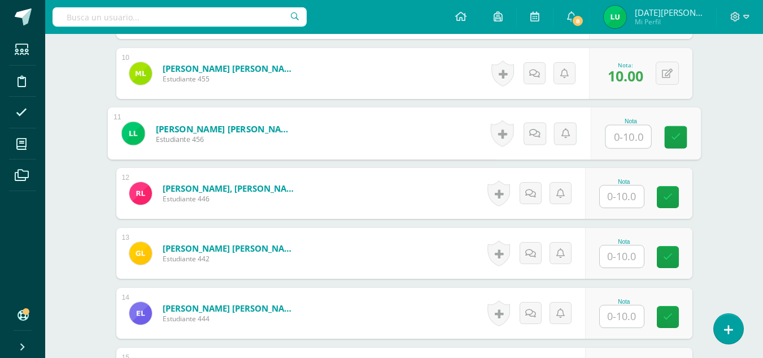
click at [618, 136] on input "text" at bounding box center [628, 136] width 45 height 23
type input "0"
click at [673, 138] on icon at bounding box center [676, 137] width 10 height 10
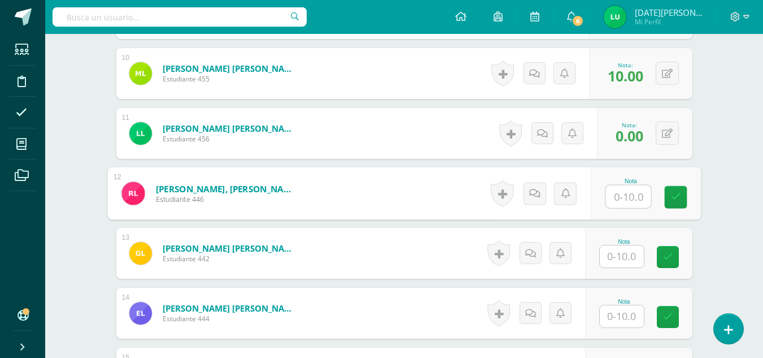
click at [633, 199] on input "text" at bounding box center [628, 196] width 45 height 23
type input "10"
click at [673, 197] on icon at bounding box center [676, 197] width 10 height 10
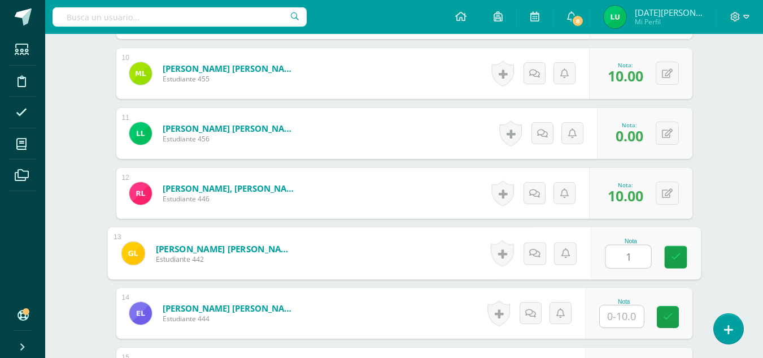
click at [630, 257] on input "1" at bounding box center [628, 256] width 45 height 23
click at [685, 262] on link at bounding box center [675, 257] width 23 height 23
type input "10"
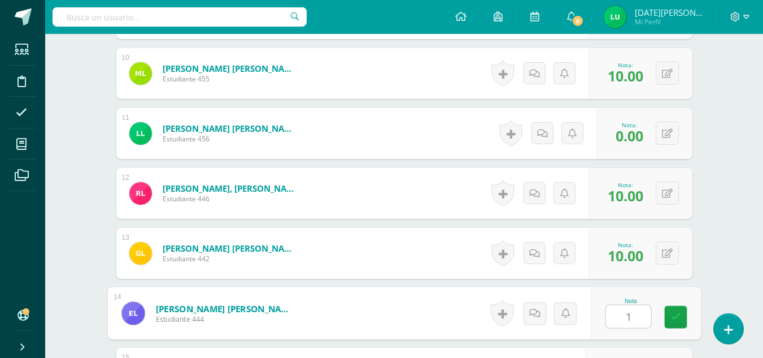
click at [641, 316] on input "1" at bounding box center [628, 316] width 45 height 23
type input "10"
click at [672, 318] on icon at bounding box center [676, 317] width 10 height 10
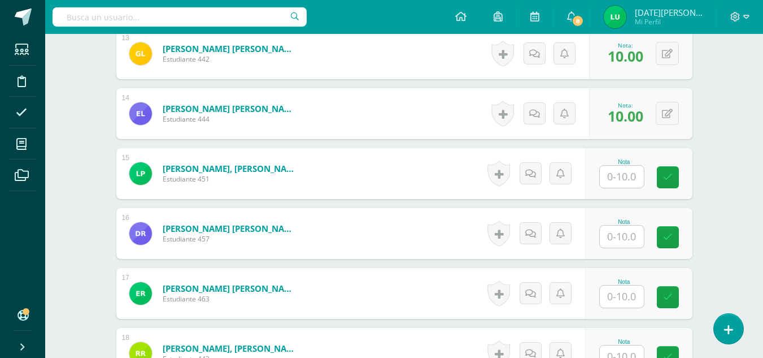
scroll to position [1089, 0]
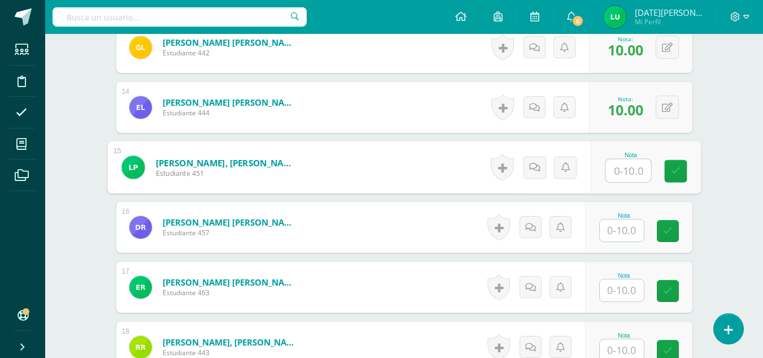
click at [642, 175] on input "text" at bounding box center [628, 170] width 45 height 23
type input "10"
click at [685, 176] on link at bounding box center [675, 171] width 23 height 23
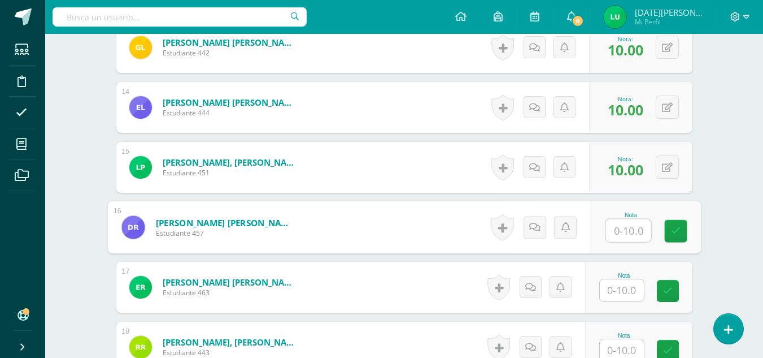
click at [627, 228] on input "text" at bounding box center [628, 230] width 45 height 23
type input "0"
click at [669, 237] on link at bounding box center [675, 231] width 23 height 23
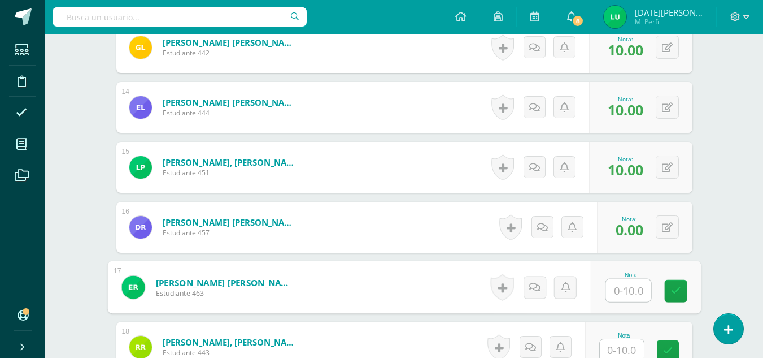
click at [624, 292] on input "text" at bounding box center [628, 290] width 45 height 23
type input "0"
click at [675, 297] on link at bounding box center [675, 291] width 23 height 23
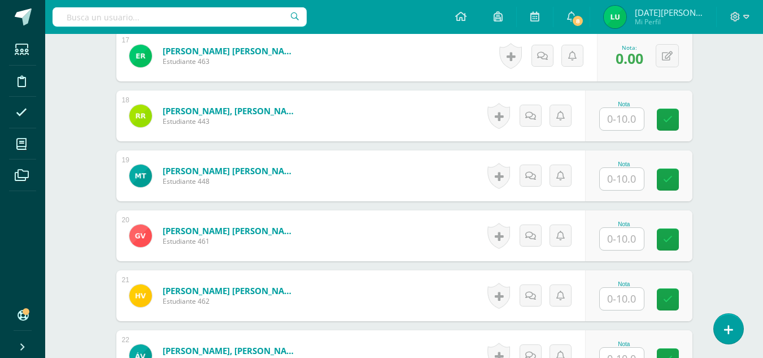
scroll to position [1327, 0]
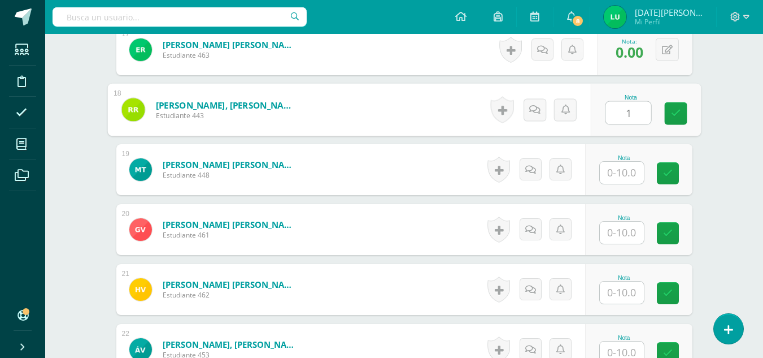
click at [625, 115] on input "1" at bounding box center [628, 113] width 45 height 23
click at [667, 111] on link at bounding box center [675, 113] width 23 height 23
type input "10"
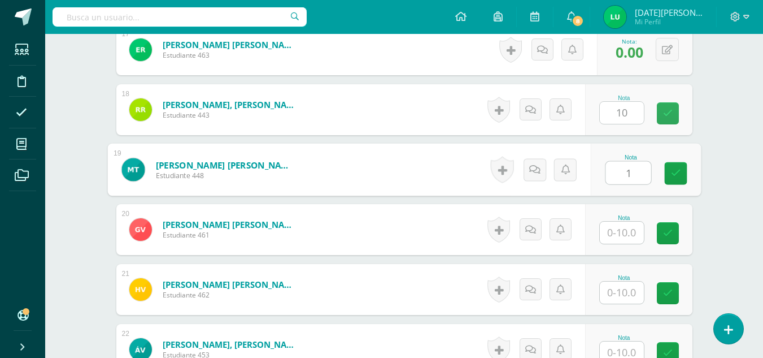
click at [629, 173] on input "1" at bounding box center [628, 173] width 45 height 23
type input "10"
click at [664, 179] on link at bounding box center [675, 173] width 23 height 23
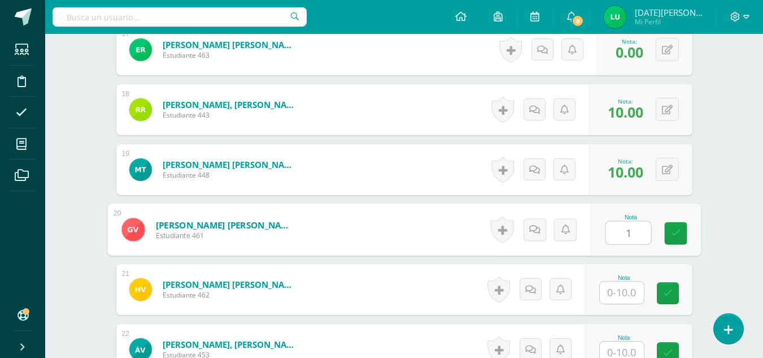
click at [631, 234] on input "1" at bounding box center [628, 232] width 45 height 23
type input "10"
click at [682, 236] on link at bounding box center [675, 233] width 23 height 23
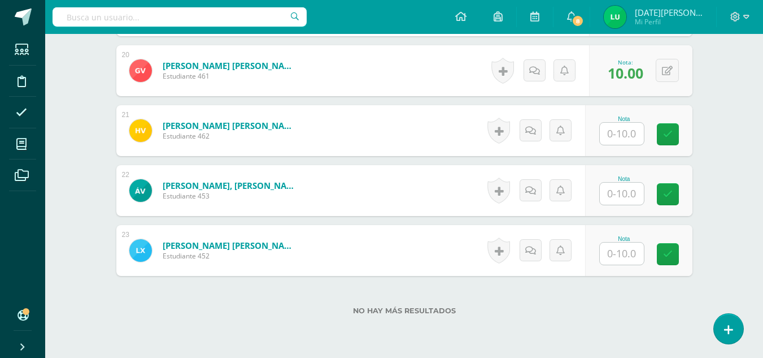
scroll to position [1488, 0]
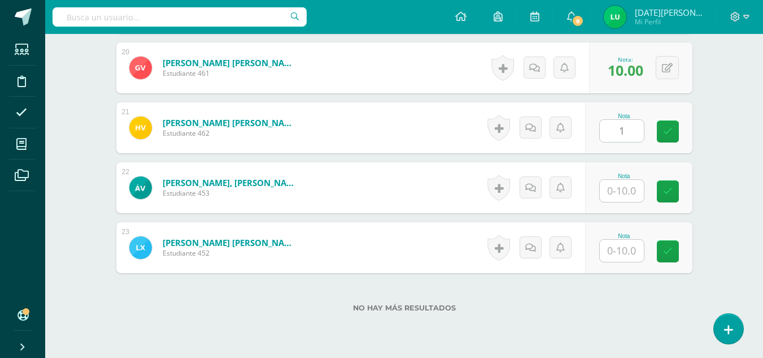
click at [630, 129] on input "1" at bounding box center [622, 131] width 44 height 22
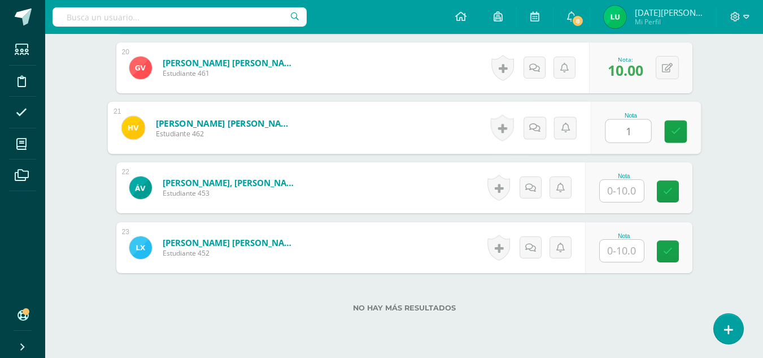
type input "10"
click at [675, 138] on link at bounding box center [675, 131] width 23 height 23
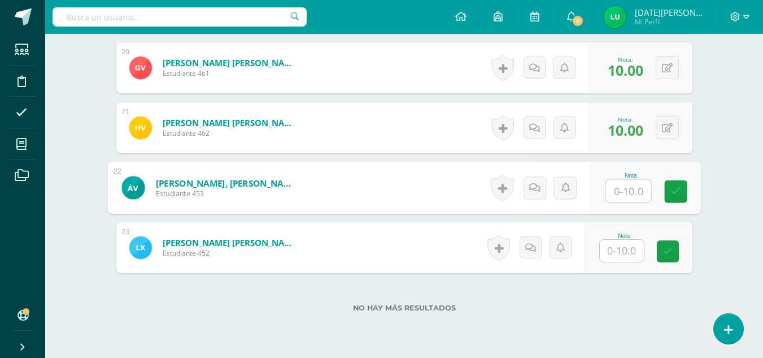
click at [623, 194] on input "text" at bounding box center [628, 191] width 45 height 23
type input "10"
click at [669, 202] on link at bounding box center [675, 191] width 23 height 23
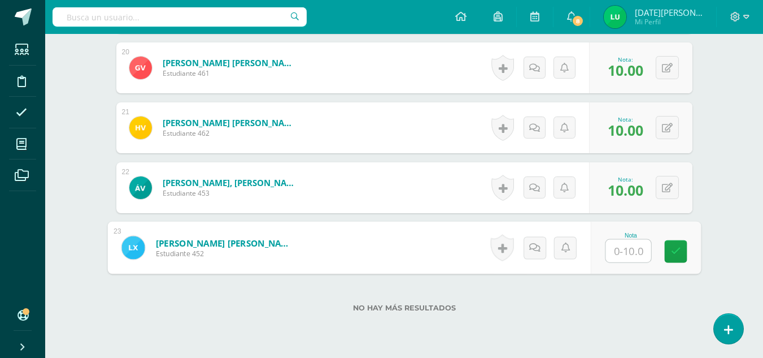
click at [634, 244] on input "text" at bounding box center [628, 251] width 45 height 23
type input "10"
click at [667, 254] on link at bounding box center [675, 251] width 23 height 23
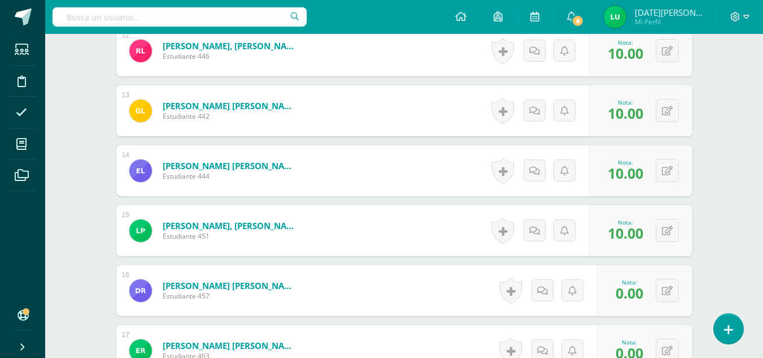
scroll to position [1533, 0]
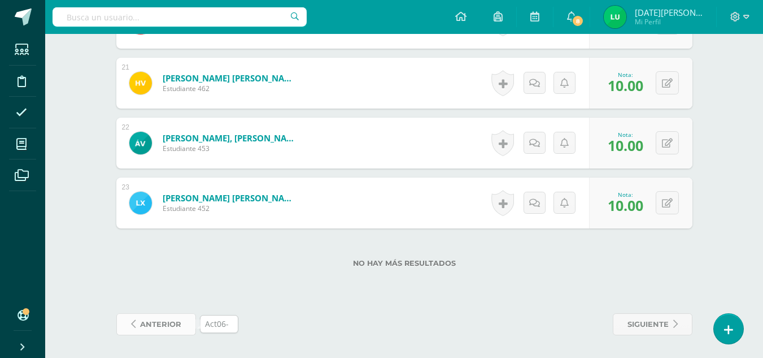
click at [172, 323] on span "anterior" at bounding box center [160, 324] width 41 height 21
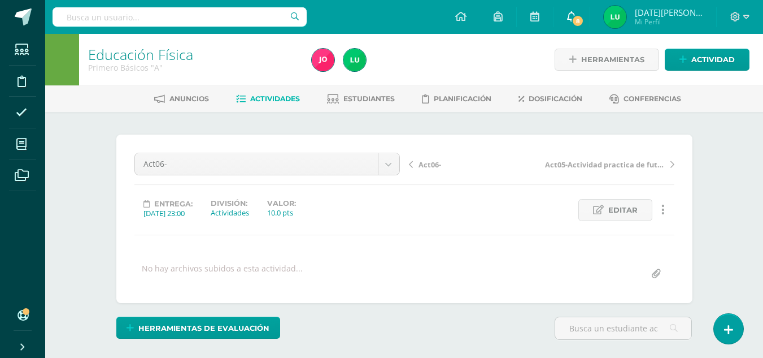
click at [584, 21] on span "8" at bounding box center [578, 21] width 12 height 12
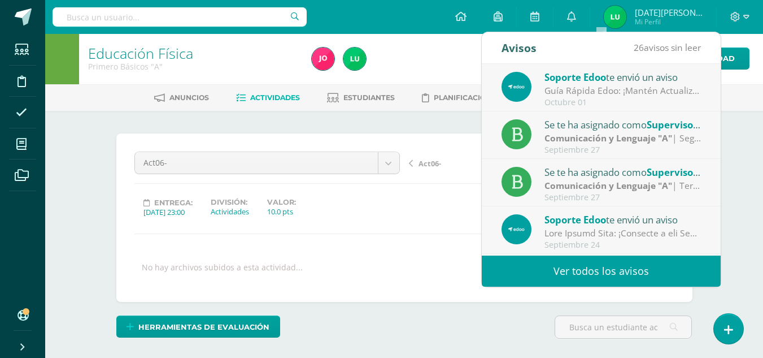
scroll to position [2, 0]
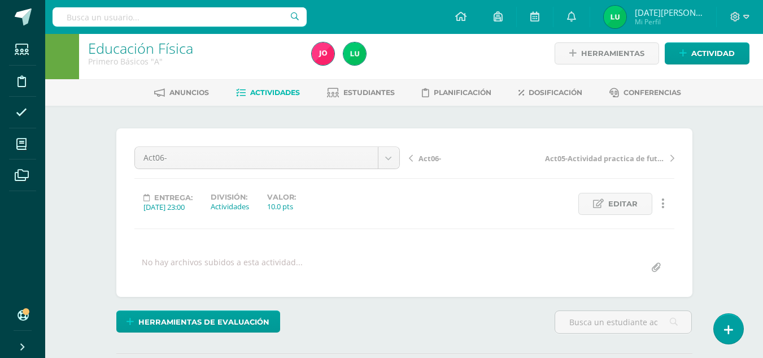
scroll to position [16, 0]
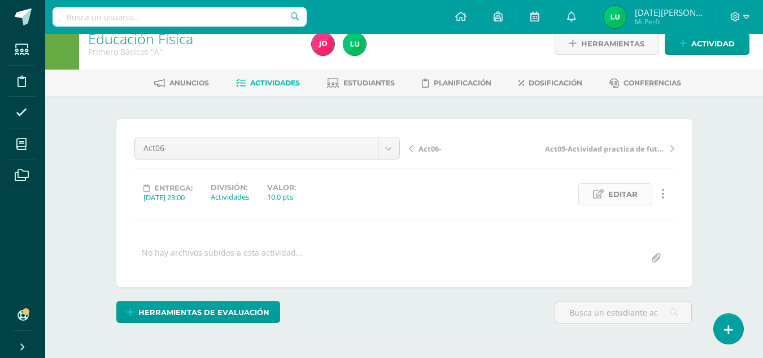
click at [627, 194] on span "Editar" at bounding box center [622, 194] width 29 height 21
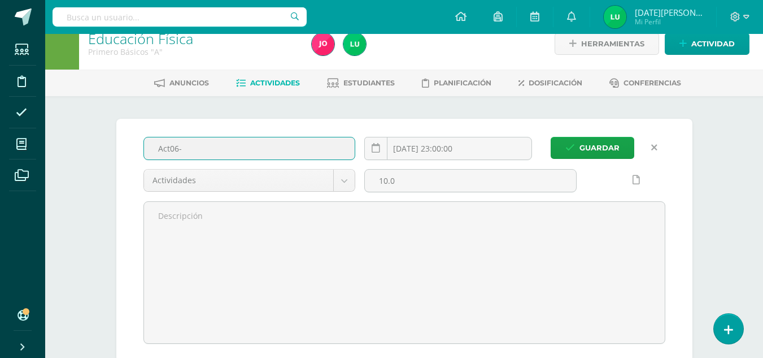
click at [249, 154] on input "Act06-" at bounding box center [249, 148] width 211 height 22
click at [249, 148] on input "Act06-Ejercicios de obstaculos" at bounding box center [249, 148] width 211 height 22
type input "Act06-Ejercicios de obstáculos"
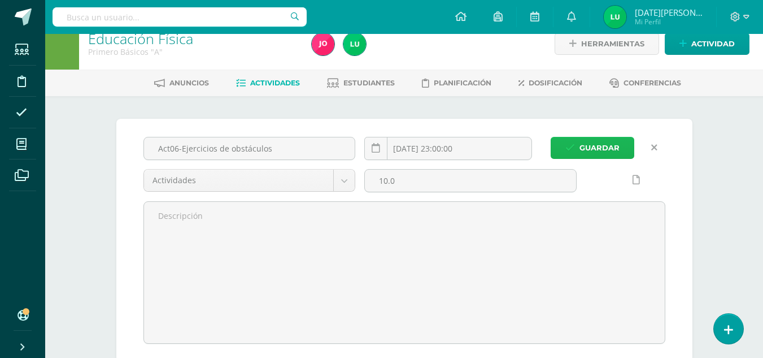
click at [594, 150] on span "Guardar" at bounding box center [600, 147] width 40 height 21
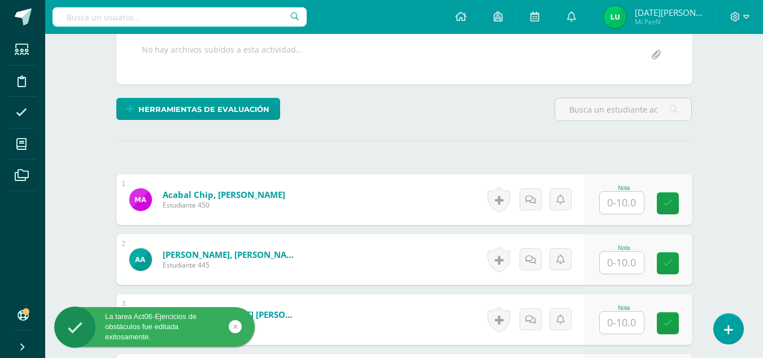
scroll to position [219, 0]
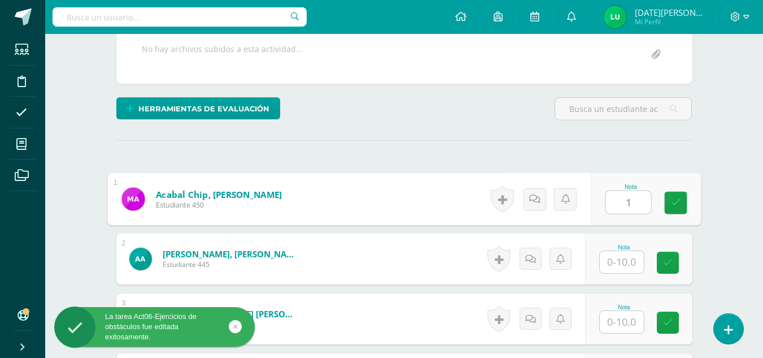
click at [625, 200] on input "1" at bounding box center [628, 202] width 45 height 23
type input "10"
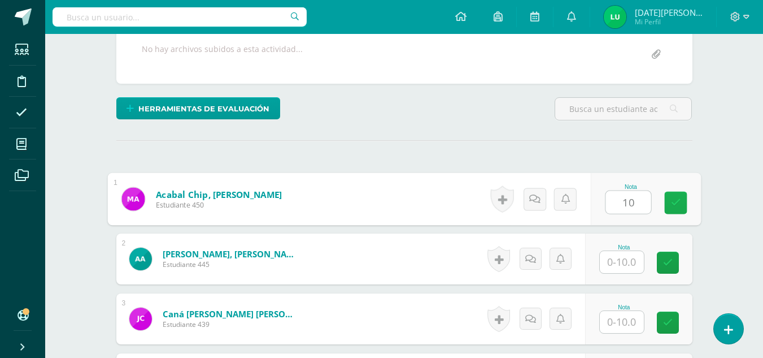
click at [682, 199] on link at bounding box center [675, 203] width 23 height 23
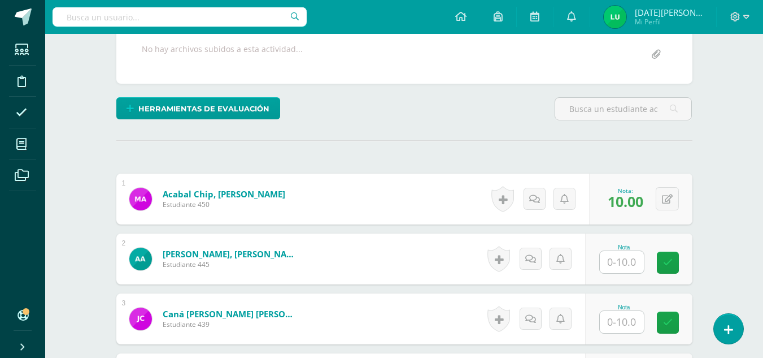
scroll to position [220, 0]
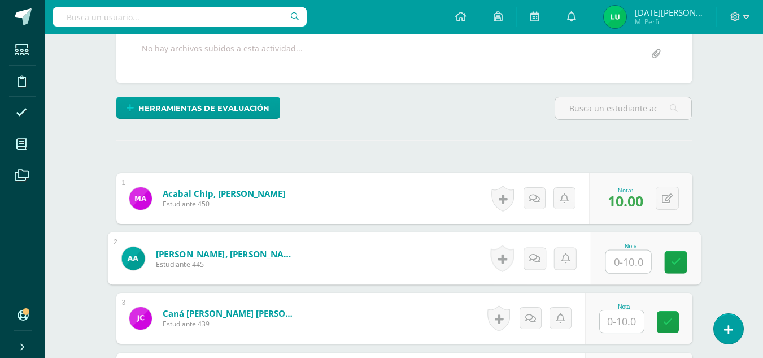
click at [621, 257] on input "text" at bounding box center [628, 261] width 45 height 23
type input "0"
click at [692, 263] on div "Nota 0" at bounding box center [645, 258] width 110 height 53
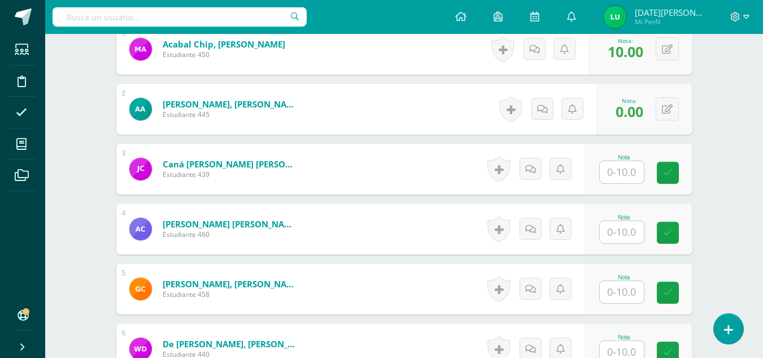
scroll to position [401, 0]
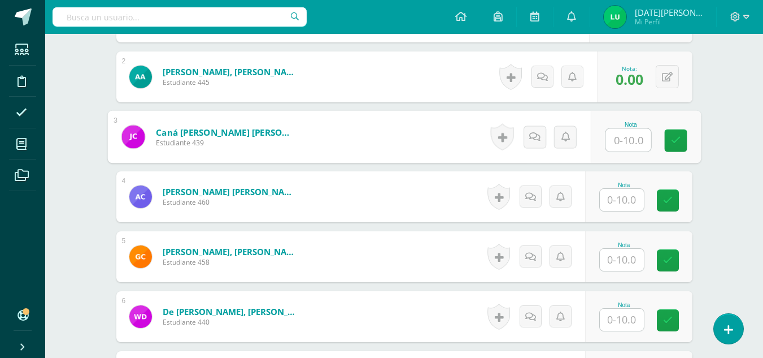
click at [629, 131] on input "text" at bounding box center [628, 140] width 45 height 23
type input "10"
click at [664, 138] on link at bounding box center [675, 140] width 23 height 23
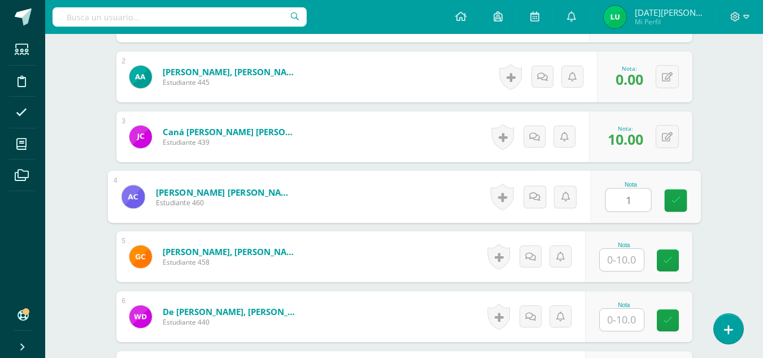
click at [623, 201] on input "1" at bounding box center [628, 200] width 45 height 23
type input "10"
click at [676, 208] on link at bounding box center [675, 200] width 23 height 23
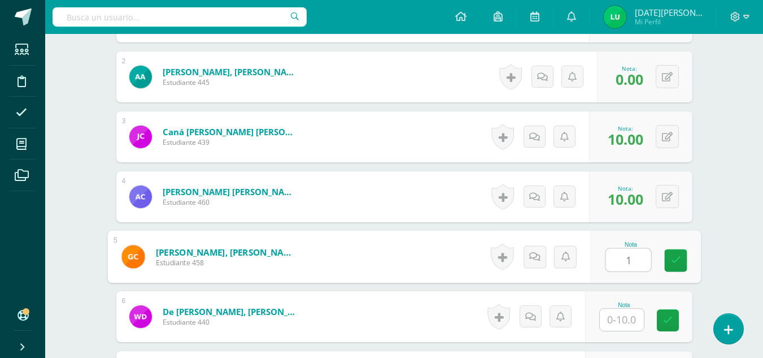
click at [625, 264] on input "1" at bounding box center [628, 260] width 45 height 23
type input "10"
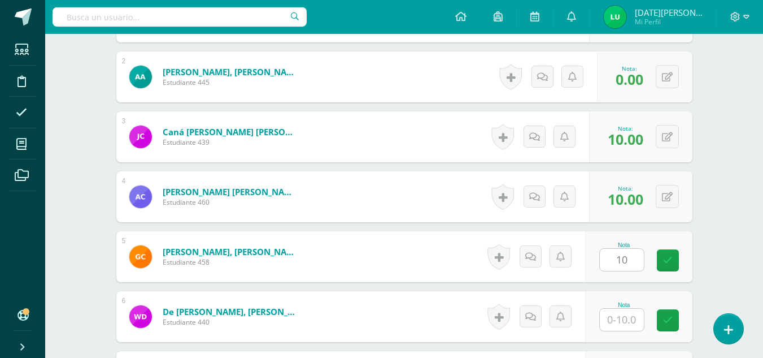
click at [692, 264] on div "Nota 10" at bounding box center [638, 256] width 107 height 51
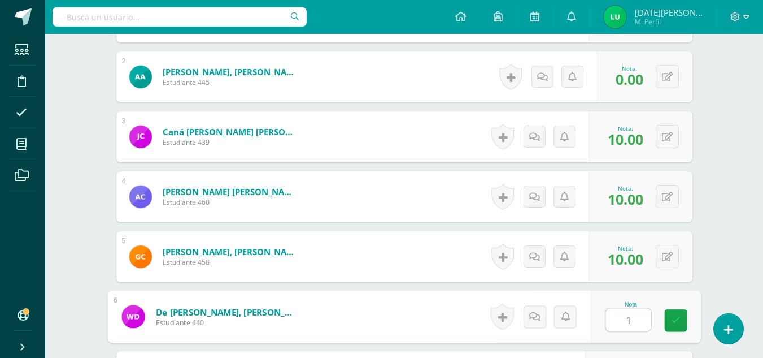
click at [628, 325] on input "1" at bounding box center [628, 319] width 45 height 23
type input "10"
click at [675, 322] on icon at bounding box center [676, 320] width 10 height 10
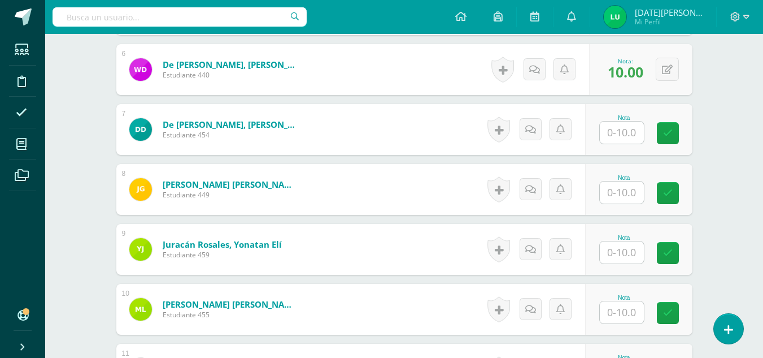
scroll to position [660, 0]
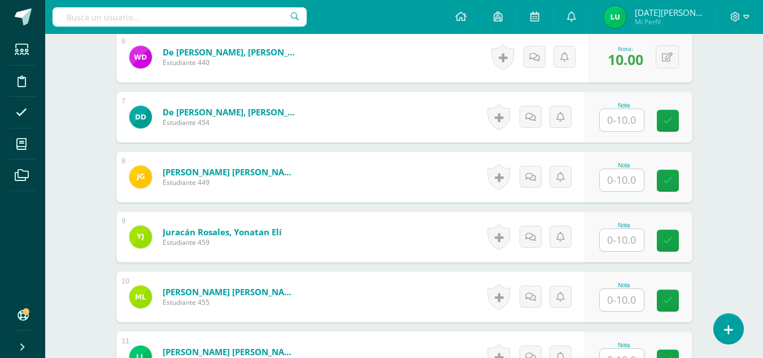
click at [623, 121] on input "text" at bounding box center [622, 120] width 44 height 22
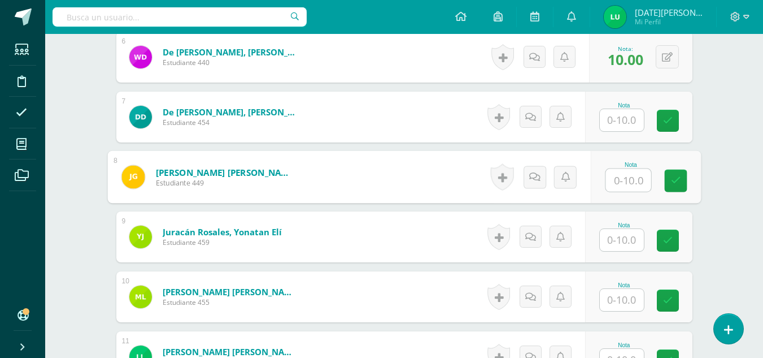
type input "0"
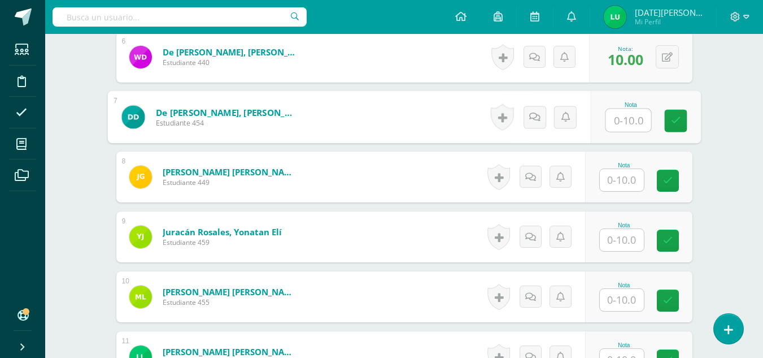
click at [623, 121] on input "text" at bounding box center [628, 120] width 45 height 23
type input "10"
click at [672, 117] on icon at bounding box center [676, 121] width 10 height 10
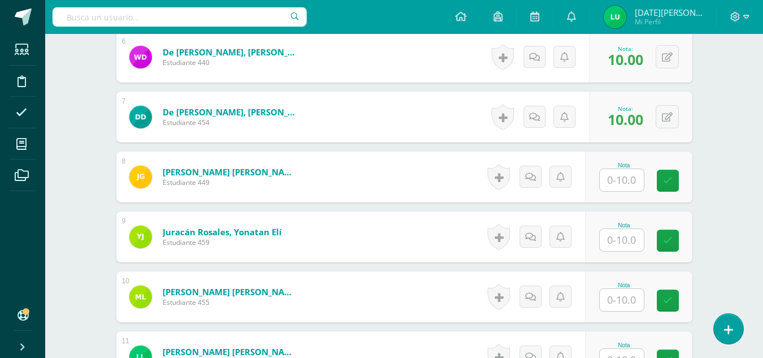
click at [642, 166] on div "Nota" at bounding box center [624, 165] width 50 height 6
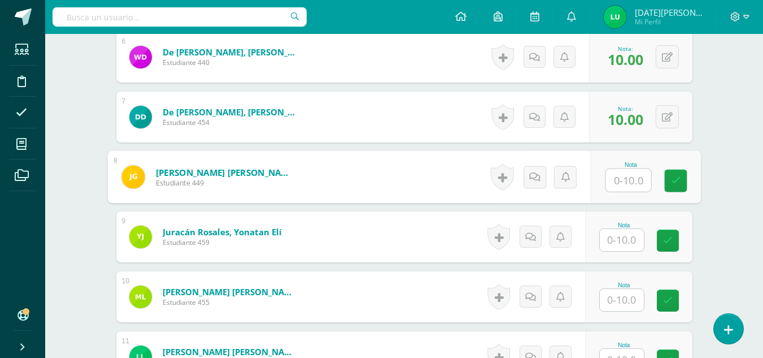
click at [627, 190] on input "text" at bounding box center [628, 180] width 45 height 23
type input "0"
click at [680, 190] on link at bounding box center [675, 180] width 23 height 23
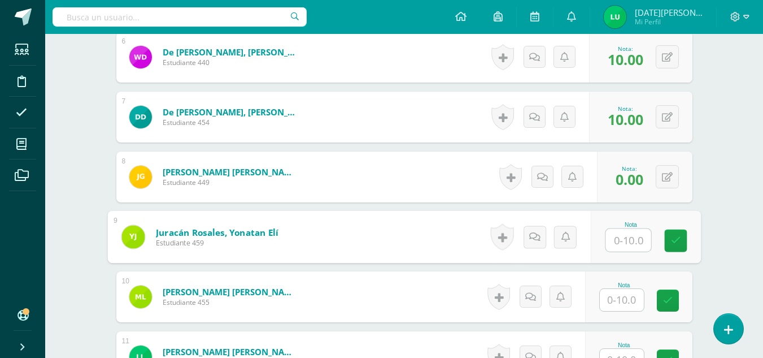
click at [638, 236] on input "text" at bounding box center [628, 240] width 45 height 23
type input "10"
click at [674, 240] on icon at bounding box center [676, 241] width 10 height 10
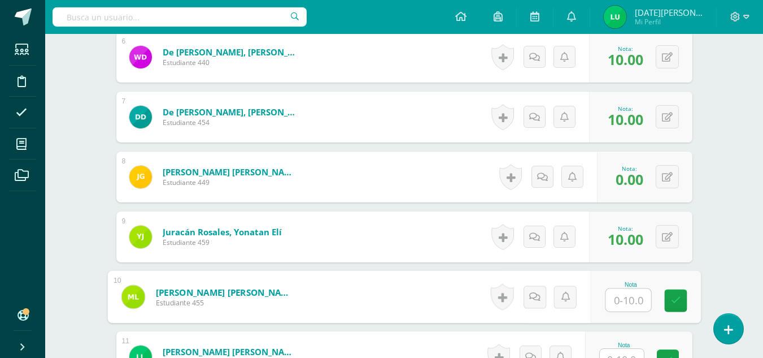
click at [630, 298] on input "text" at bounding box center [628, 300] width 45 height 23
type input "10"
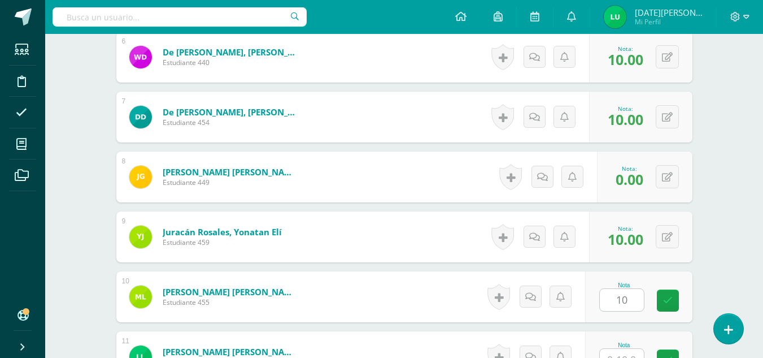
click at [688, 302] on div "Nota 10" at bounding box center [638, 296] width 107 height 51
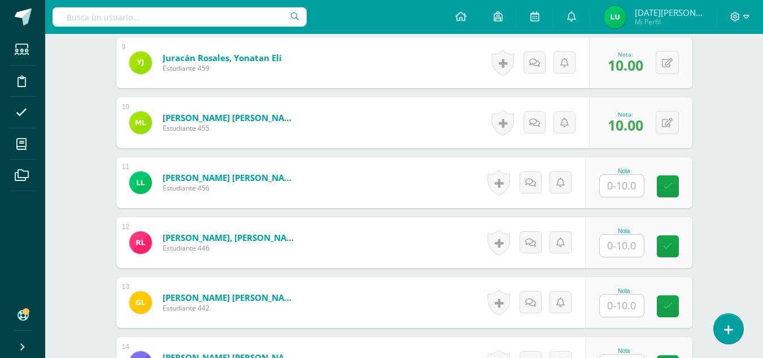
scroll to position [863, 0]
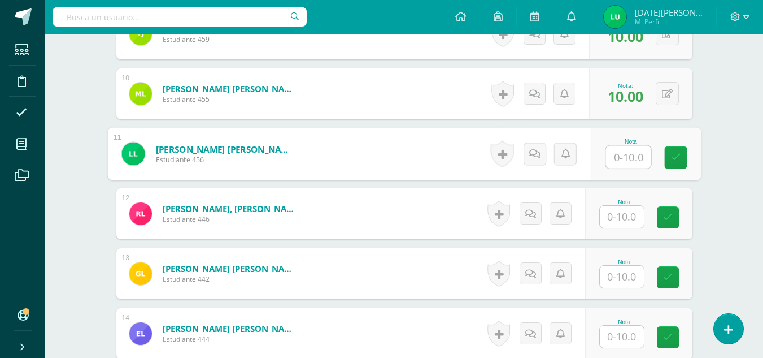
click at [626, 162] on input "text" at bounding box center [628, 157] width 45 height 23
type input "0"
click at [676, 162] on icon at bounding box center [676, 158] width 10 height 10
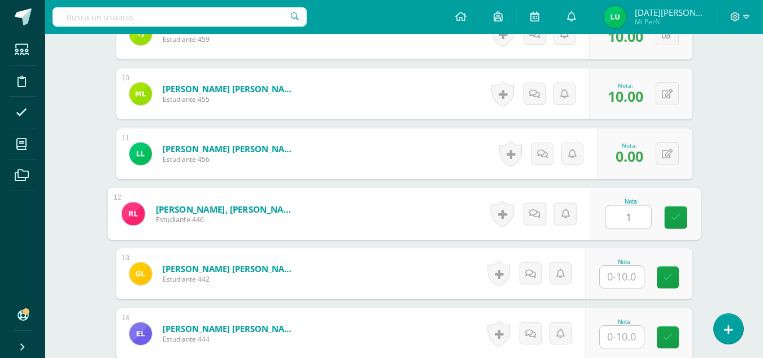
click at [637, 212] on input "1" at bounding box center [628, 217] width 45 height 23
type input "10"
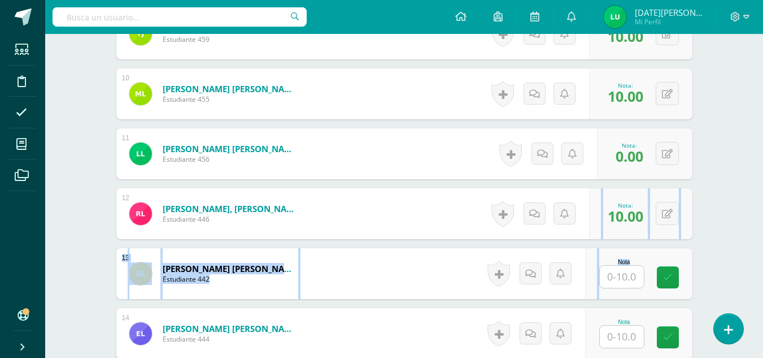
drag, startPoint x: 670, startPoint y: 230, endPoint x: 616, endPoint y: 281, distance: 74.3
click at [616, 281] on div "1 Acabal Chip, Mauricio Alberto Estudiante 450 Nota 10.00 0 Logros 10.00" at bounding box center [404, 213] width 576 height 1368
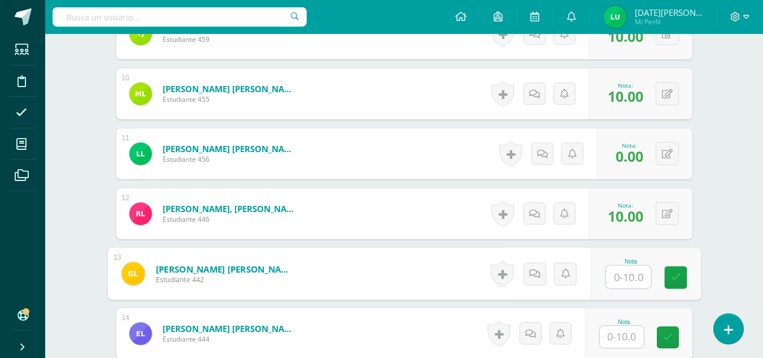
click at [616, 281] on input "text" at bounding box center [628, 277] width 45 height 23
type input "10"
click at [686, 275] on link at bounding box center [675, 277] width 23 height 23
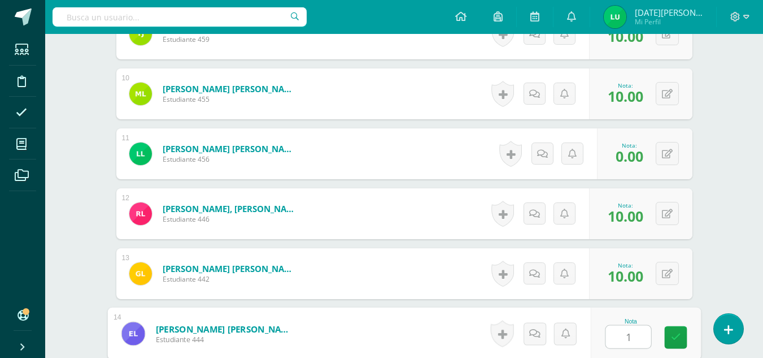
click at [631, 329] on input "1" at bounding box center [628, 336] width 45 height 23
type input "10"
click at [680, 341] on icon at bounding box center [676, 337] width 10 height 10
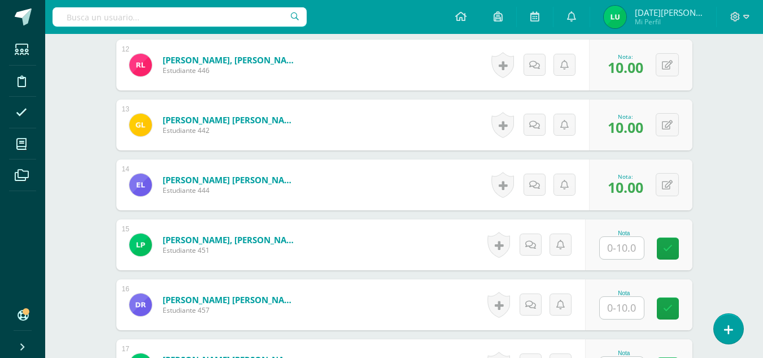
scroll to position [1019, 0]
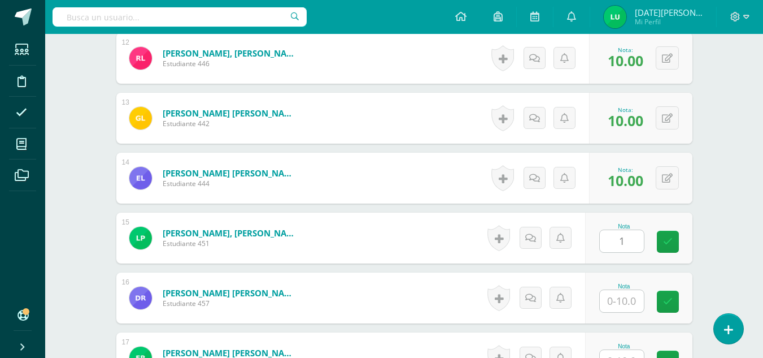
click at [617, 240] on input "1" at bounding box center [622, 241] width 44 height 22
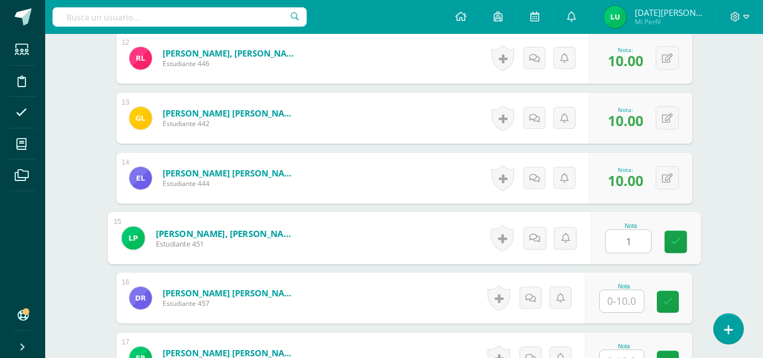
type input "10"
click at [686, 243] on link at bounding box center [675, 242] width 23 height 23
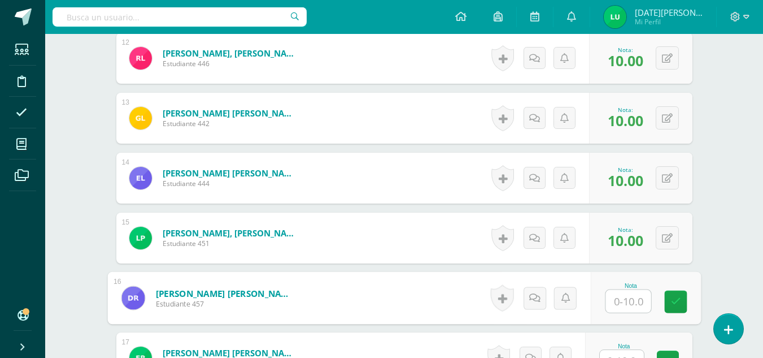
click at [630, 294] on input "text" at bounding box center [628, 301] width 45 height 23
type input "0"
click at [692, 304] on div "Nota 0" at bounding box center [645, 298] width 110 height 53
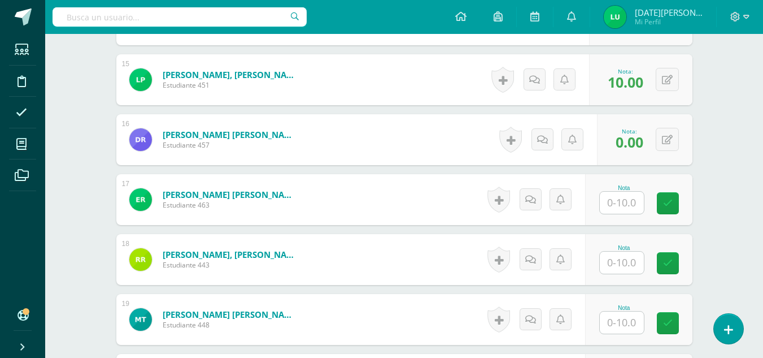
scroll to position [1180, 0]
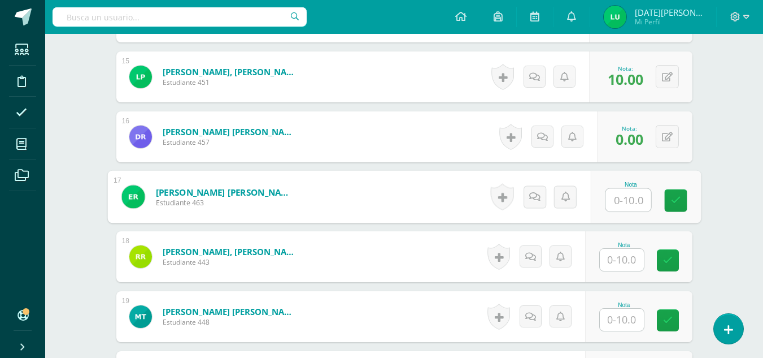
click at [628, 202] on input "text" at bounding box center [628, 200] width 45 height 23
type input "0"
click at [673, 205] on icon at bounding box center [676, 200] width 10 height 10
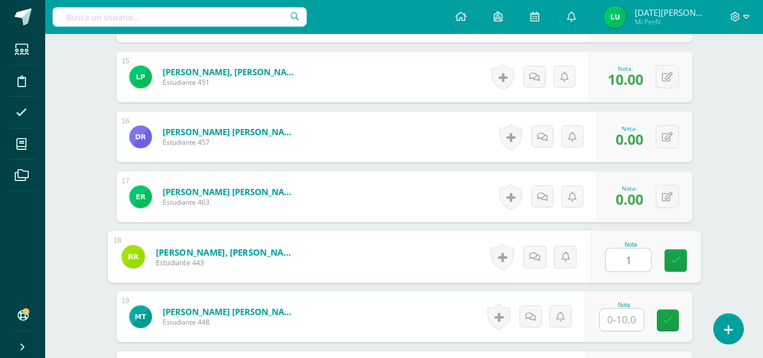
click at [634, 264] on input "1" at bounding box center [628, 260] width 45 height 23
type input "10"
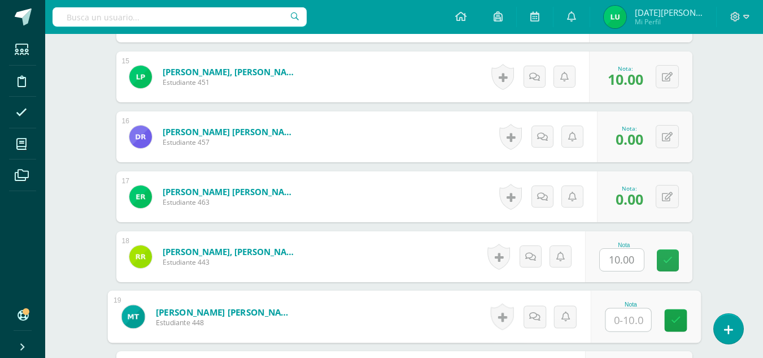
drag, startPoint x: 693, startPoint y: 259, endPoint x: 621, endPoint y: 312, distance: 88.8
click at [621, 312] on input "1" at bounding box center [628, 319] width 45 height 23
type input "10"
click at [668, 326] on link at bounding box center [675, 320] width 23 height 23
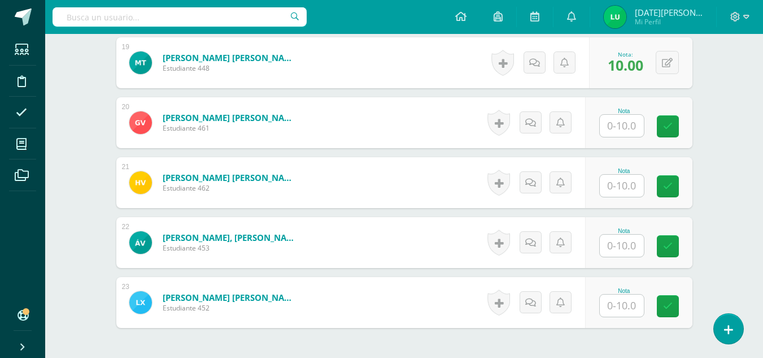
scroll to position [1430, 0]
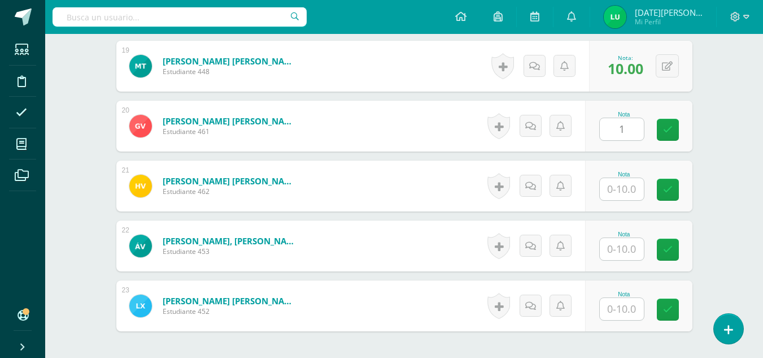
click at [632, 136] on input "1" at bounding box center [622, 129] width 44 height 22
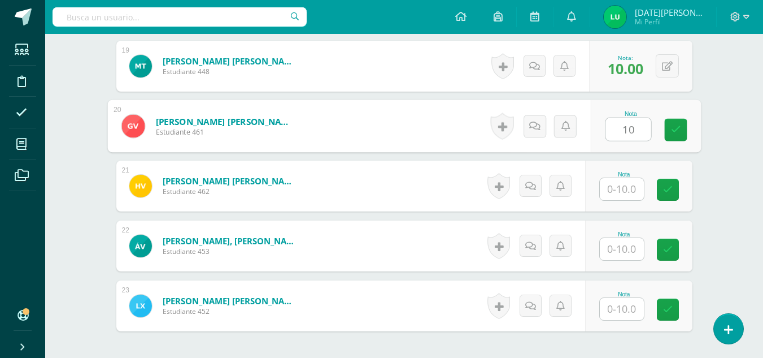
type input "10"
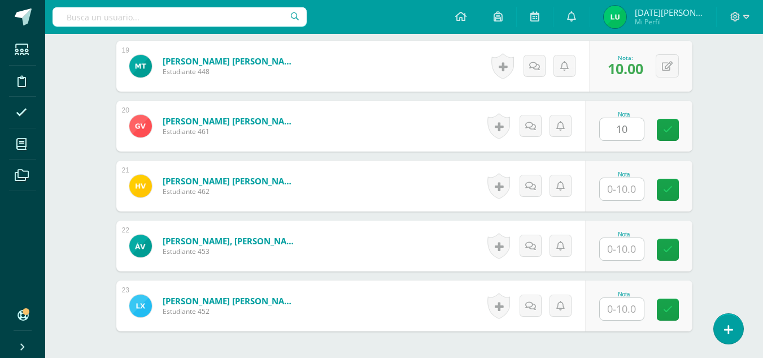
click at [689, 128] on div "Nota 10" at bounding box center [638, 126] width 107 height 51
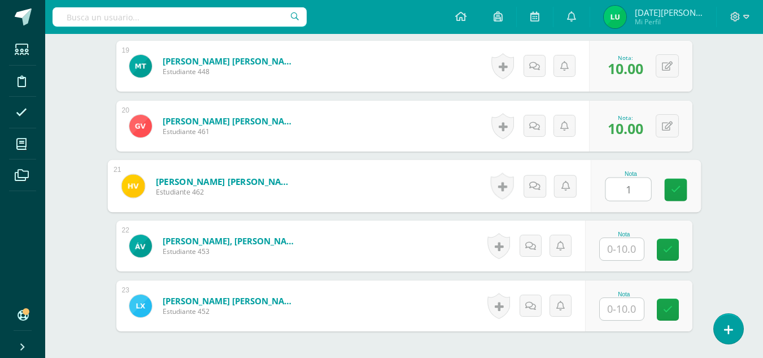
click at [630, 179] on input "1" at bounding box center [628, 189] width 45 height 23
drag, startPoint x: 671, startPoint y: 181, endPoint x: 629, endPoint y: 253, distance: 83.0
type input "10"
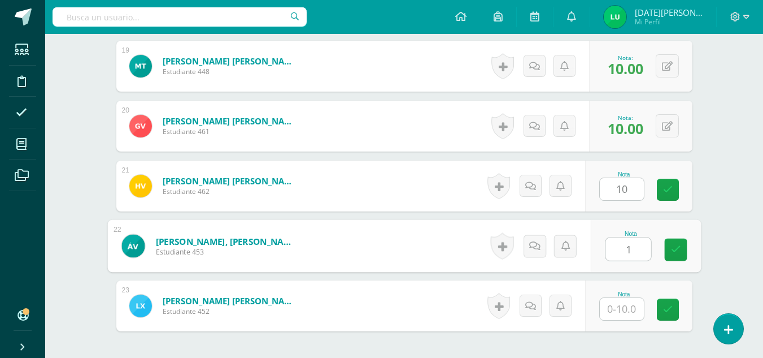
click at [629, 253] on input "1" at bounding box center [628, 249] width 45 height 23
type input "10"
click at [668, 251] on link at bounding box center [675, 249] width 23 height 23
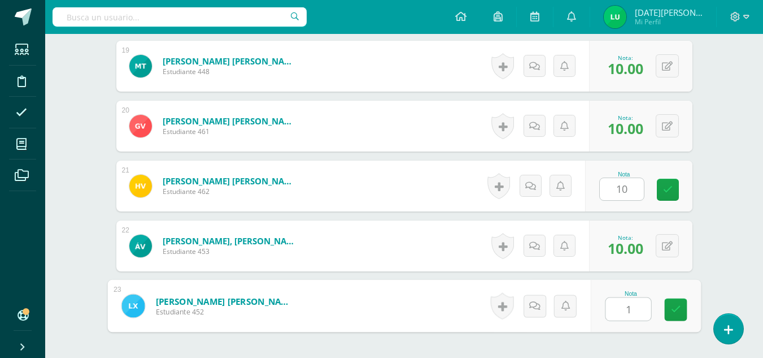
click at [631, 306] on input "1" at bounding box center [628, 309] width 45 height 23
type input "10"
click at [675, 316] on link at bounding box center [675, 309] width 23 height 23
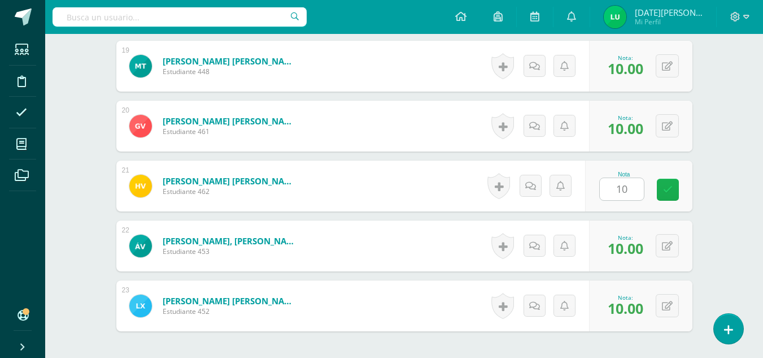
click at [673, 195] on link at bounding box center [668, 190] width 22 height 22
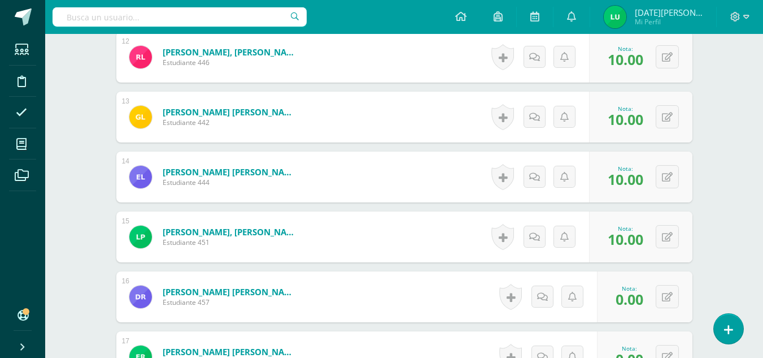
scroll to position [0, 0]
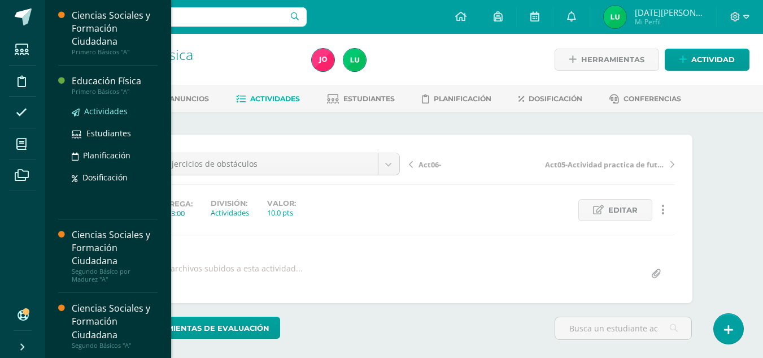
click at [120, 108] on span "Actividades" at bounding box center [106, 111] width 44 height 11
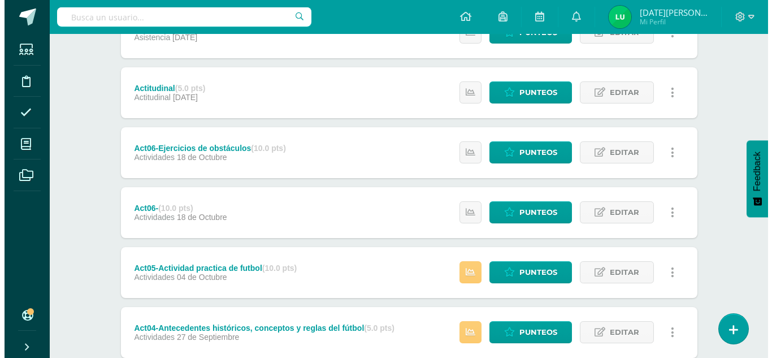
scroll to position [299, 0]
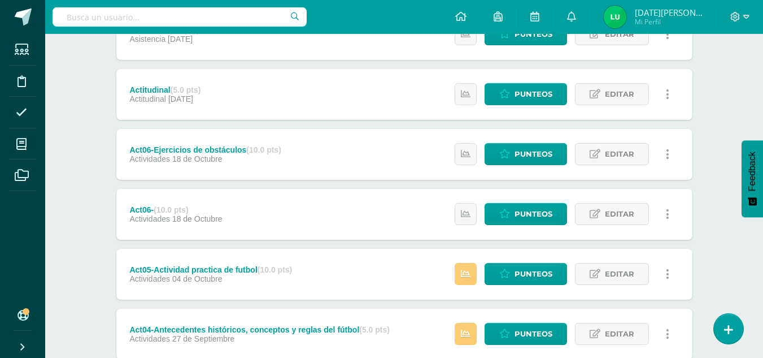
click at [667, 209] on icon at bounding box center [667, 214] width 3 height 12
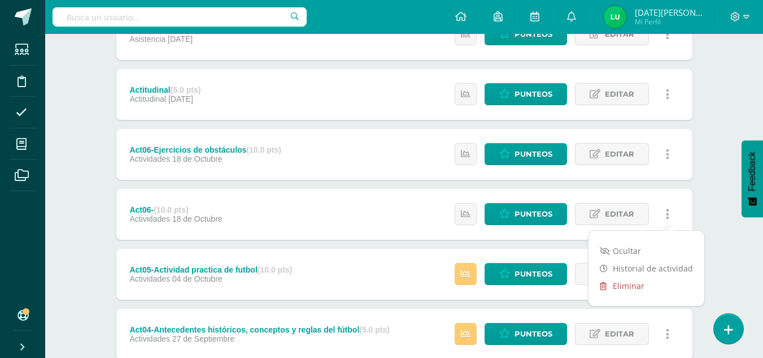
click at [628, 286] on link "Eliminar" at bounding box center [647, 286] width 116 height 18
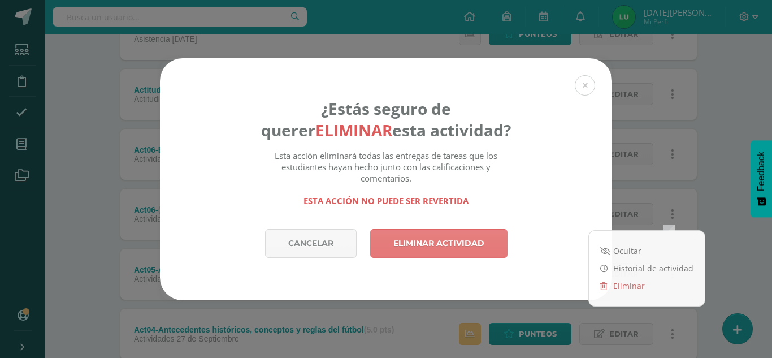
click at [484, 244] on link "Eliminar actividad" at bounding box center [438, 243] width 137 height 29
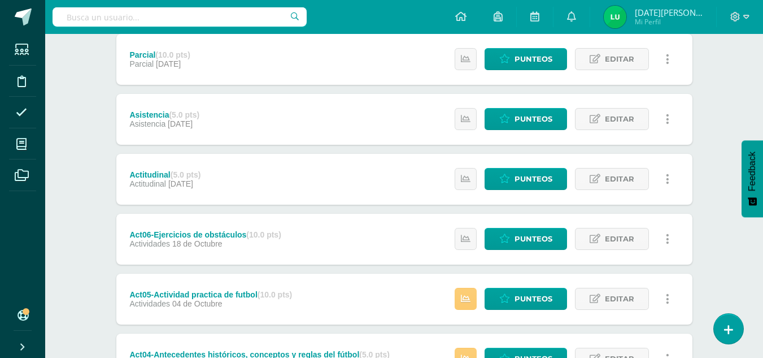
scroll to position [211, 0]
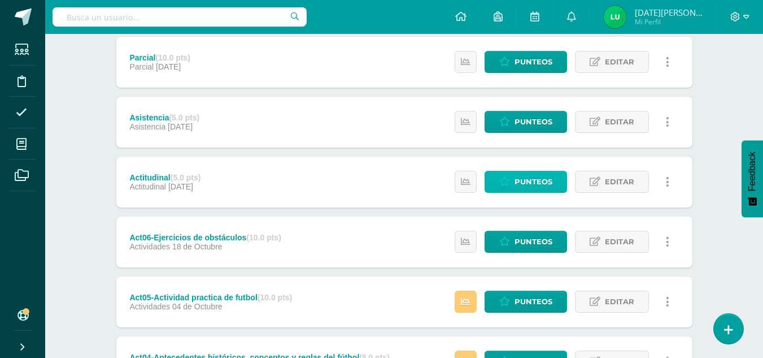
click at [532, 178] on span "Punteos" at bounding box center [534, 181] width 38 height 21
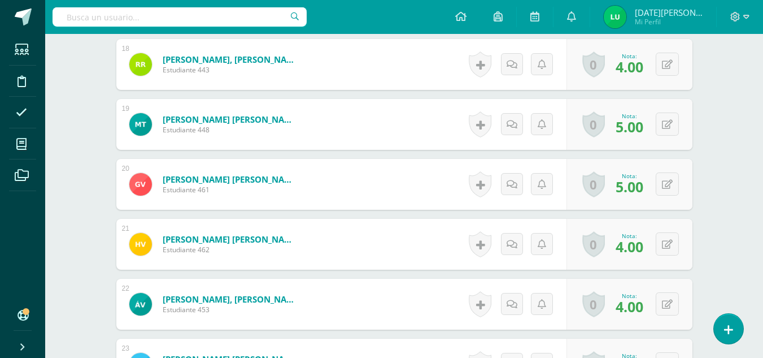
scroll to position [1533, 0]
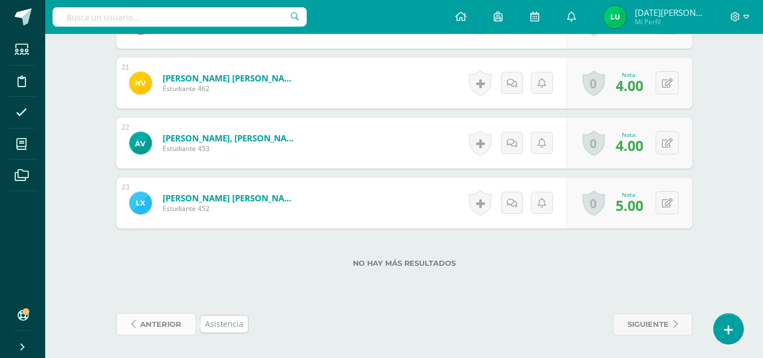
click at [145, 323] on span "anterior" at bounding box center [160, 324] width 41 height 21
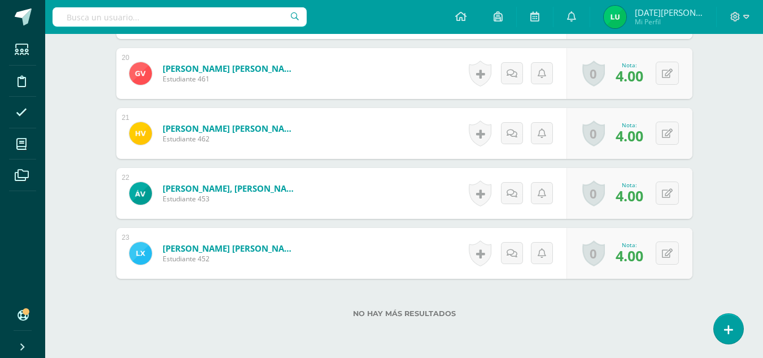
scroll to position [1533, 0]
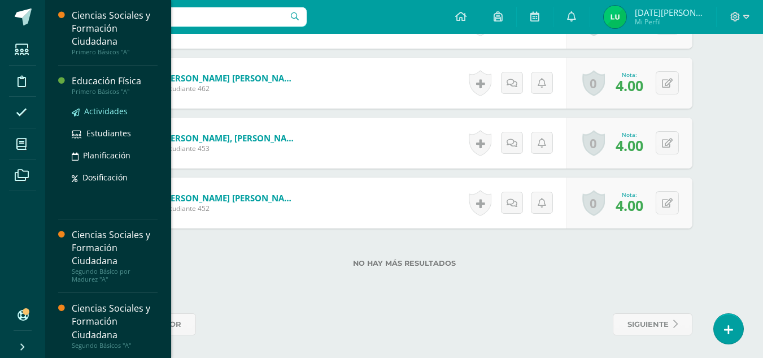
click at [113, 110] on span "Actividades" at bounding box center [106, 111] width 44 height 11
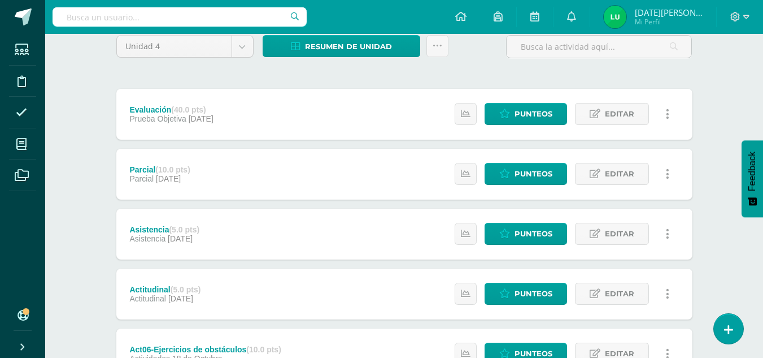
scroll to position [141, 0]
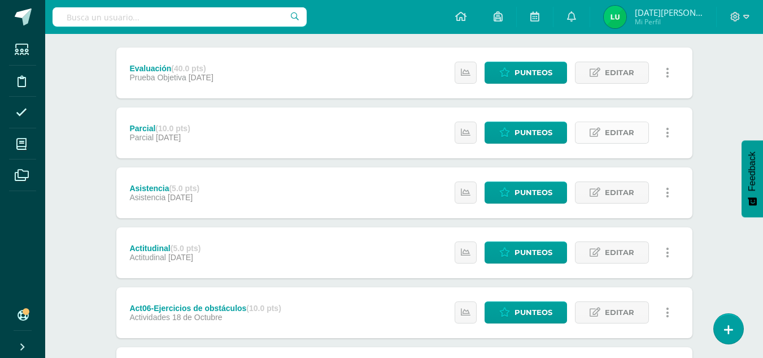
click at [622, 130] on span "Editar" at bounding box center [619, 132] width 29 height 21
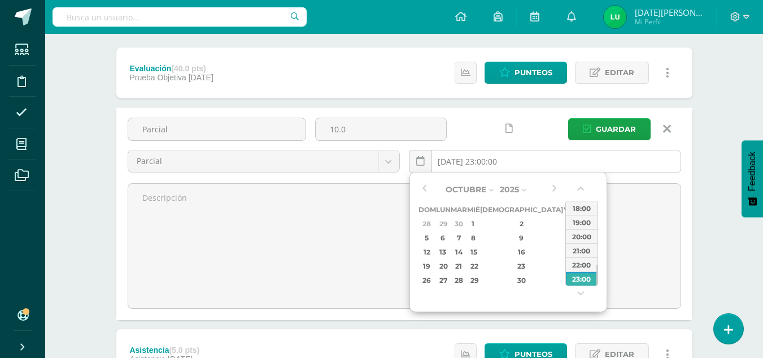
click at [439, 156] on input "[DATE] 23:00:00" at bounding box center [545, 161] width 271 height 22
click at [577, 219] on div "4" at bounding box center [583, 223] width 12 height 13
type input "[DATE] 23:00"
click at [582, 279] on div "23:00" at bounding box center [582, 278] width 32 height 14
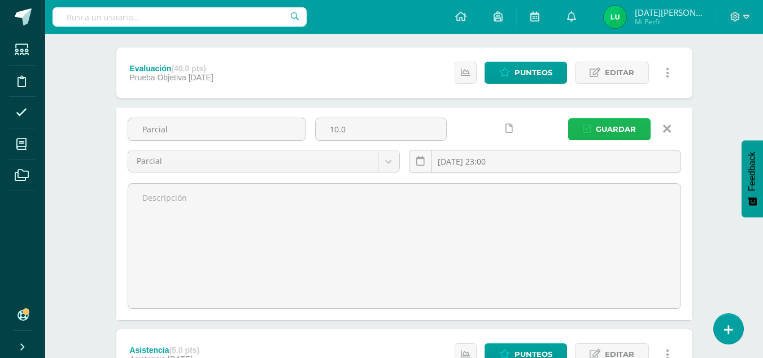
click at [607, 131] on span "Guardar" at bounding box center [616, 129] width 40 height 21
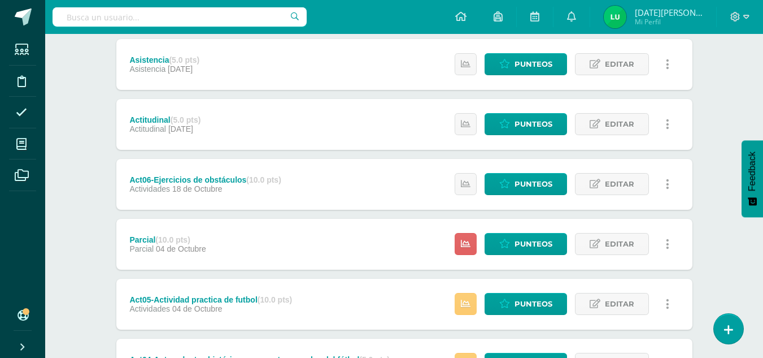
scroll to position [215, 0]
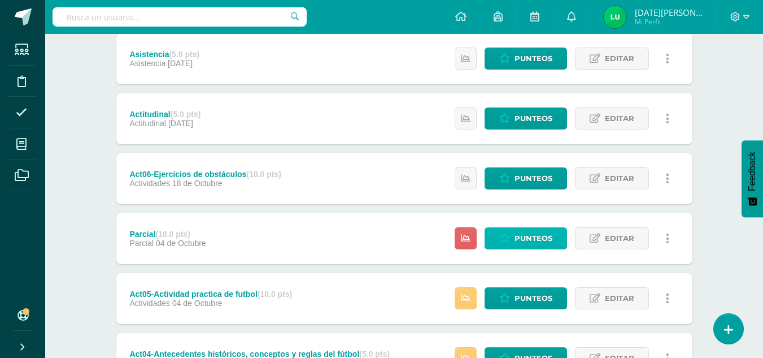
click at [532, 245] on span "Punteos" at bounding box center [534, 238] width 38 height 21
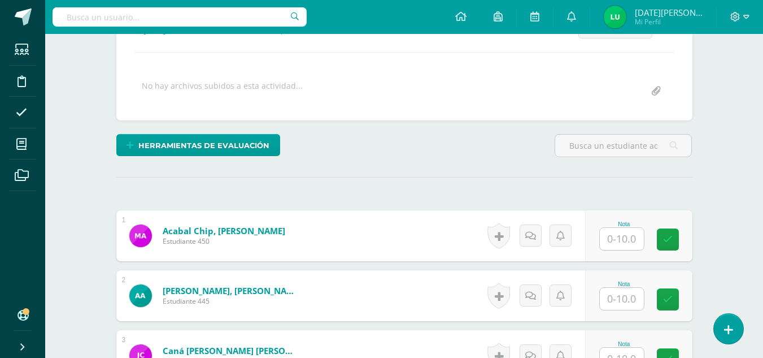
scroll to position [183, 0]
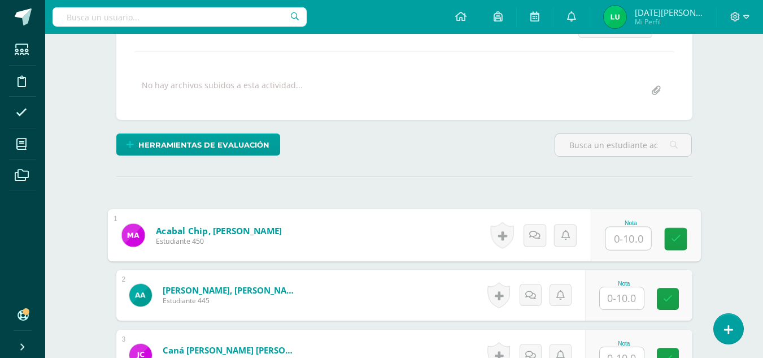
click at [621, 237] on input "text" at bounding box center [628, 238] width 45 height 23
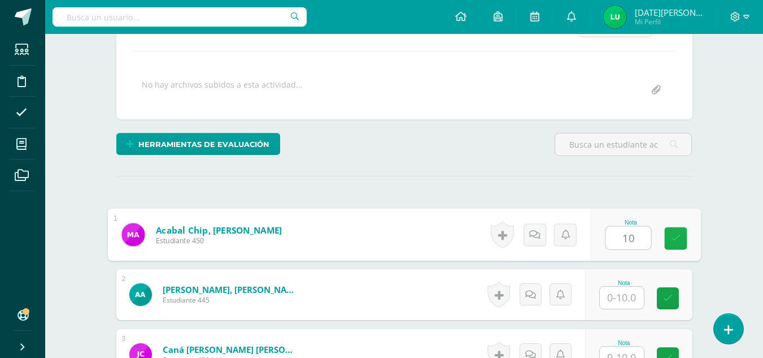
click at [665, 241] on link at bounding box center [675, 238] width 23 height 23
type input "10"
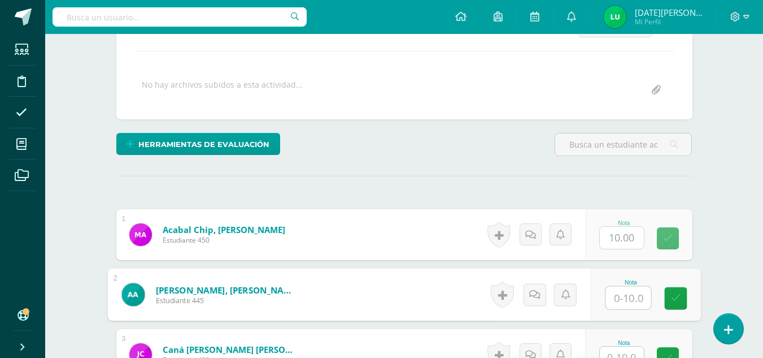
click at [634, 289] on input "text" at bounding box center [628, 297] width 45 height 23
type input "0"
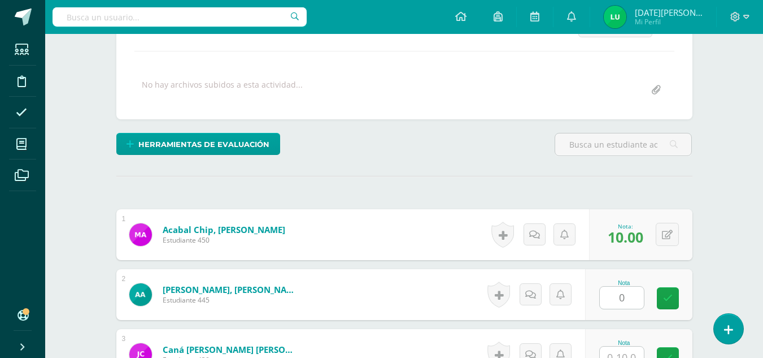
click at [688, 294] on div "Nota 0" at bounding box center [638, 294] width 107 height 51
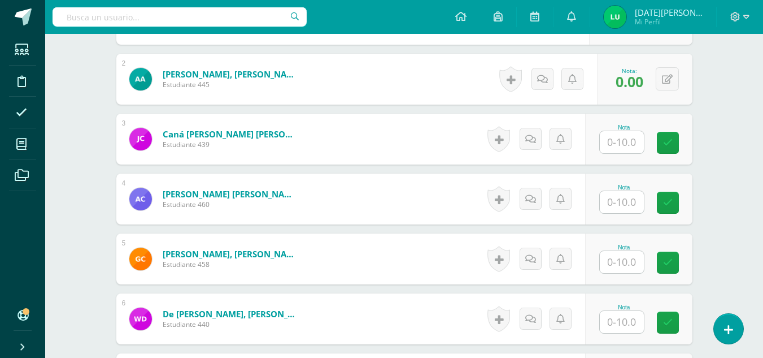
scroll to position [396, 0]
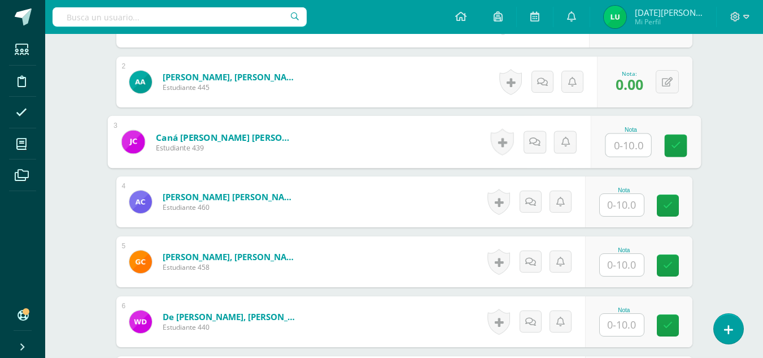
click at [630, 146] on input "text" at bounding box center [628, 145] width 45 height 23
type input "10"
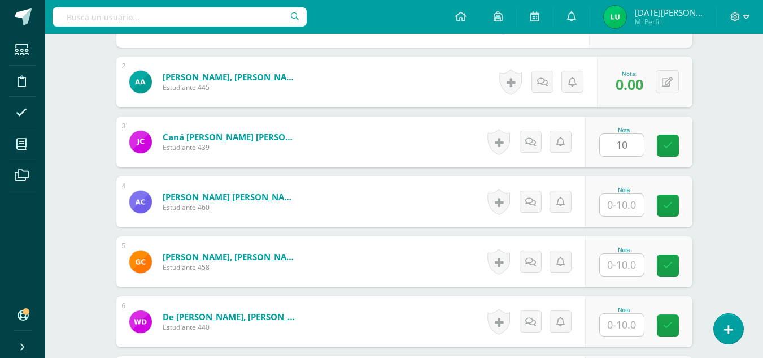
click at [657, 151] on div "Nota 10" at bounding box center [638, 141] width 107 height 51
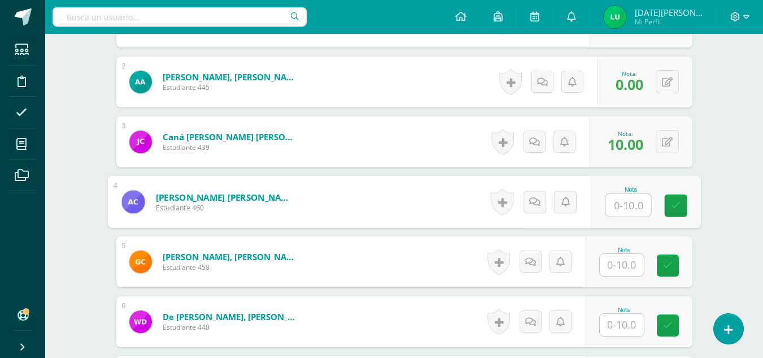
click at [629, 203] on input "text" at bounding box center [628, 205] width 45 height 23
type input "10"
click at [675, 208] on icon at bounding box center [676, 206] width 10 height 10
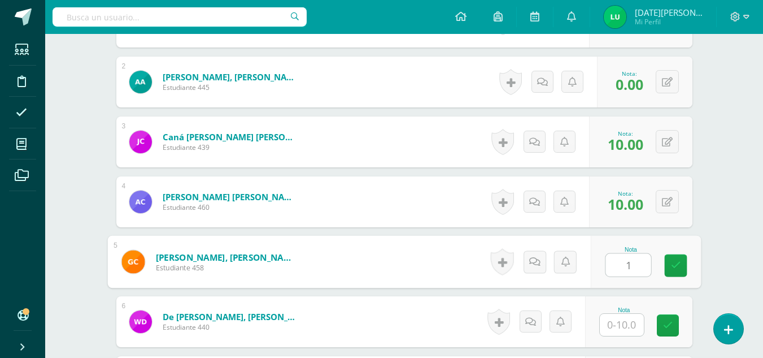
click at [639, 262] on input "1" at bounding box center [628, 265] width 45 height 23
type input "10"
click at [666, 266] on link at bounding box center [675, 265] width 23 height 23
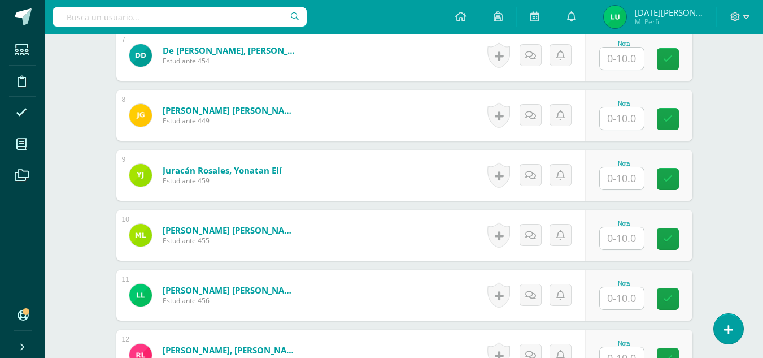
scroll to position [754, 0]
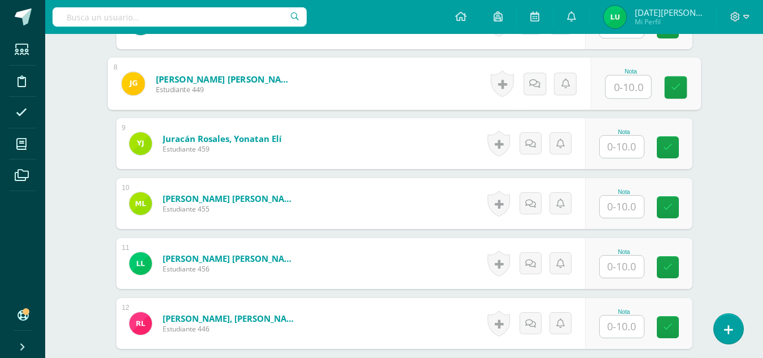
click at [618, 89] on input "text" at bounding box center [628, 87] width 45 height 23
type input "'"
type input "0"
click at [680, 93] on link at bounding box center [675, 87] width 23 height 23
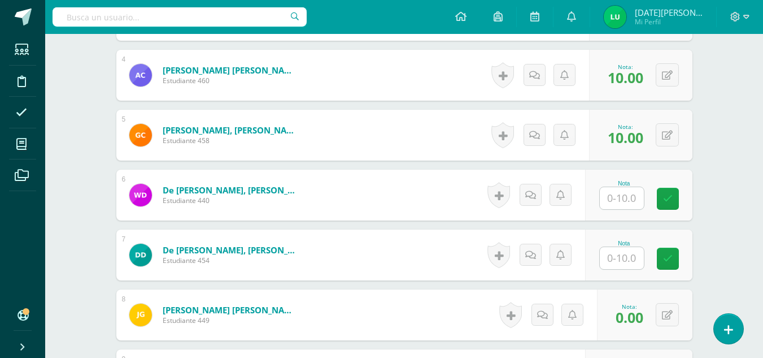
scroll to position [525, 0]
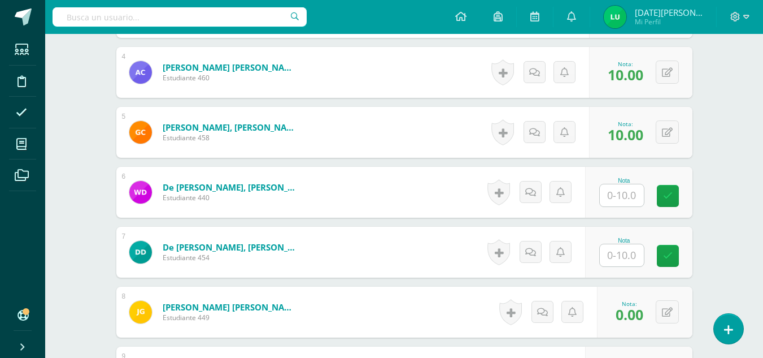
click at [624, 191] on input "text" at bounding box center [622, 195] width 44 height 22
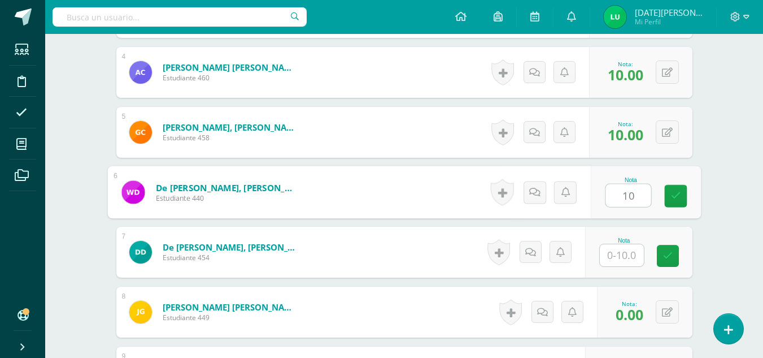
type input "10"
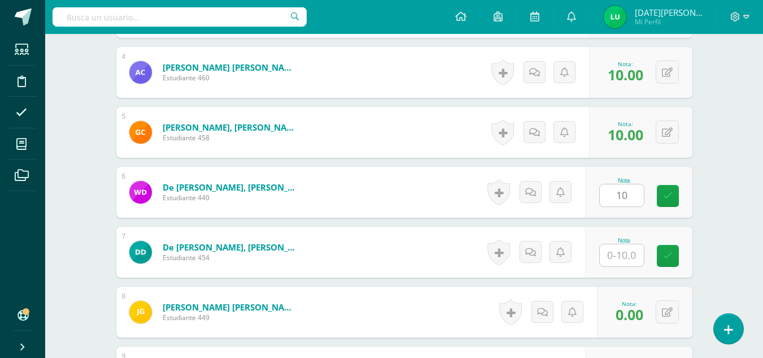
click at [661, 189] on div "Nota 10" at bounding box center [638, 192] width 107 height 51
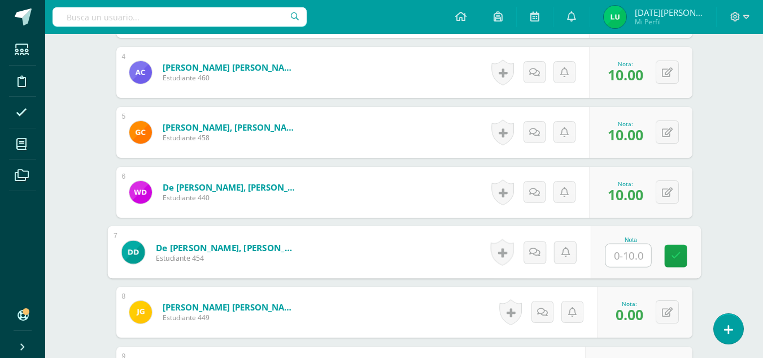
click at [628, 248] on input "text" at bounding box center [628, 255] width 45 height 23
type input "9"
type input "8"
click at [672, 249] on link at bounding box center [675, 256] width 23 height 23
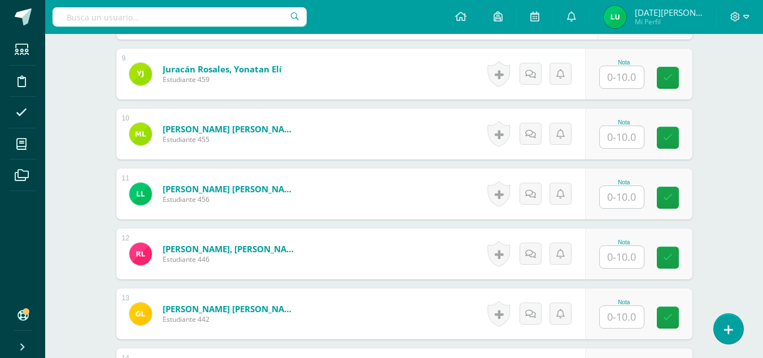
scroll to position [827, 0]
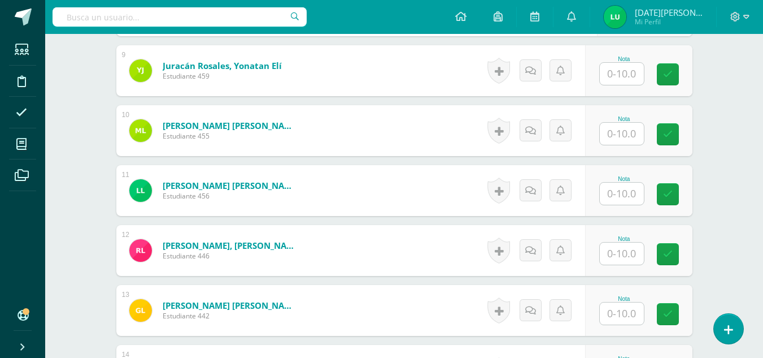
click at [634, 68] on input "text" at bounding box center [622, 74] width 44 height 22
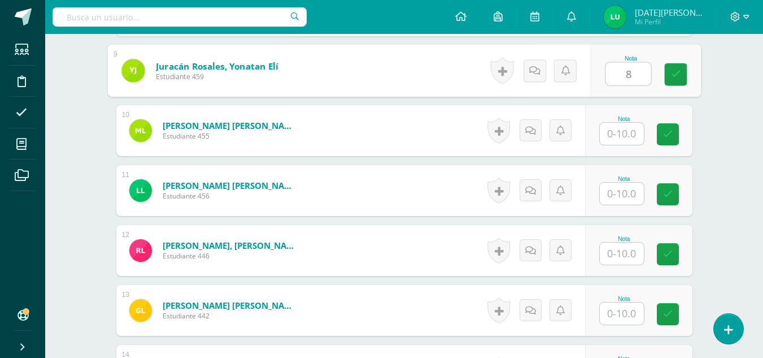
drag, startPoint x: 670, startPoint y: 74, endPoint x: 626, endPoint y: 136, distance: 75.7
click at [626, 136] on div "1 Acabal Chip, Mauricio Alberto Estudiante 450 Nota 10.00 0 Logros 10.00" at bounding box center [404, 250] width 576 height 1368
type input "8"
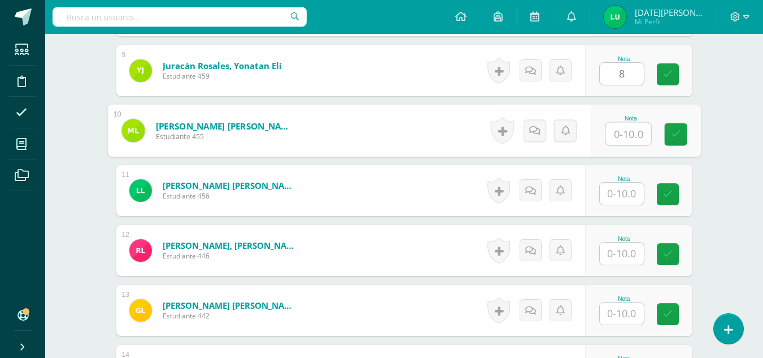
click at [626, 136] on input "text" at bounding box center [628, 134] width 45 height 23
type input "10"
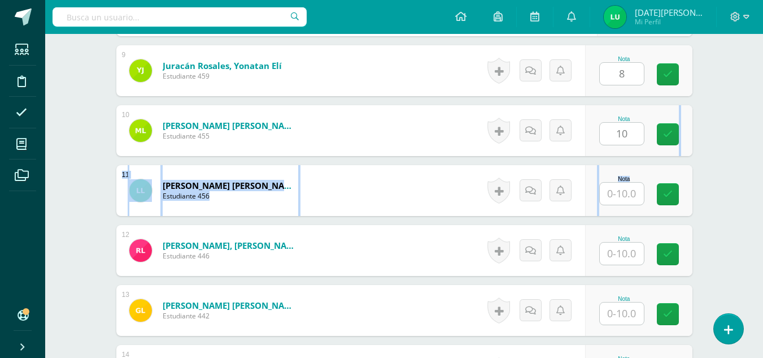
drag, startPoint x: 656, startPoint y: 130, endPoint x: 626, endPoint y: 197, distance: 73.6
click at [626, 197] on div "1 Acabal Chip, Mauricio Alberto Estudiante 450 Nota 10.00 0 Logros 10.00" at bounding box center [404, 250] width 576 height 1368
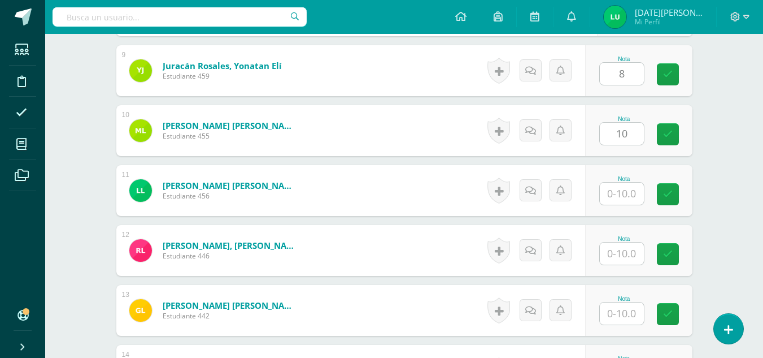
click at [626, 197] on input "text" at bounding box center [622, 193] width 44 height 22
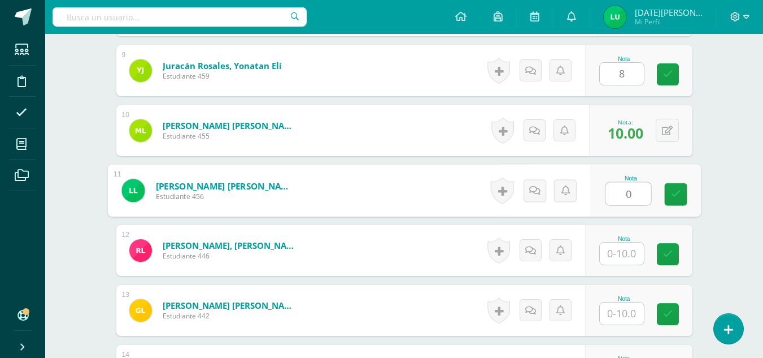
type input "0"
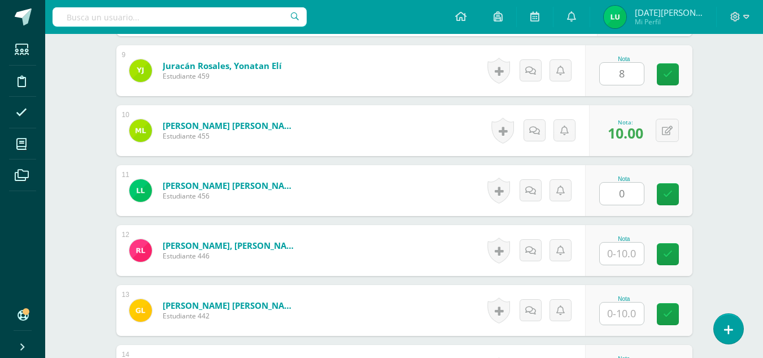
click at [663, 200] on div "Nota 0" at bounding box center [638, 190] width 107 height 51
click at [675, 69] on link at bounding box center [668, 74] width 22 height 22
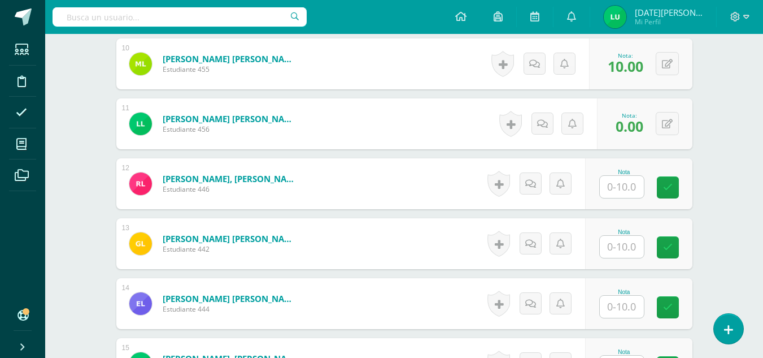
scroll to position [896, 0]
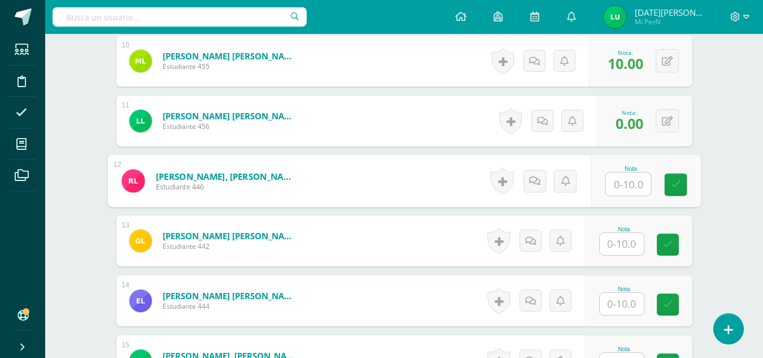
click at [630, 181] on input "text" at bounding box center [628, 184] width 45 height 23
type input "10"
click at [669, 186] on link at bounding box center [675, 184] width 23 height 23
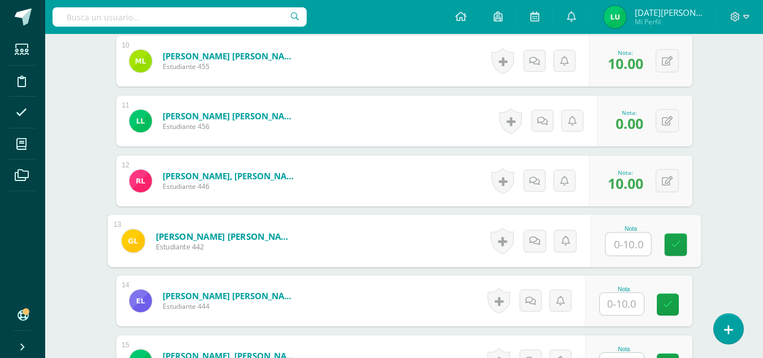
click at [634, 245] on input "text" at bounding box center [628, 244] width 45 height 23
type input "10"
click at [678, 249] on icon at bounding box center [676, 245] width 10 height 10
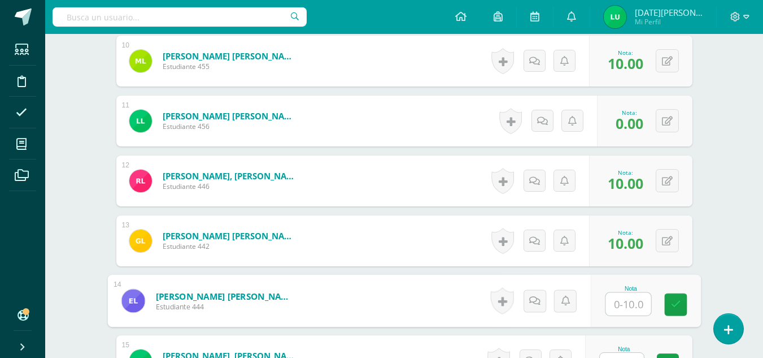
click at [615, 306] on input "text" at bounding box center [628, 304] width 45 height 23
type input "8"
click at [667, 306] on link at bounding box center [675, 304] width 23 height 23
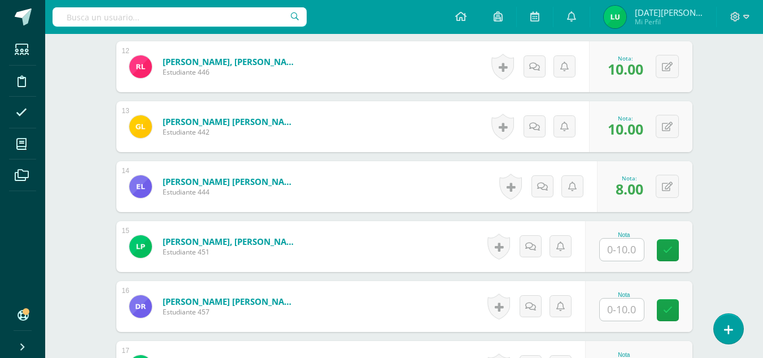
scroll to position [1061, 0]
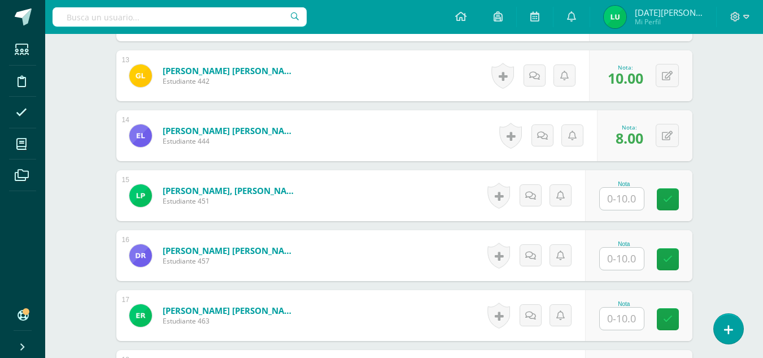
click at [637, 193] on input "text" at bounding box center [622, 199] width 44 height 22
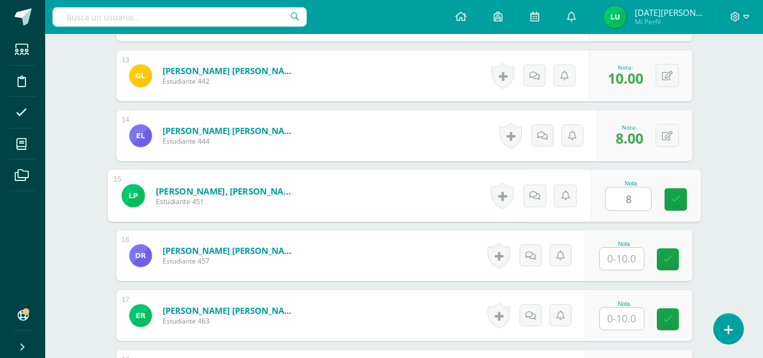
type input "8"
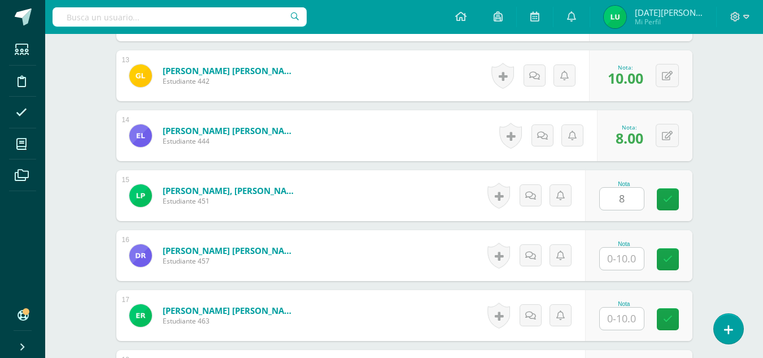
click at [662, 198] on div "Nota 8" at bounding box center [638, 195] width 107 height 51
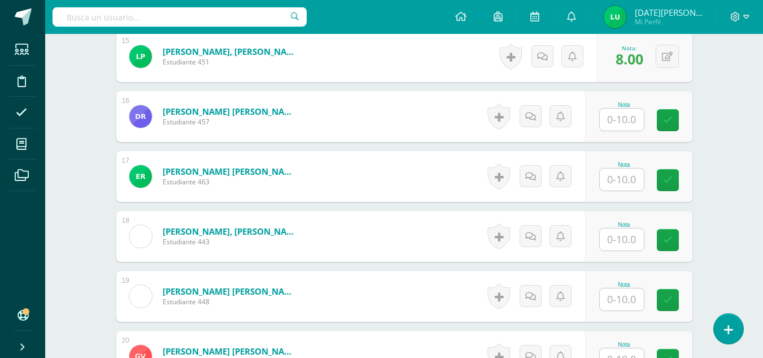
scroll to position [1203, 0]
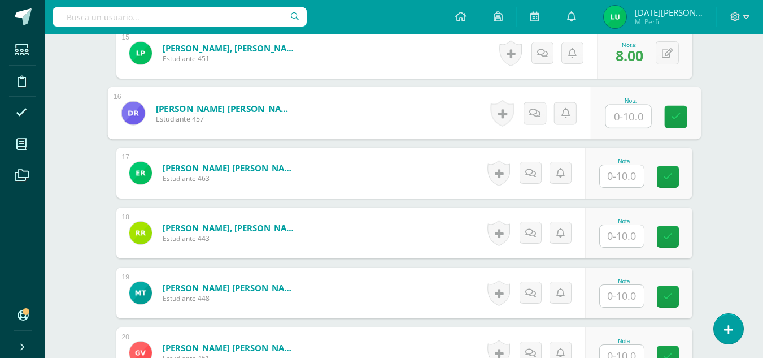
click at [621, 118] on input "text" at bounding box center [628, 116] width 45 height 23
drag, startPoint x: 671, startPoint y: 124, endPoint x: 605, endPoint y: 202, distance: 102.2
type input "0"
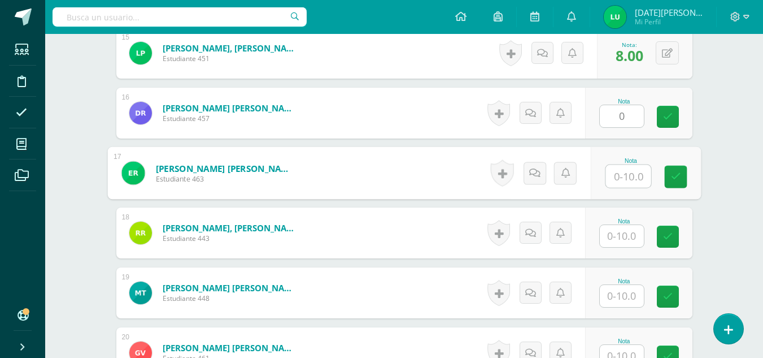
click at [624, 179] on input "text" at bounding box center [628, 176] width 45 height 23
type input "0"
click at [684, 181] on link at bounding box center [675, 177] width 23 height 23
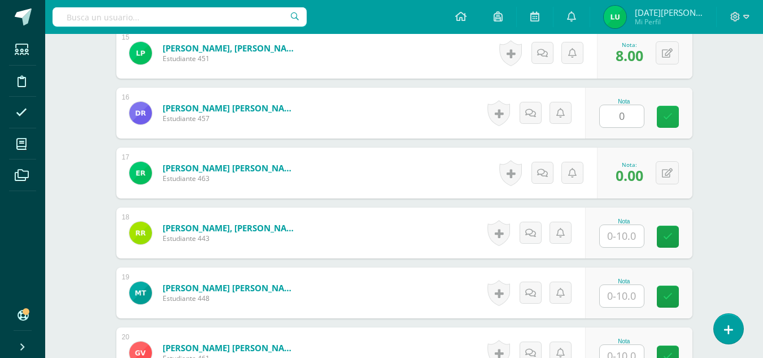
click at [677, 121] on link at bounding box center [668, 117] width 22 height 22
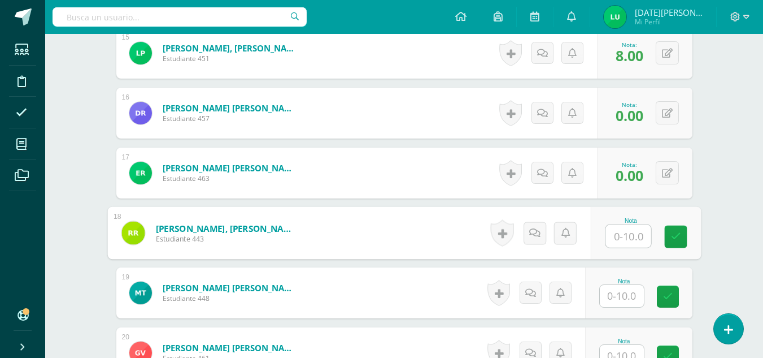
click at [629, 233] on input "text" at bounding box center [628, 236] width 45 height 23
type input "10"
click at [679, 237] on icon at bounding box center [676, 237] width 10 height 10
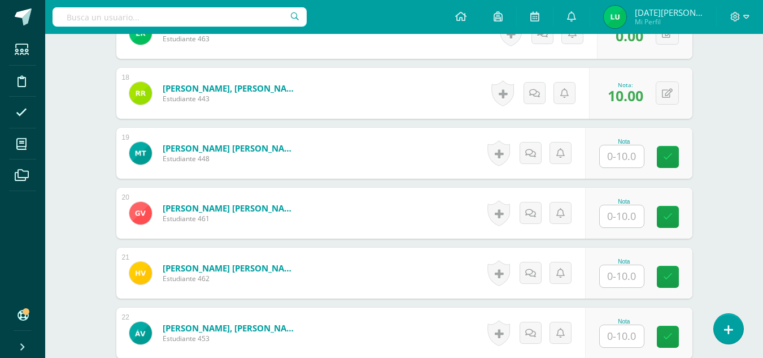
scroll to position [1346, 0]
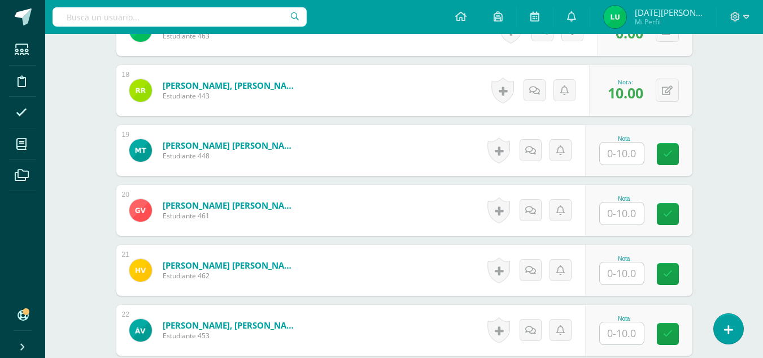
click at [621, 142] on div at bounding box center [621, 153] width 45 height 23
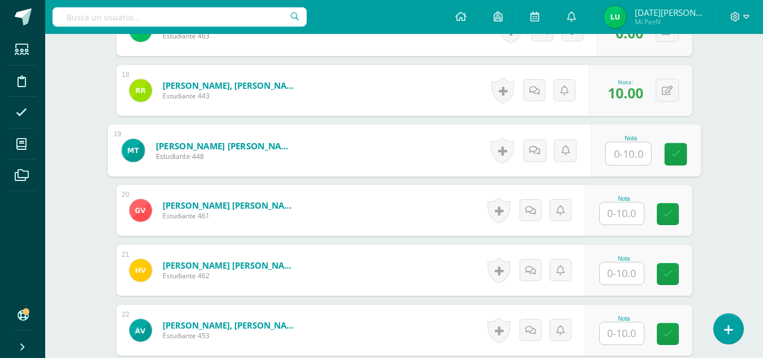
click at [624, 155] on input "text" at bounding box center [628, 153] width 45 height 23
type input "10"
click at [684, 156] on link at bounding box center [675, 154] width 23 height 23
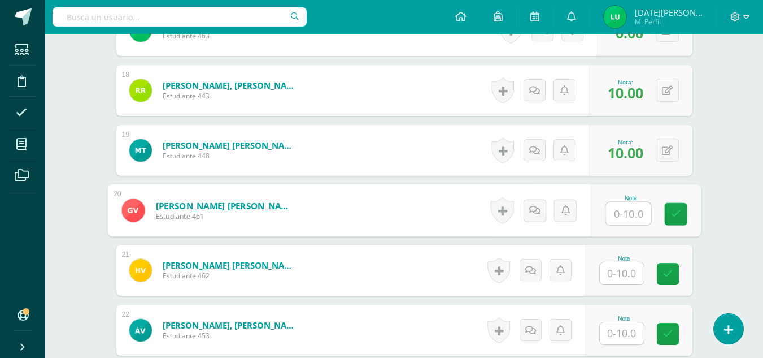
click at [640, 208] on input "text" at bounding box center [628, 213] width 45 height 23
click at [679, 214] on icon at bounding box center [676, 214] width 10 height 10
type input "10"
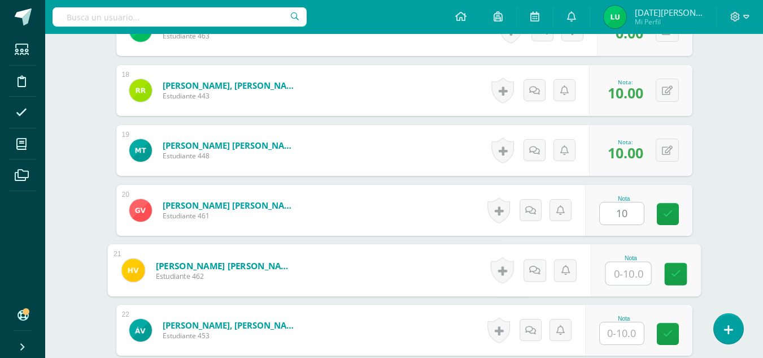
click at [633, 270] on input "text" at bounding box center [628, 273] width 45 height 23
type input "10"
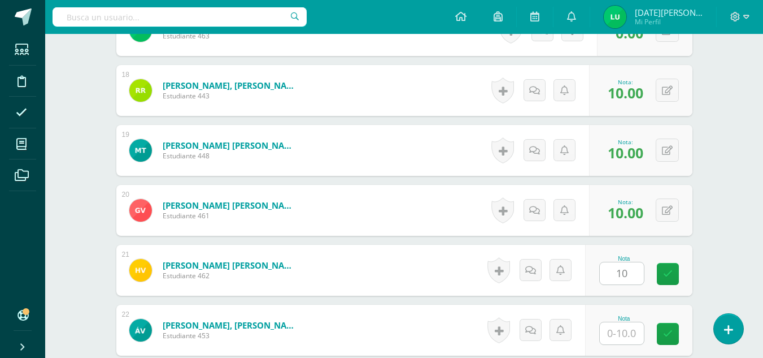
click at [689, 272] on div "Nota 10" at bounding box center [638, 270] width 107 height 51
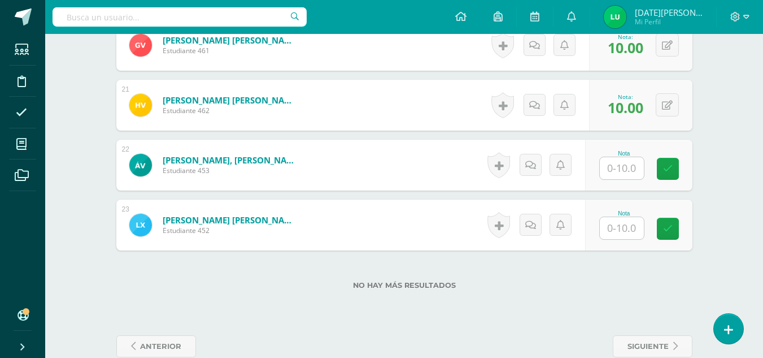
scroll to position [1504, 0]
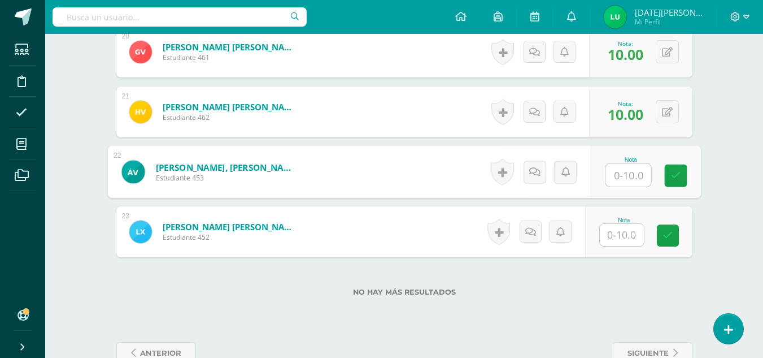
click at [632, 183] on input "text" at bounding box center [628, 175] width 45 height 23
type input "8"
click at [681, 175] on link at bounding box center [675, 175] width 23 height 23
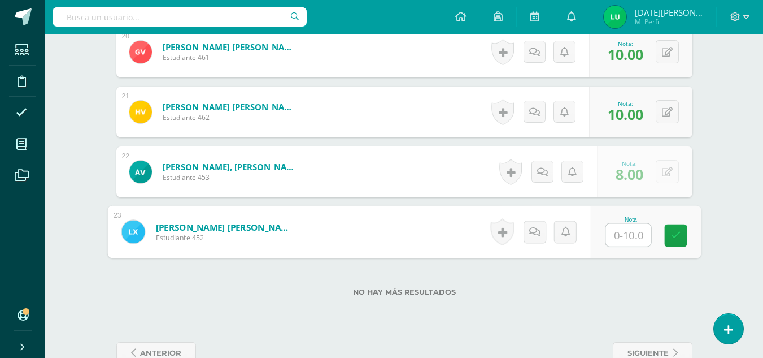
click at [638, 231] on input "text" at bounding box center [628, 235] width 45 height 23
type input "10"
click at [675, 232] on icon at bounding box center [676, 236] width 10 height 10
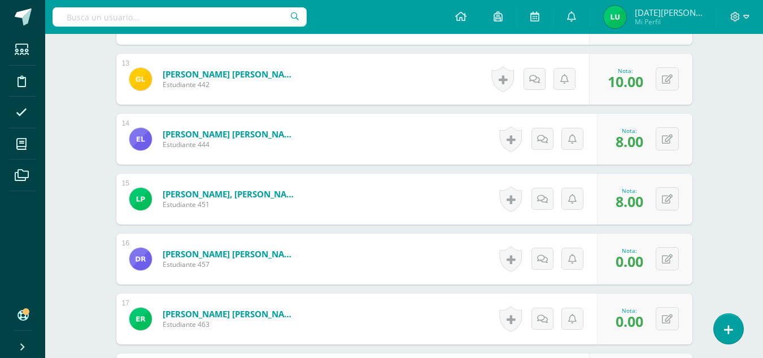
scroll to position [1533, 0]
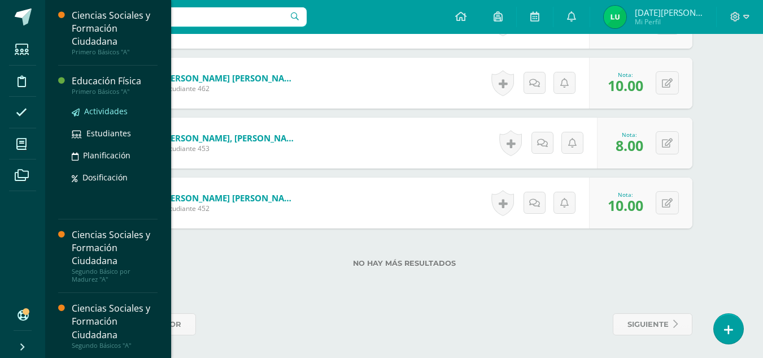
click at [105, 116] on link "Actividades" at bounding box center [115, 111] width 86 height 13
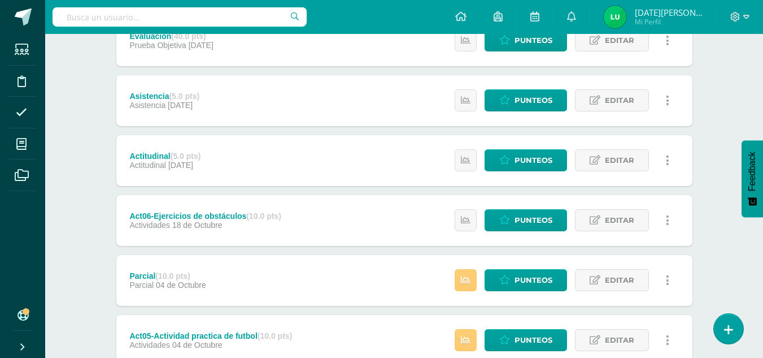
scroll to position [176, 0]
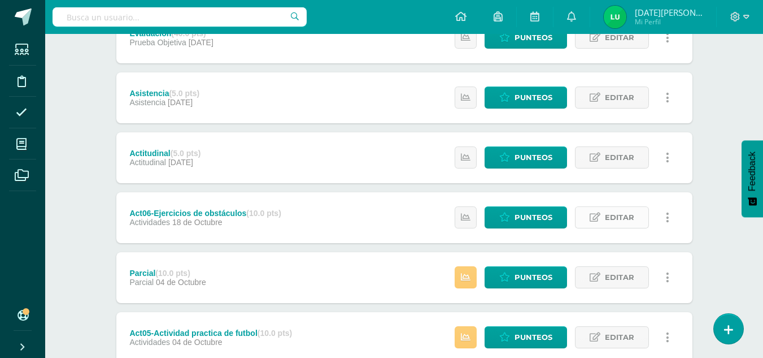
click at [636, 216] on link "Editar" at bounding box center [612, 217] width 74 height 22
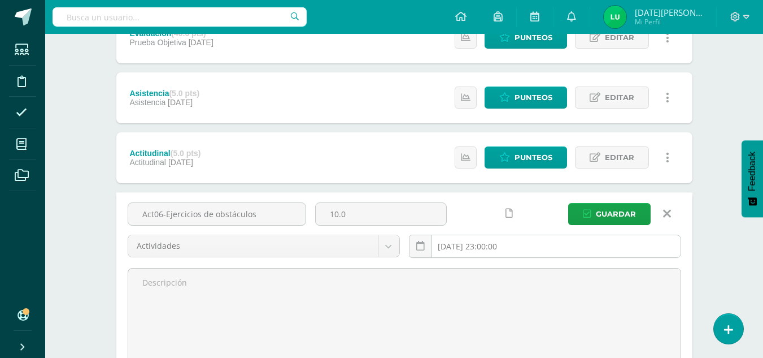
click at [464, 247] on input "2025-10-18 23:00:00" at bounding box center [545, 246] width 271 height 22
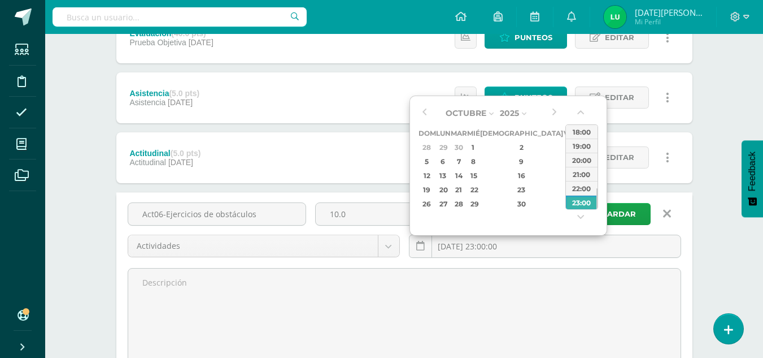
click at [577, 145] on div "4" at bounding box center [583, 147] width 12 height 13
type input "2025-10-04 23:00"
click at [586, 198] on div "23:00" at bounding box center [582, 202] width 32 height 14
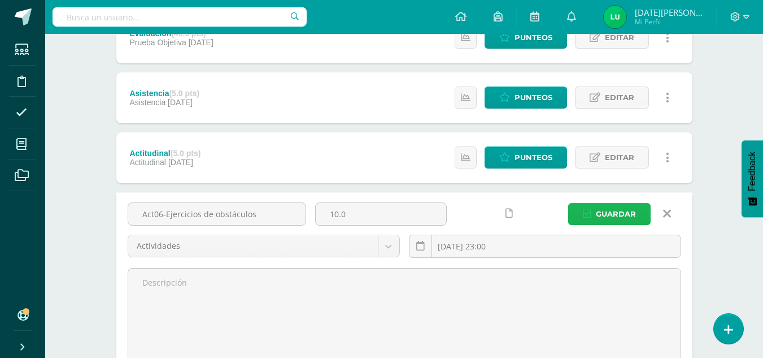
click at [599, 208] on span "Guardar" at bounding box center [616, 213] width 40 height 21
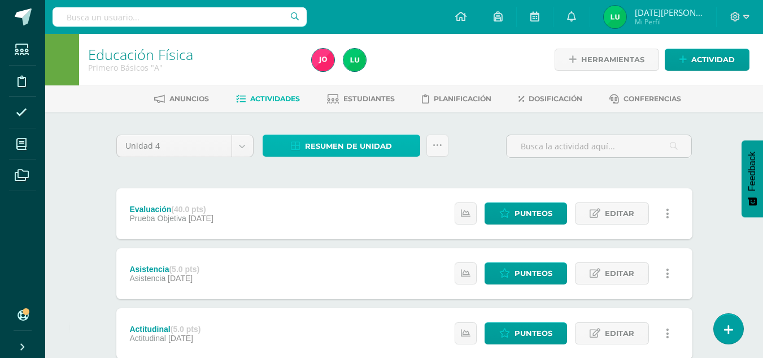
click at [368, 143] on span "Resumen de unidad" at bounding box center [348, 146] width 87 height 21
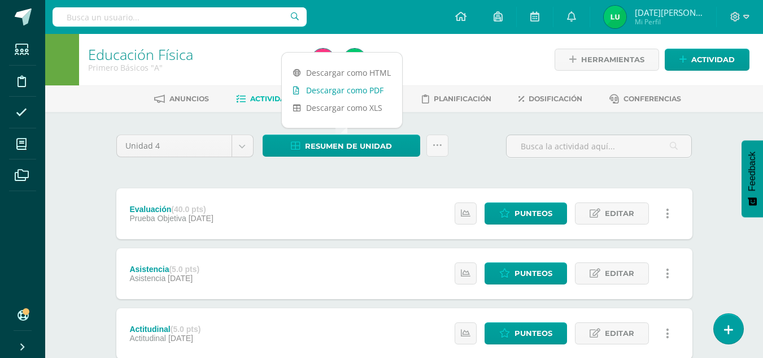
click at [350, 88] on link "Descargar como PDF" at bounding box center [342, 90] width 120 height 18
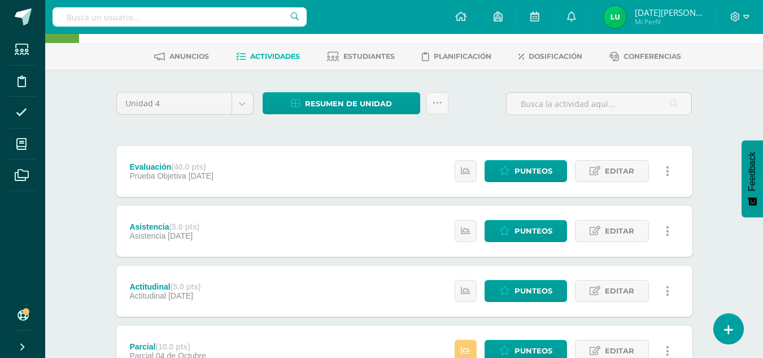
scroll to position [44, 0]
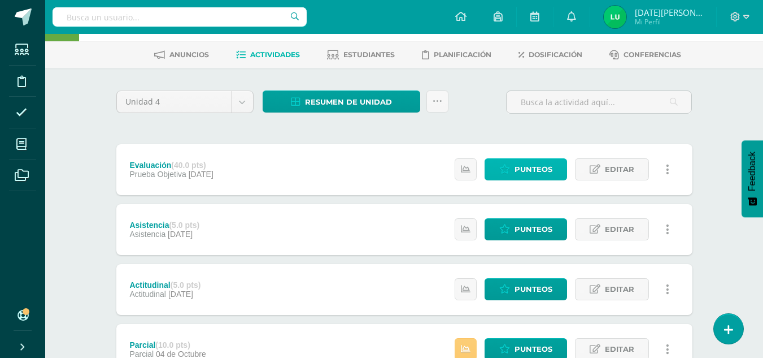
click at [524, 162] on span "Punteos" at bounding box center [534, 169] width 38 height 21
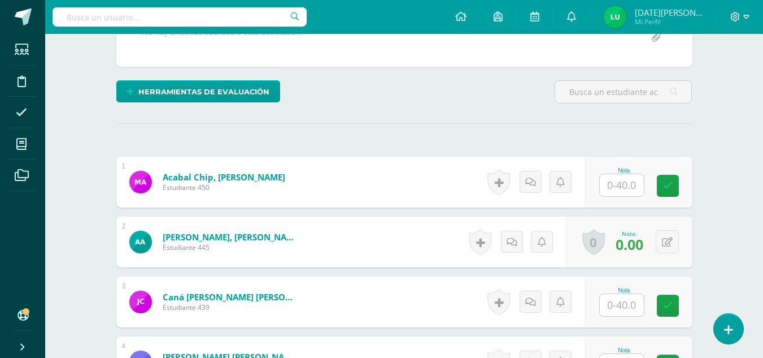
scroll to position [239, 0]
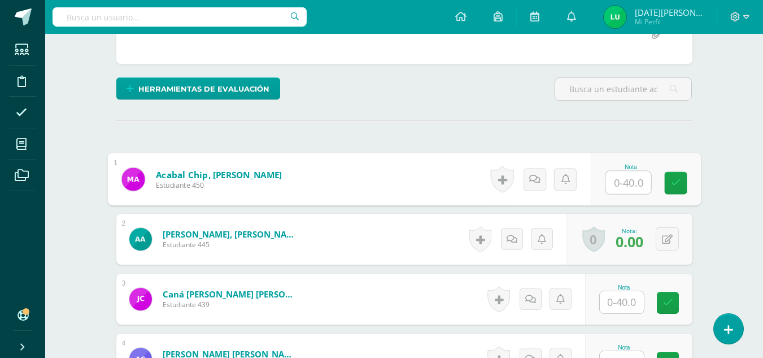
click at [634, 177] on input "text" at bounding box center [628, 182] width 45 height 23
type input "35"
click at [674, 184] on icon at bounding box center [676, 183] width 10 height 10
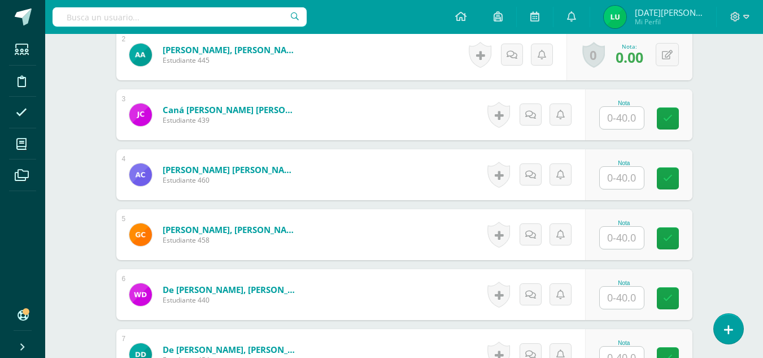
scroll to position [439, 0]
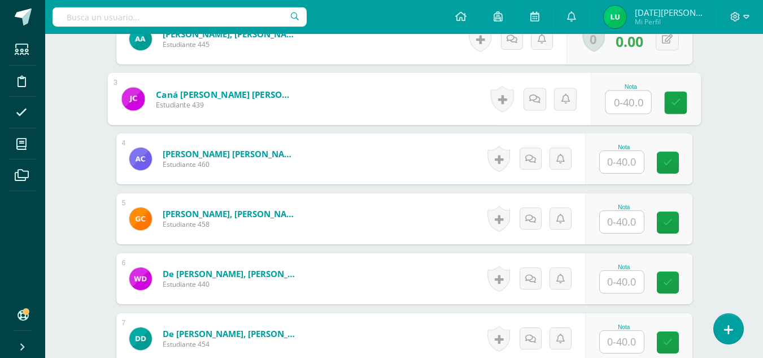
click at [630, 107] on input "text" at bounding box center [628, 102] width 45 height 23
type input "40"
click at [671, 103] on icon at bounding box center [676, 103] width 10 height 10
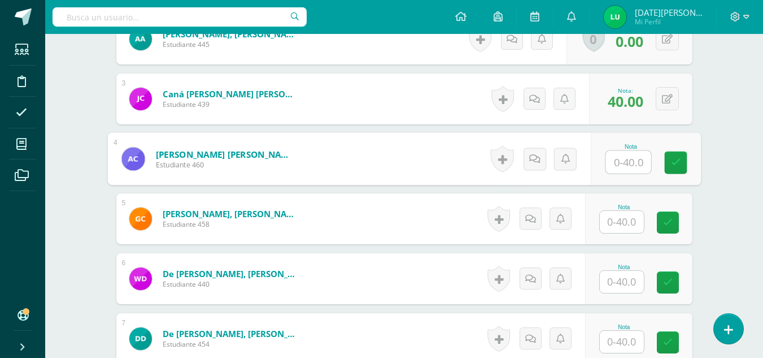
click at [624, 160] on input "text" at bounding box center [628, 162] width 45 height 23
type input "36"
click at [680, 167] on icon at bounding box center [676, 163] width 10 height 10
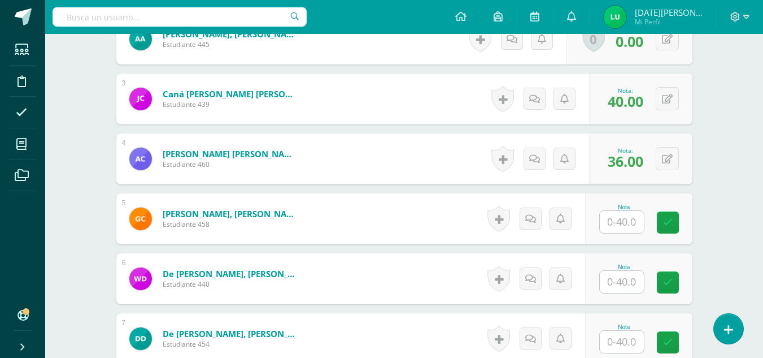
click at [637, 215] on input "text" at bounding box center [622, 222] width 44 height 22
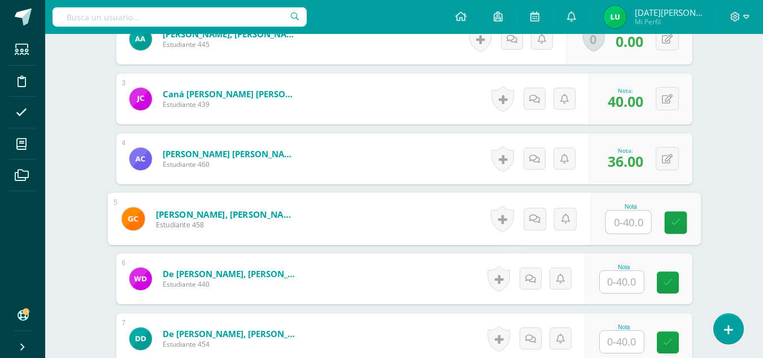
click at [637, 219] on input "text" at bounding box center [628, 222] width 45 height 23
type input "40"
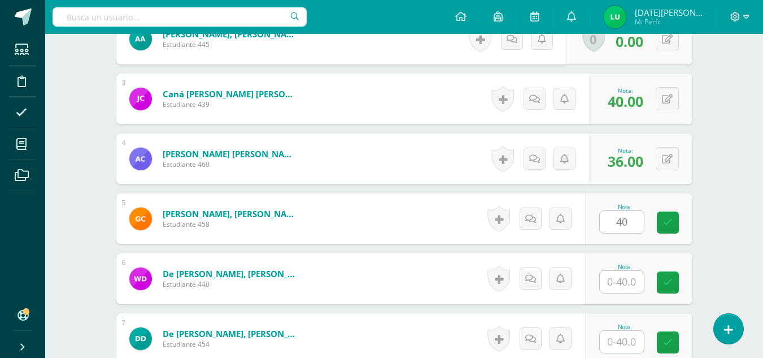
click at [691, 224] on div "Nota 40" at bounding box center [638, 218] width 107 height 51
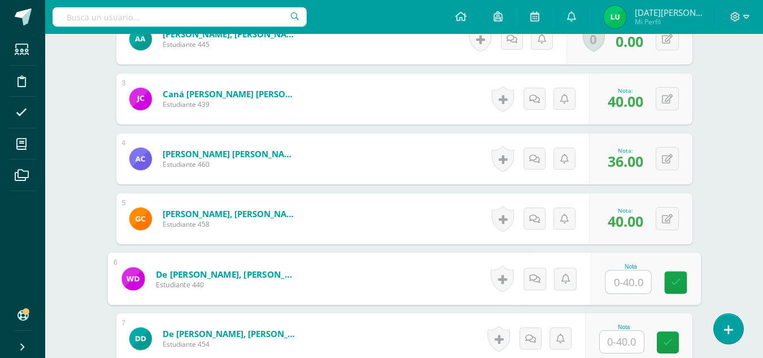
click at [636, 277] on input "text" at bounding box center [628, 282] width 45 height 23
type input "40"
click at [677, 285] on icon at bounding box center [676, 282] width 10 height 10
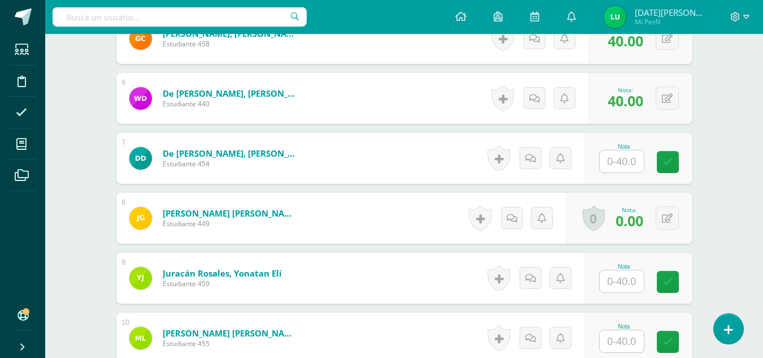
scroll to position [629, 0]
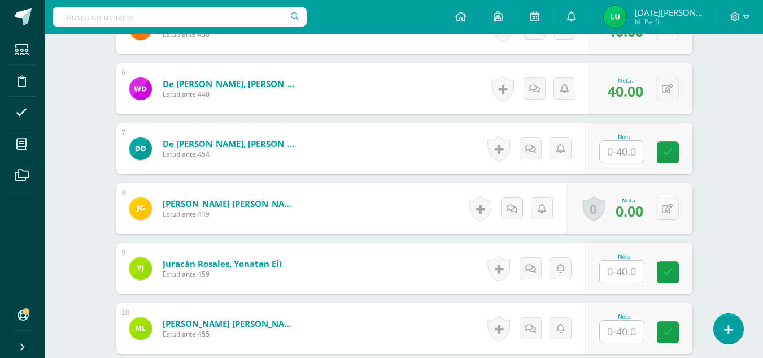
click at [623, 150] on input "text" at bounding box center [622, 152] width 44 height 22
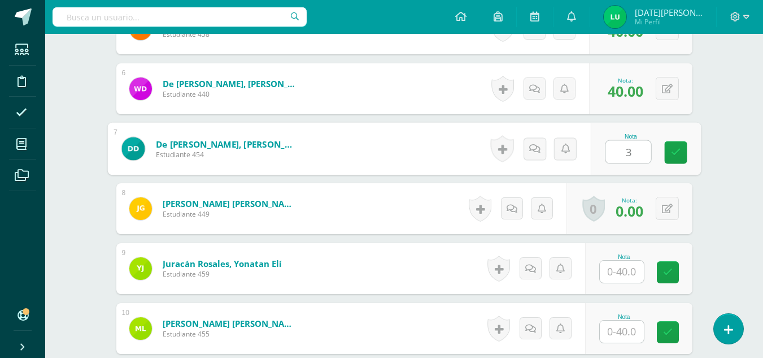
type input "35"
click at [676, 156] on icon at bounding box center [676, 152] width 10 height 10
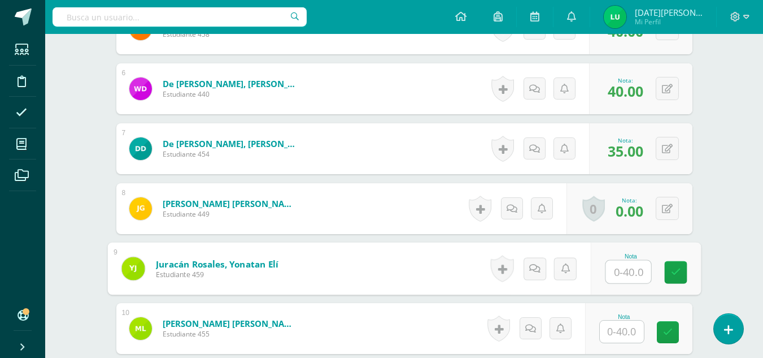
click at [618, 273] on input "text" at bounding box center [628, 271] width 45 height 23
drag, startPoint x: 680, startPoint y: 273, endPoint x: 624, endPoint y: 323, distance: 75.2
type input "36"
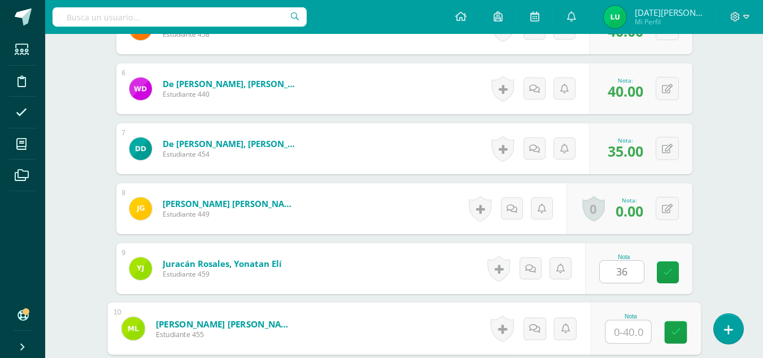
click at [624, 323] on input "text" at bounding box center [628, 331] width 45 height 23
type input "40"
click at [672, 327] on icon at bounding box center [676, 332] width 10 height 10
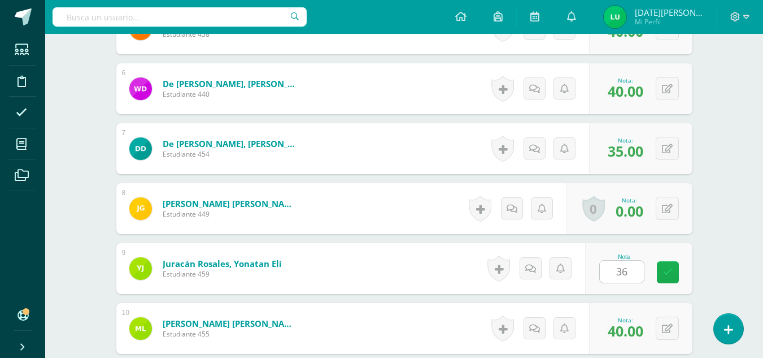
click at [671, 266] on link at bounding box center [668, 272] width 22 height 22
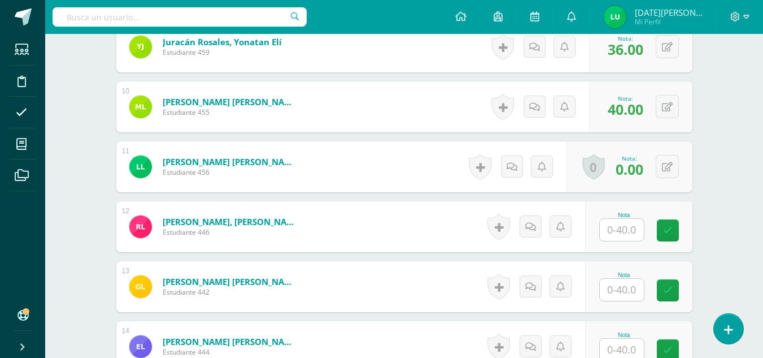
scroll to position [856, 0]
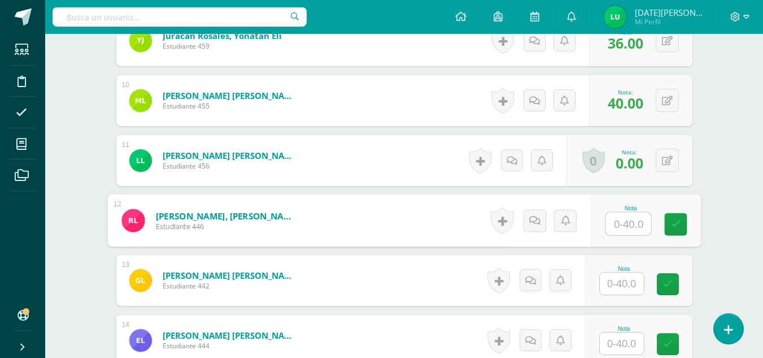
click at [627, 217] on input "text" at bounding box center [628, 223] width 45 height 23
drag, startPoint x: 681, startPoint y: 223, endPoint x: 617, endPoint y: 288, distance: 91.5
click at [617, 288] on div "1 [PERSON_NAME] Estudiante 450 Nota 35.00 0 [GEOGRAPHIC_DATA] 35.00" at bounding box center [404, 220] width 576 height 1368
type input "40"
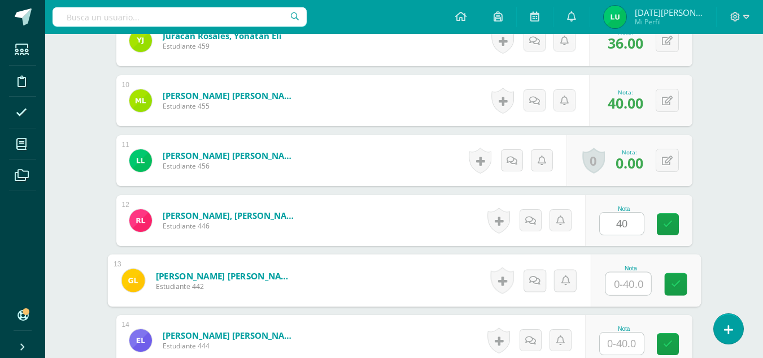
click at [617, 288] on input "text" at bounding box center [628, 283] width 45 height 23
type input "40"
click at [667, 224] on icon at bounding box center [668, 224] width 10 height 10
click at [675, 280] on icon at bounding box center [676, 284] width 10 height 10
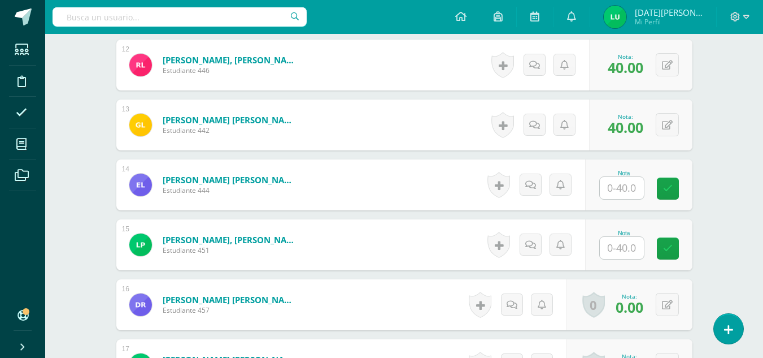
scroll to position [1028, 0]
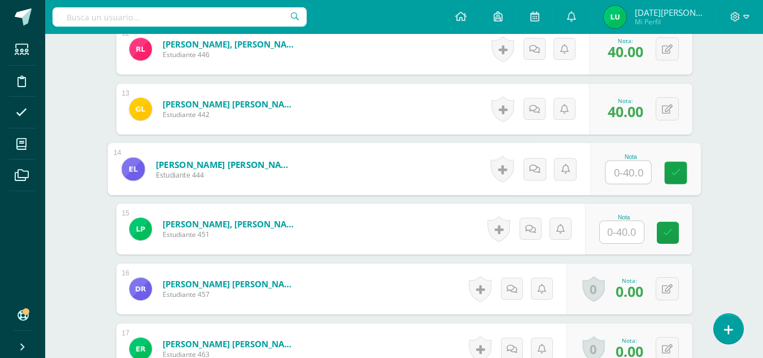
click at [623, 173] on input "text" at bounding box center [628, 172] width 45 height 23
type input "3"
type input "36"
click at [684, 181] on link at bounding box center [675, 173] width 23 height 23
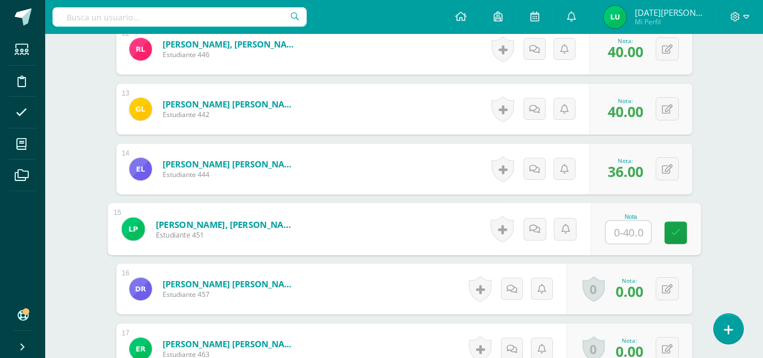
click at [628, 235] on input "text" at bounding box center [628, 232] width 45 height 23
click at [635, 228] on input "text" at bounding box center [628, 232] width 45 height 23
click at [632, 240] on input "text" at bounding box center [628, 232] width 45 height 23
type input "36"
click at [674, 234] on icon at bounding box center [676, 233] width 10 height 10
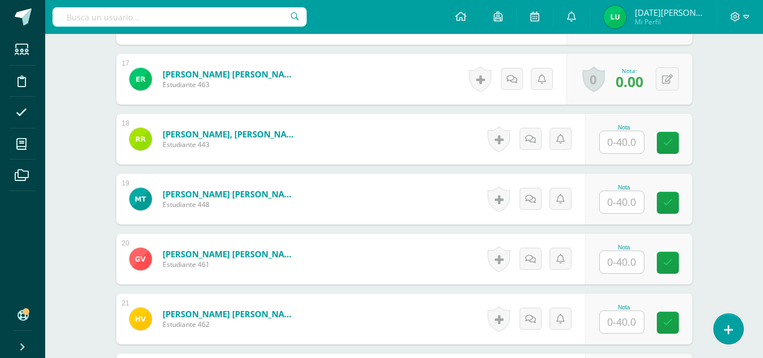
scroll to position [1300, 0]
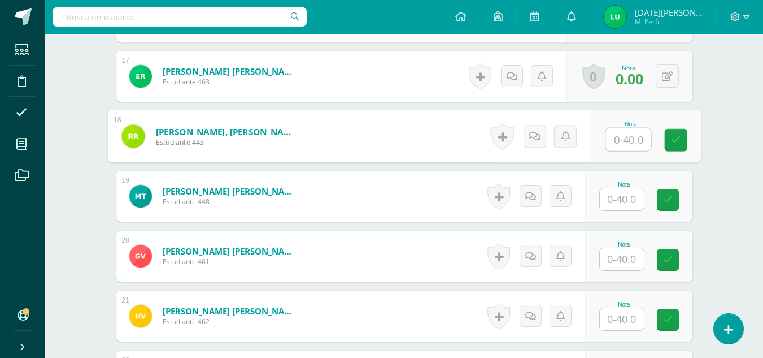
click at [613, 144] on input "text" at bounding box center [628, 139] width 45 height 23
type input "36"
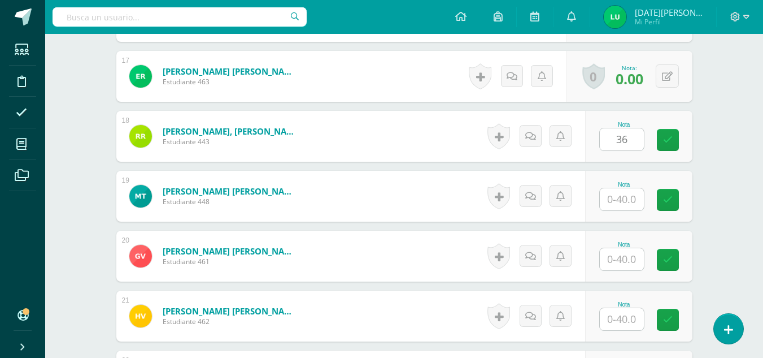
click at [665, 151] on div "Nota 36" at bounding box center [638, 136] width 107 height 51
